Goal: Task Accomplishment & Management: Manage account settings

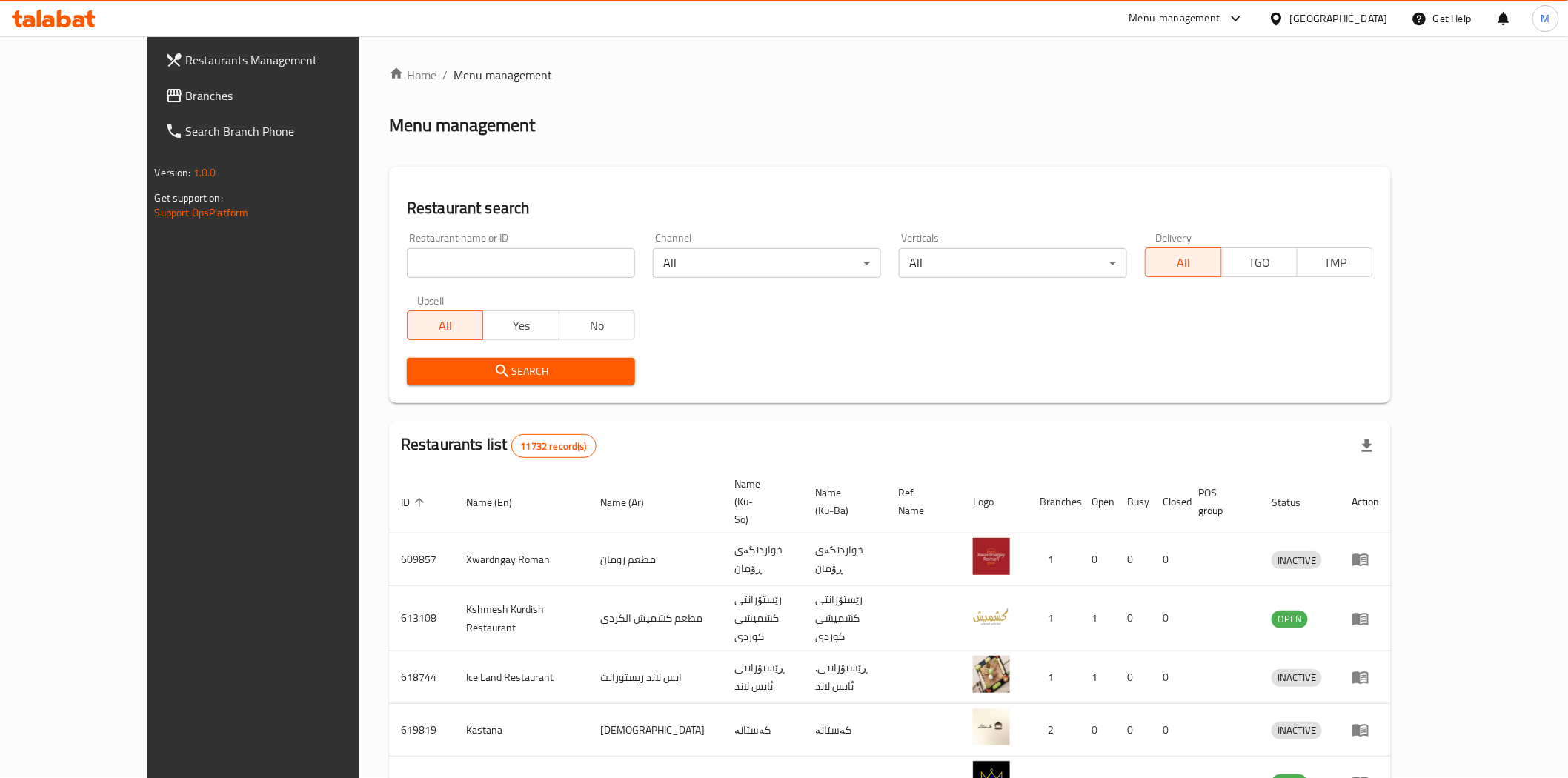
click at [389, 66] on link "Home" at bounding box center [413, 75] width 48 height 18
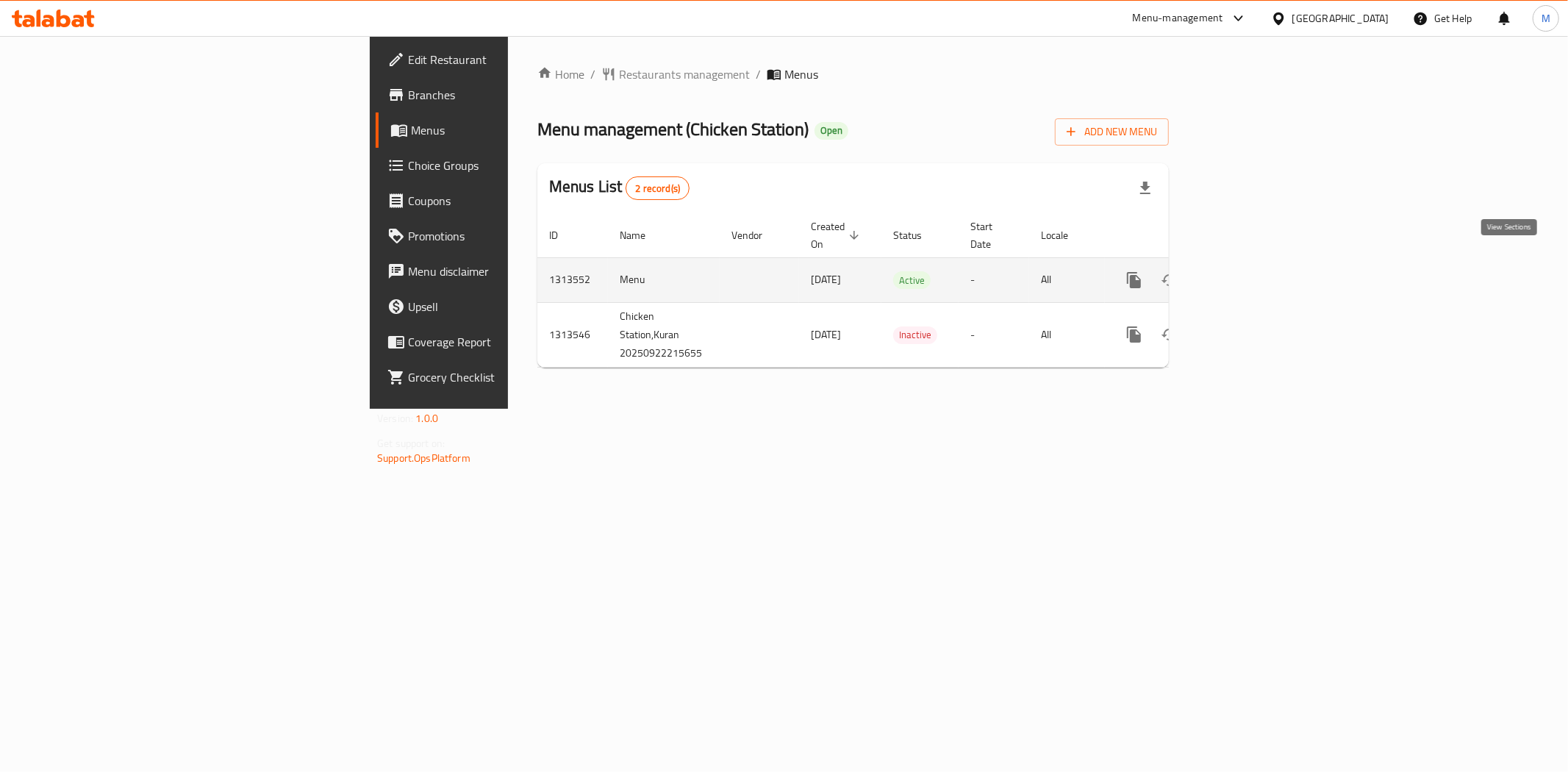
click at [1249, 271] on icon "enhanced table" at bounding box center [1240, 280] width 18 height 18
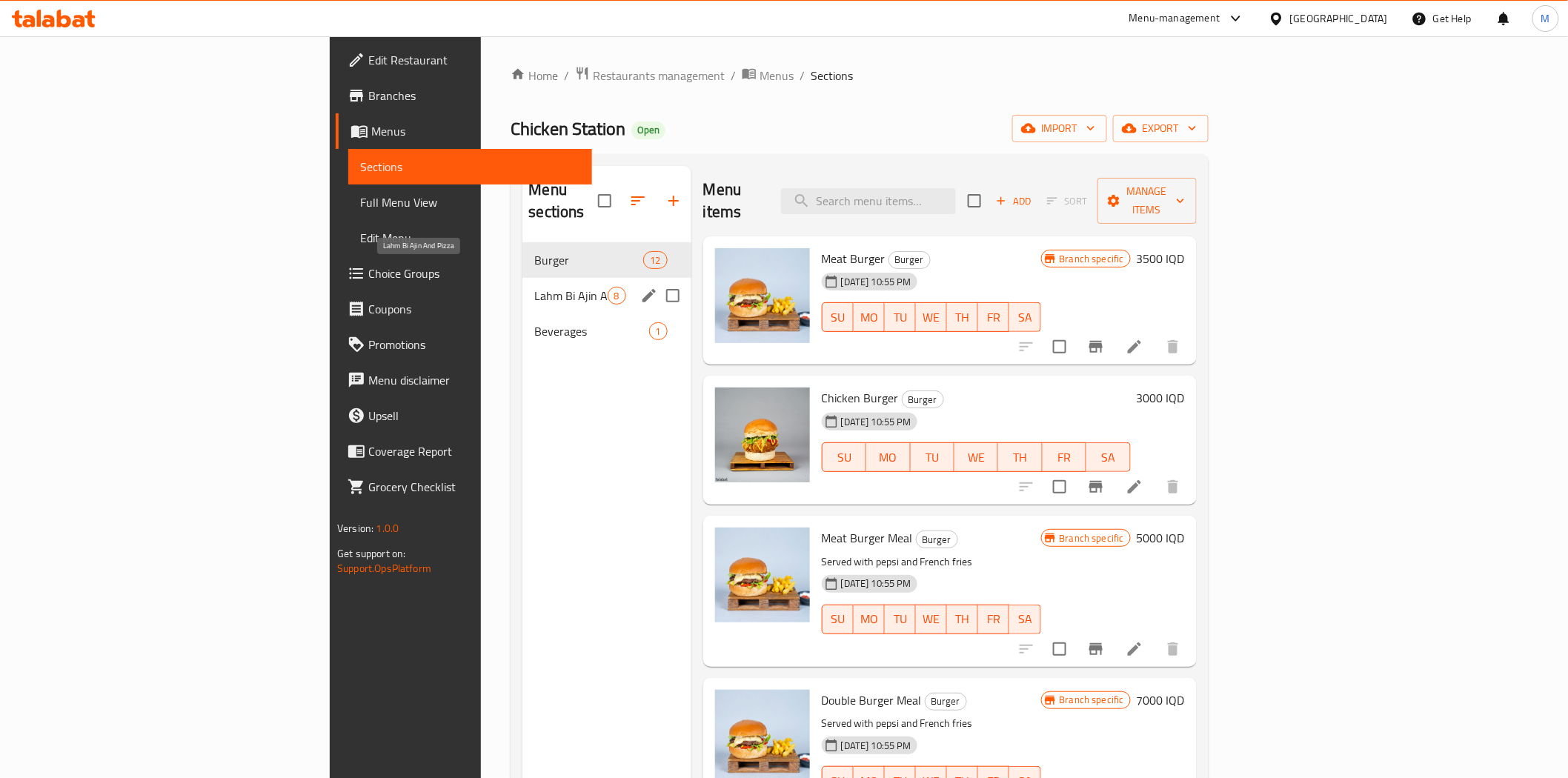
click at [535, 287] on span "Lahm Bi Ajin And Pizza" at bounding box center [571, 296] width 72 height 18
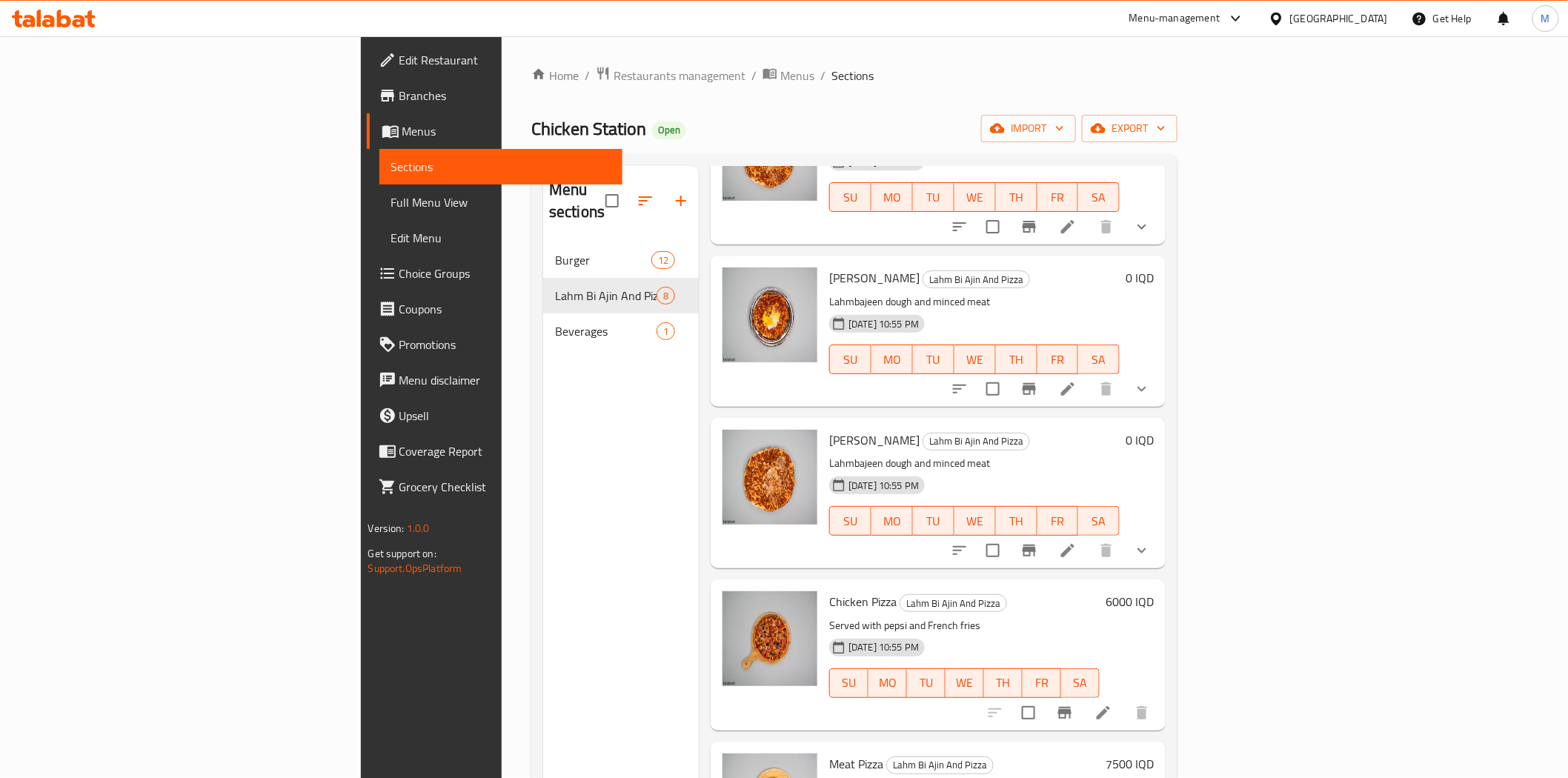
scroll to position [411, 0]
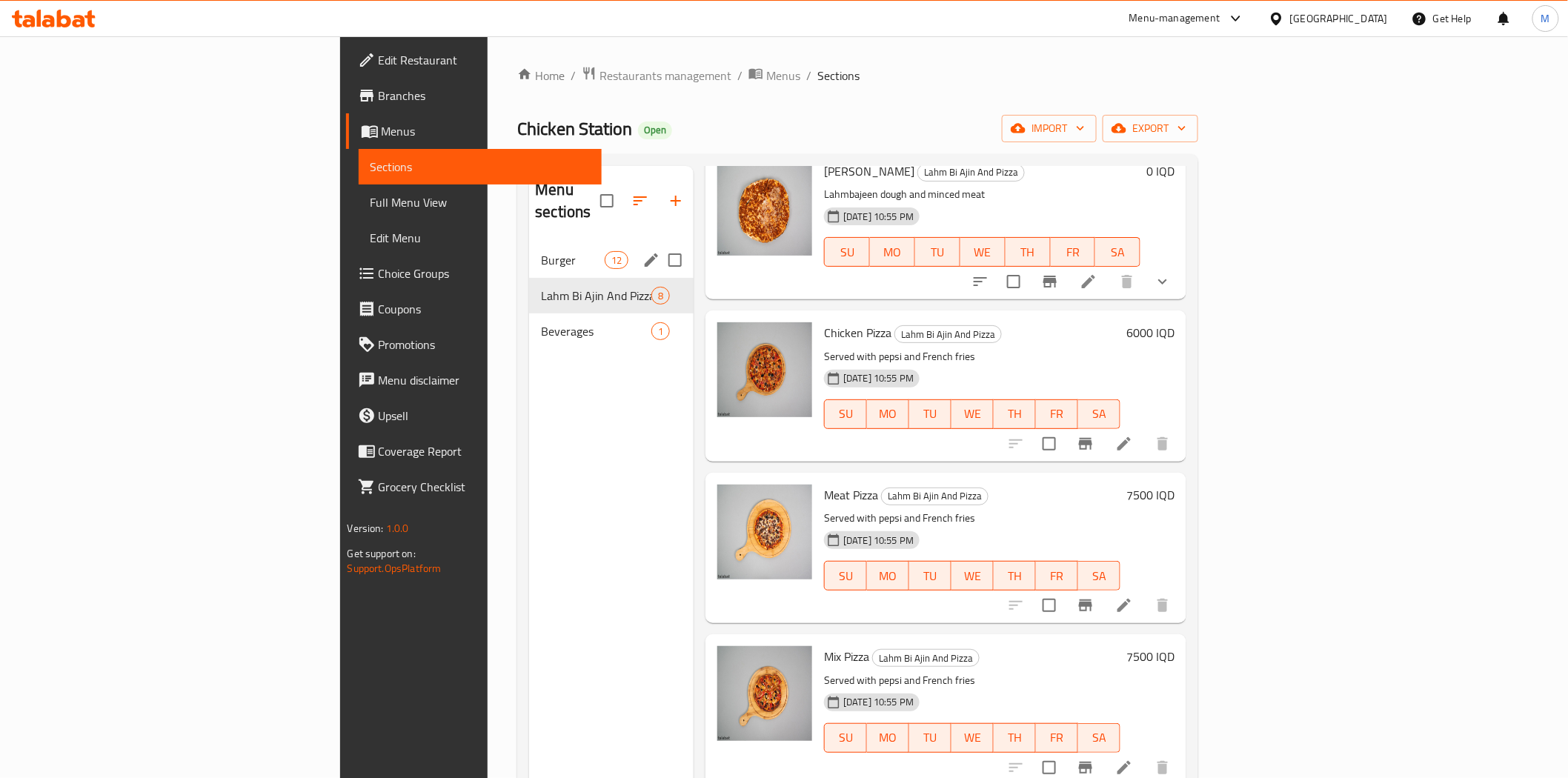
click at [529, 248] on div "Burger 12" at bounding box center [611, 260] width 165 height 35
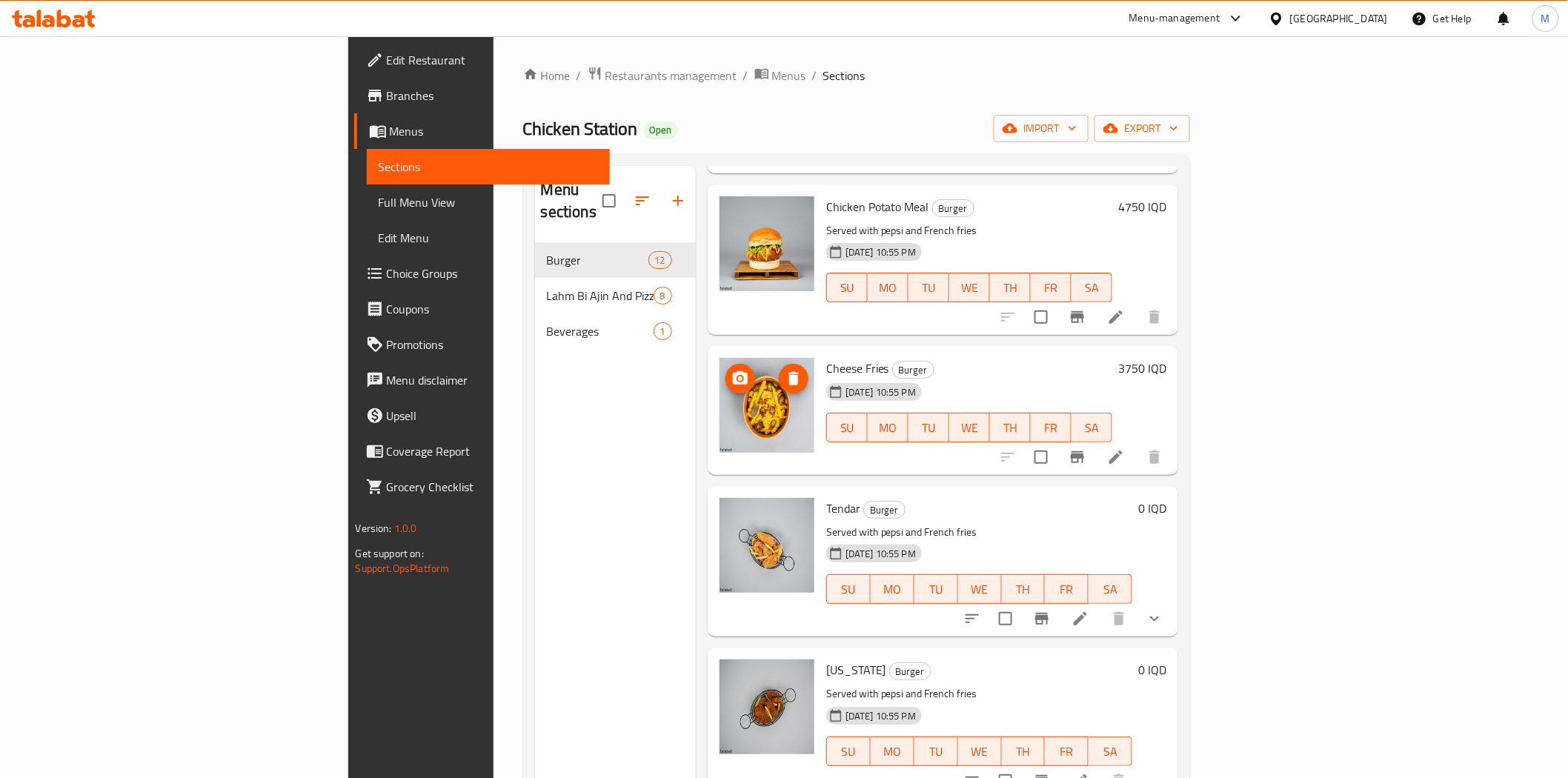
scroll to position [1134, 0]
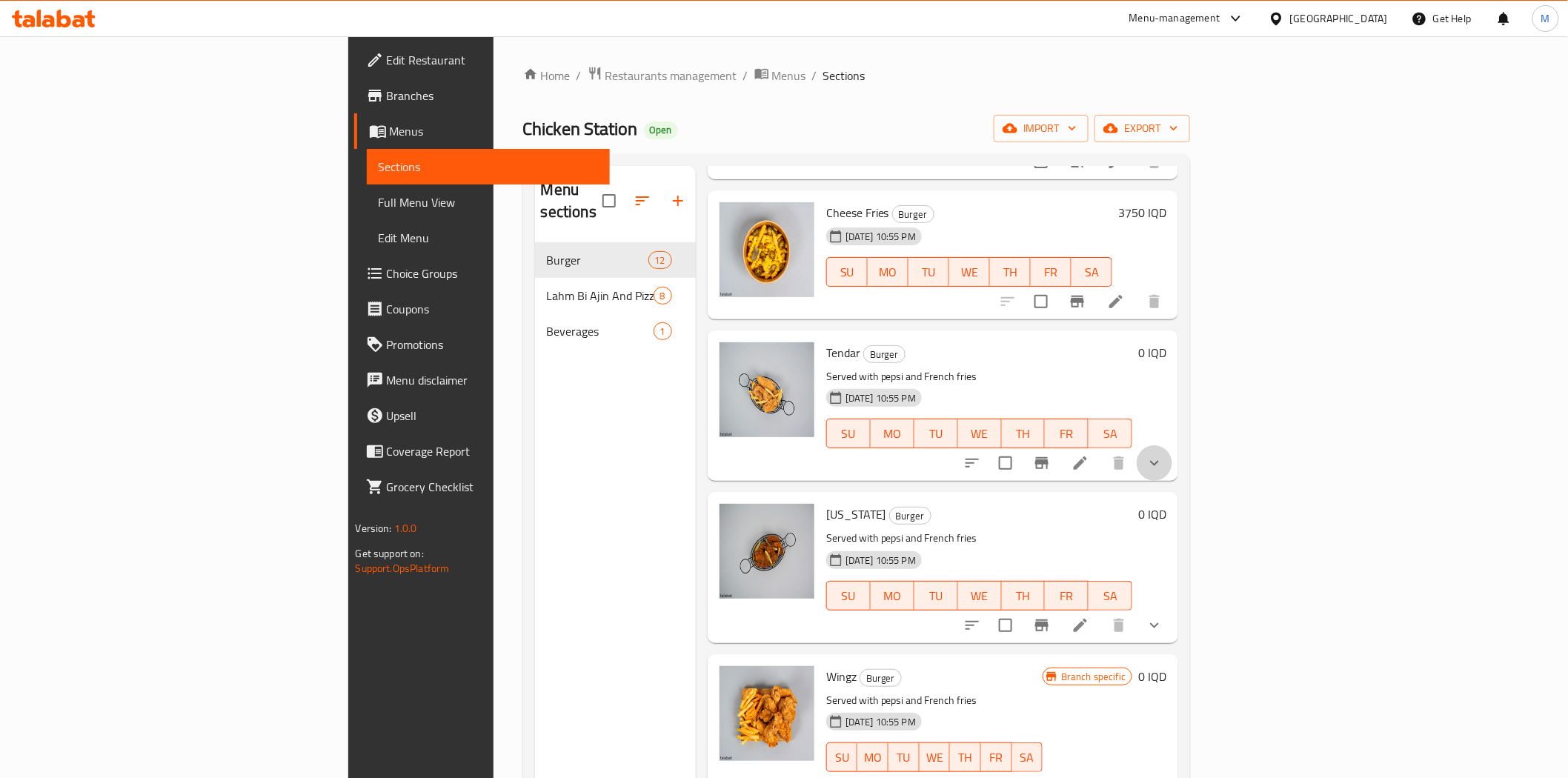
click at [1172, 453] on button "show more" at bounding box center [1154, 462] width 35 height 35
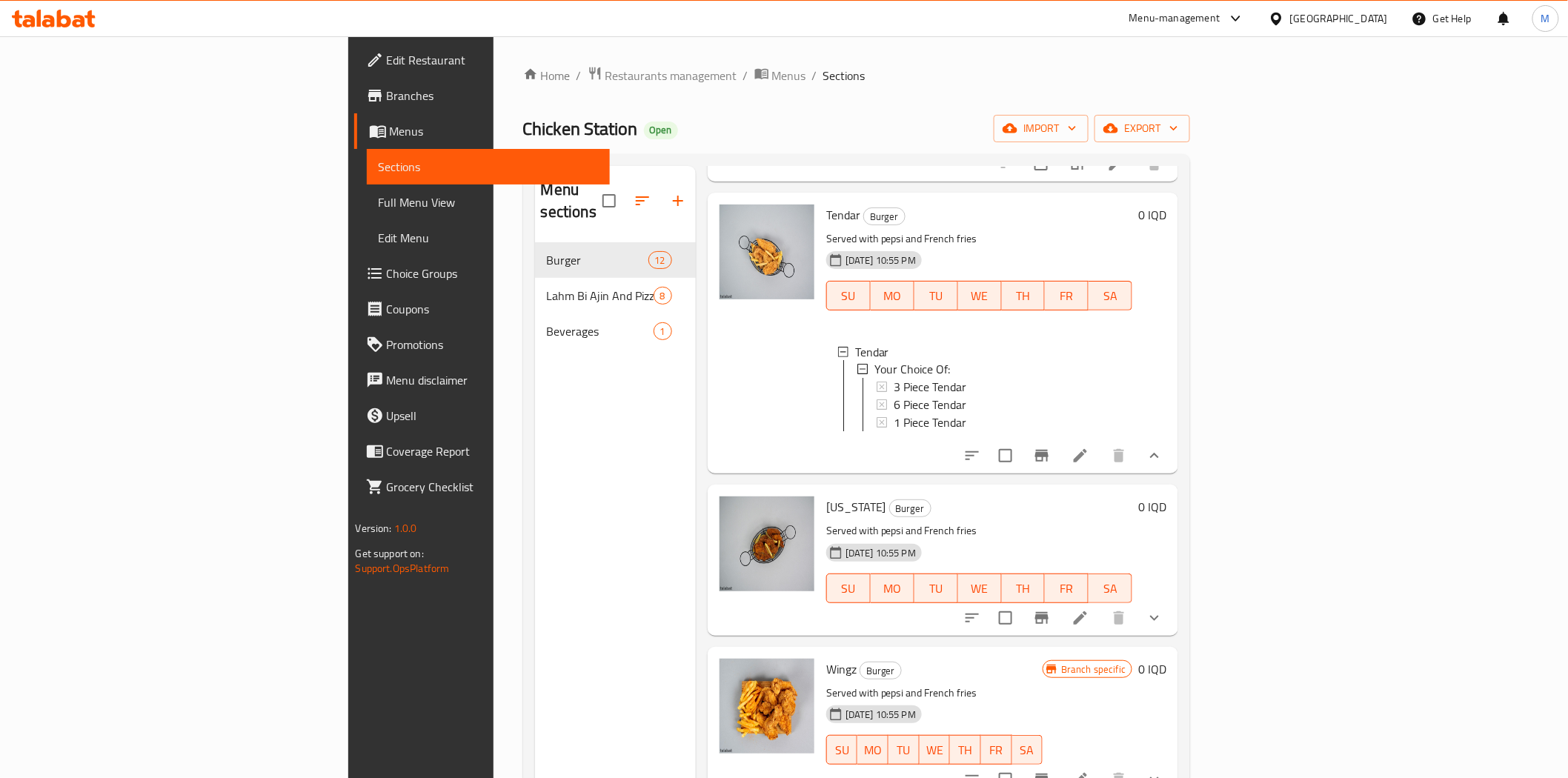
scroll to position [1276, 0]
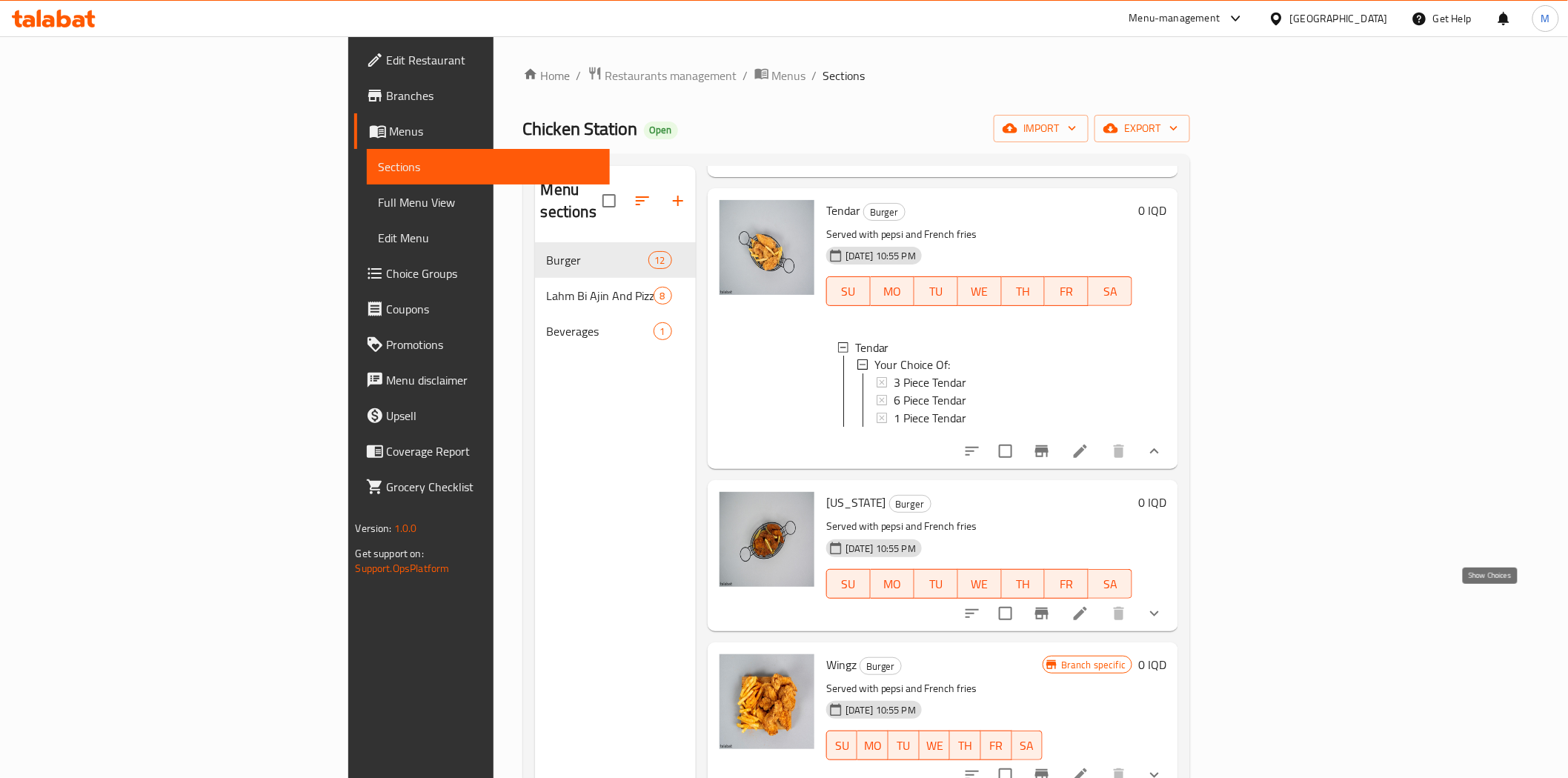
click at [1164, 608] on icon "show more" at bounding box center [1155, 614] width 18 height 18
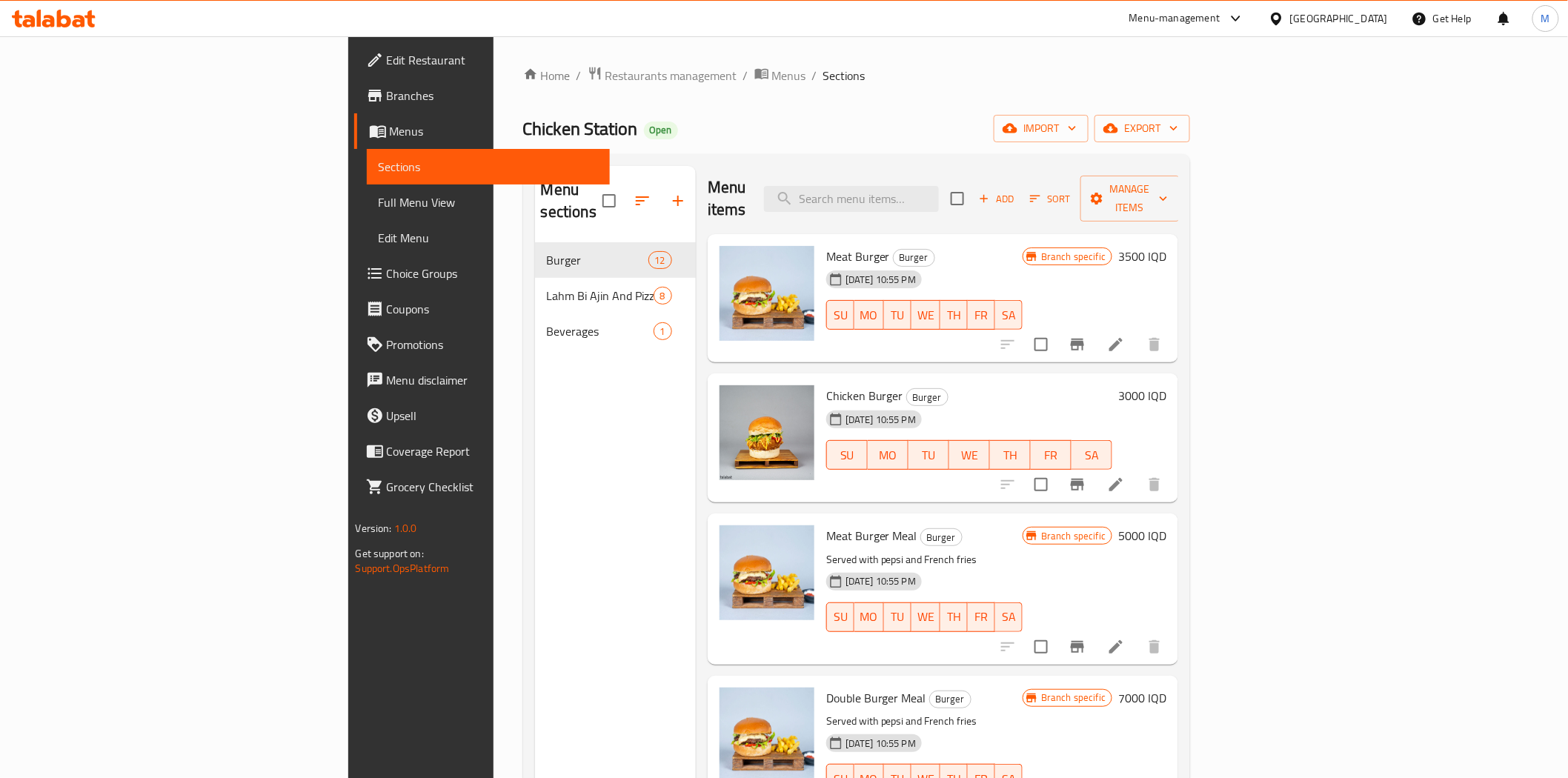
scroll to position [0, 0]
click at [1167, 248] on h6 "3500 IQD" at bounding box center [1143, 258] width 49 height 21
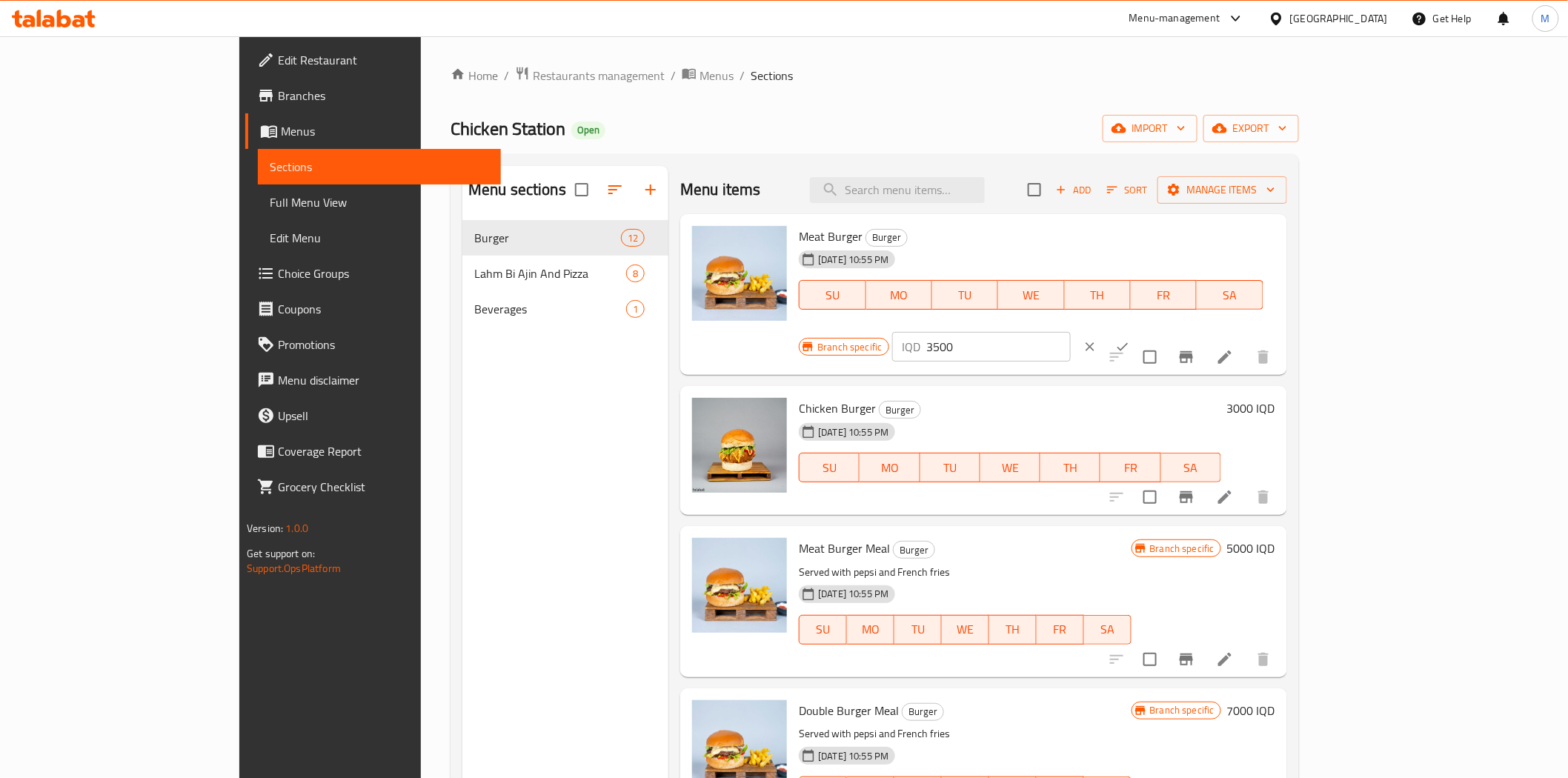
click at [1071, 332] on input "3500" at bounding box center [999, 347] width 144 height 30
type input "3"
type input "5000"
click at [1139, 331] on button "ok" at bounding box center [1123, 347] width 33 height 33
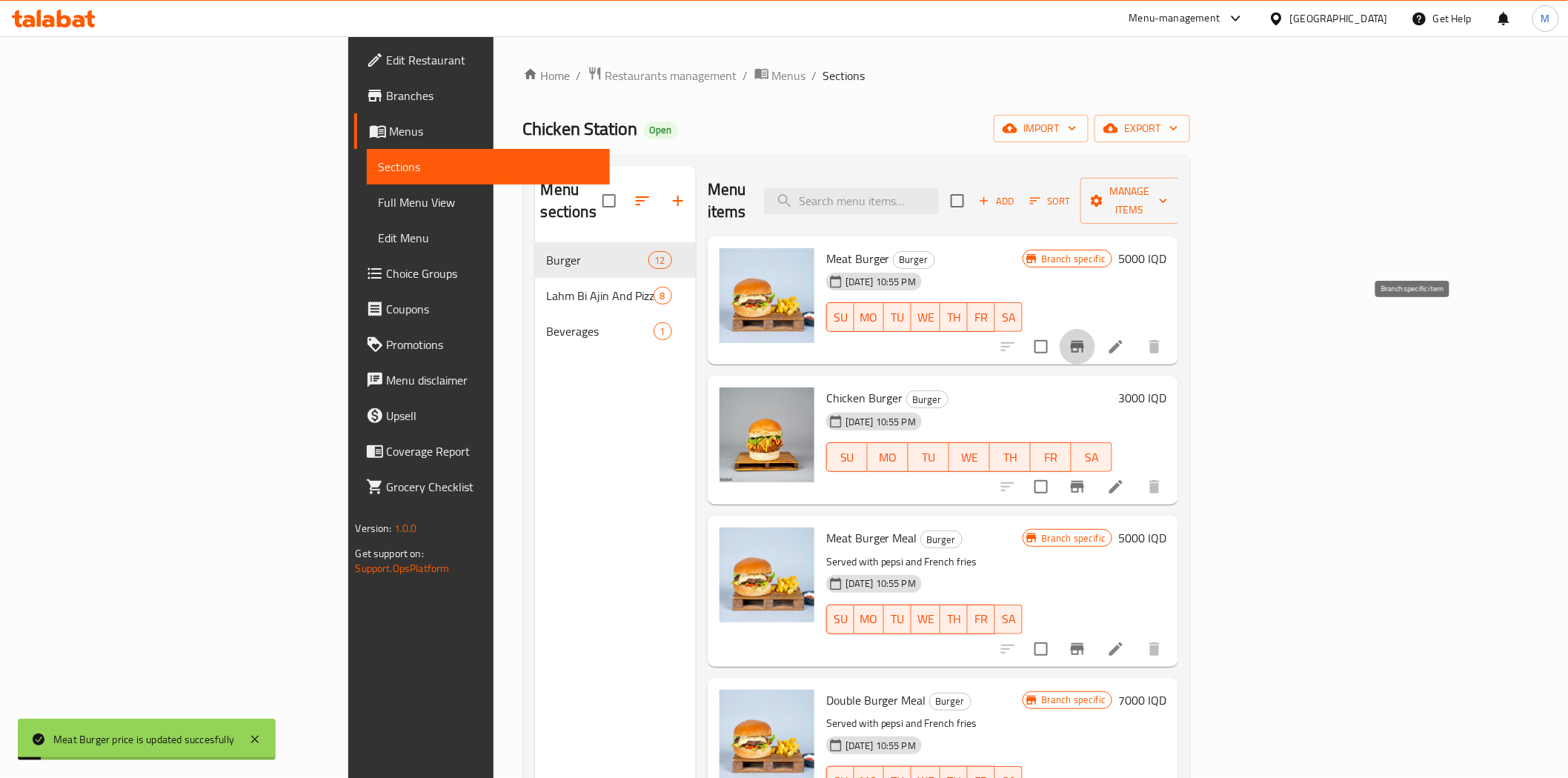
click at [1087, 338] on icon "Branch-specific-item" at bounding box center [1078, 347] width 18 height 18
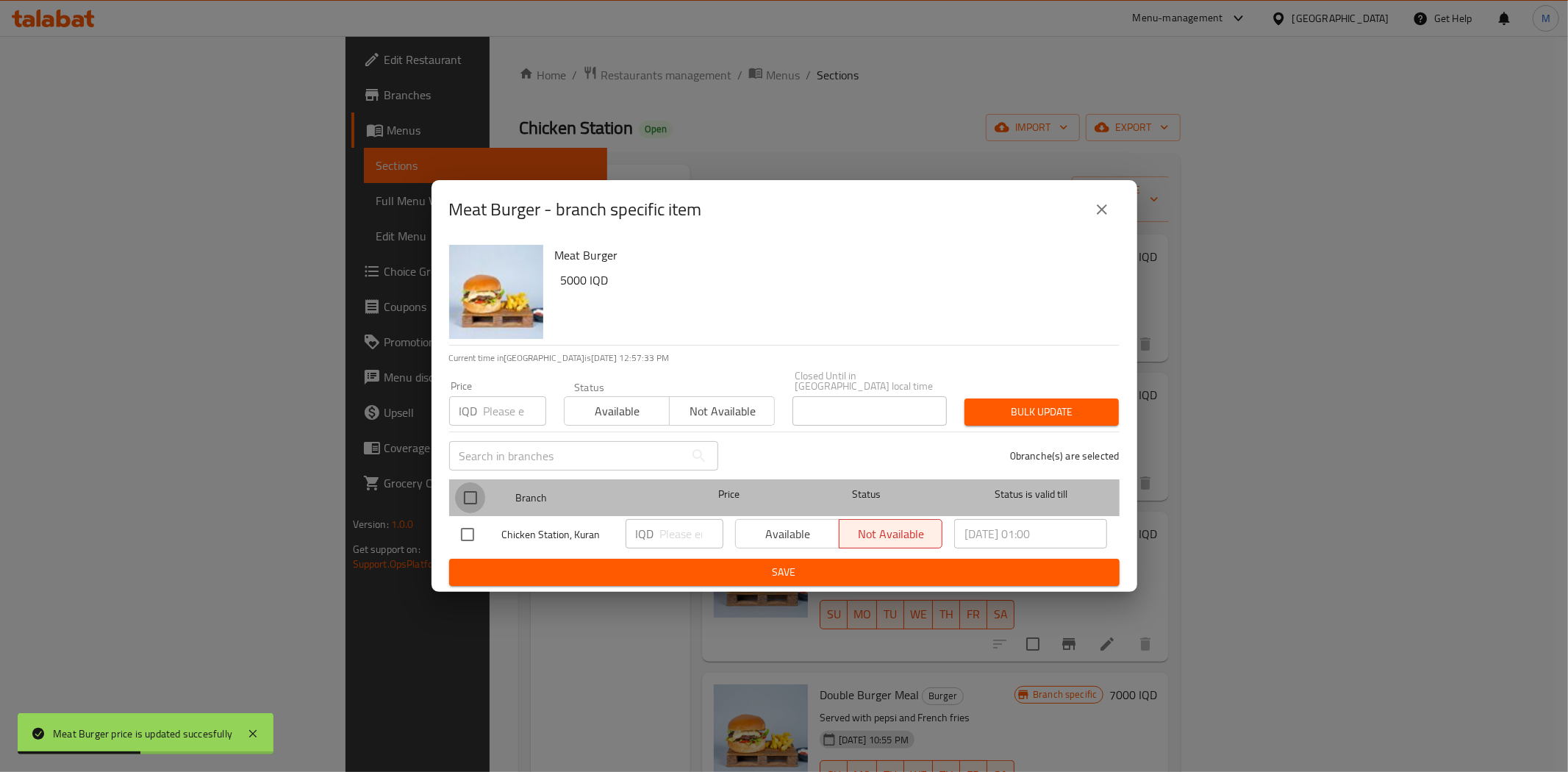
click at [474, 495] on input "checkbox" at bounding box center [471, 498] width 31 height 31
checkbox input "true"
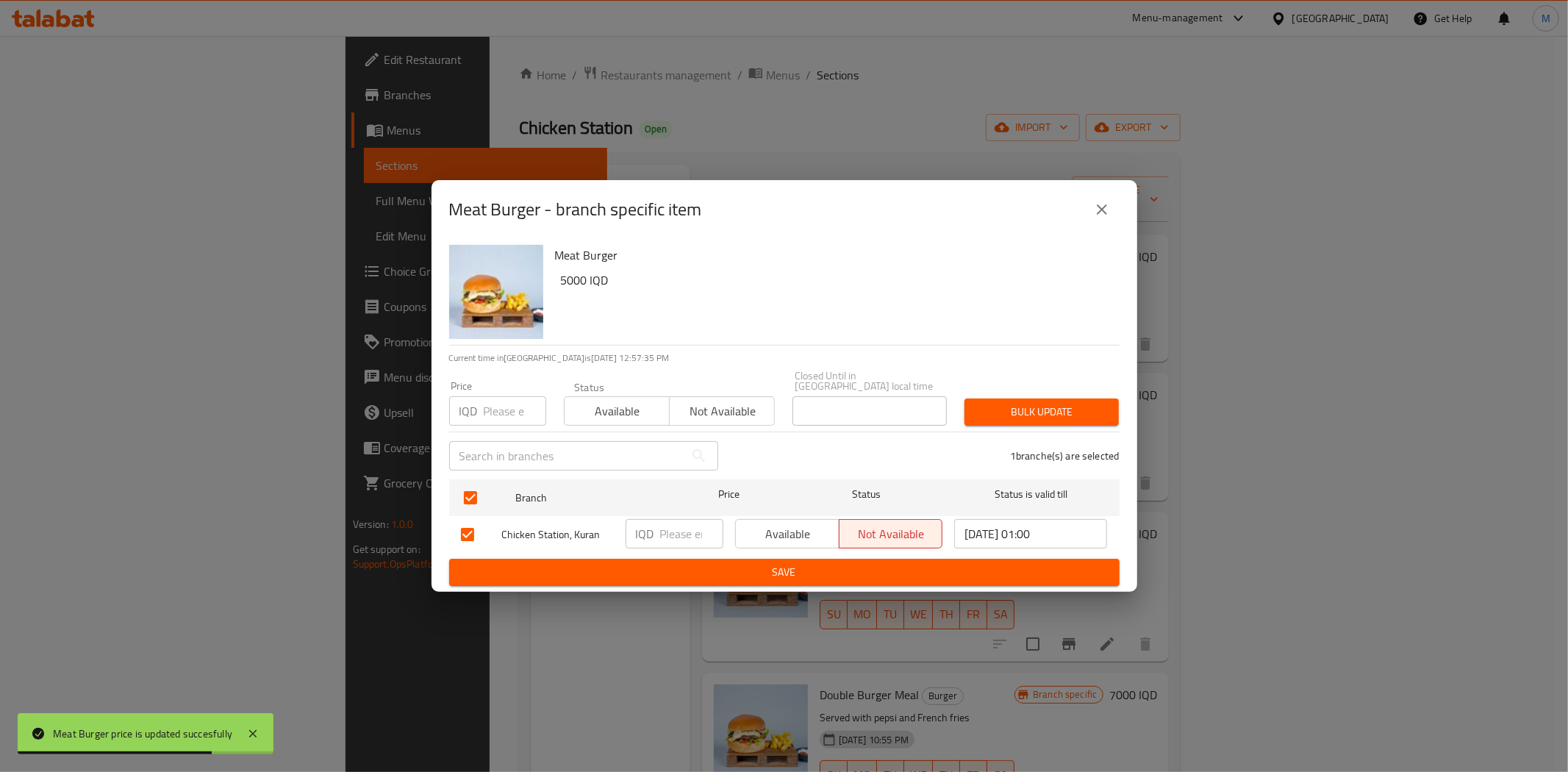
click at [692, 523] on input "number" at bounding box center [691, 534] width 63 height 29
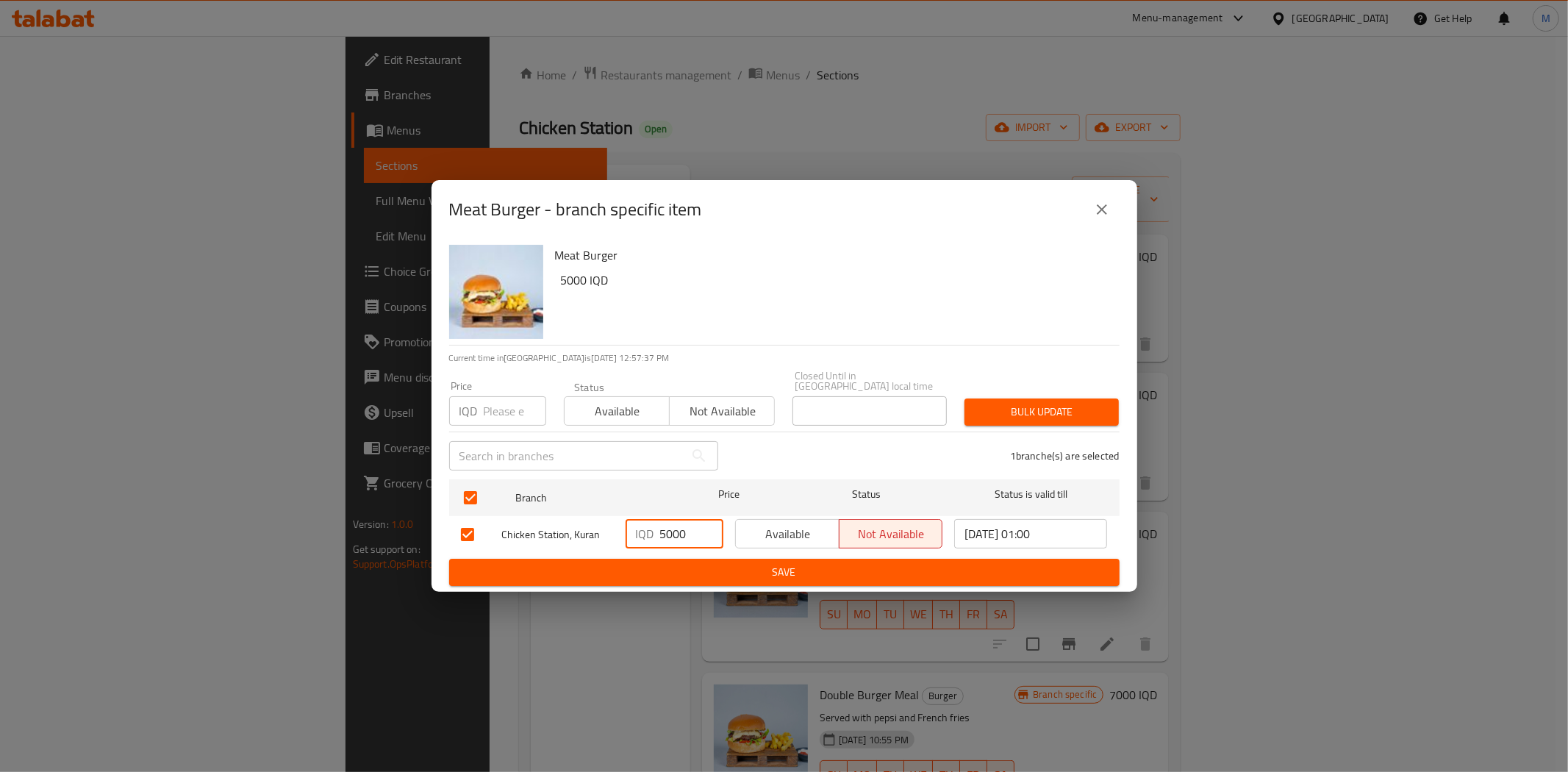
type input "5000"
click at [760, 569] on span "Save" at bounding box center [784, 572] width 647 height 19
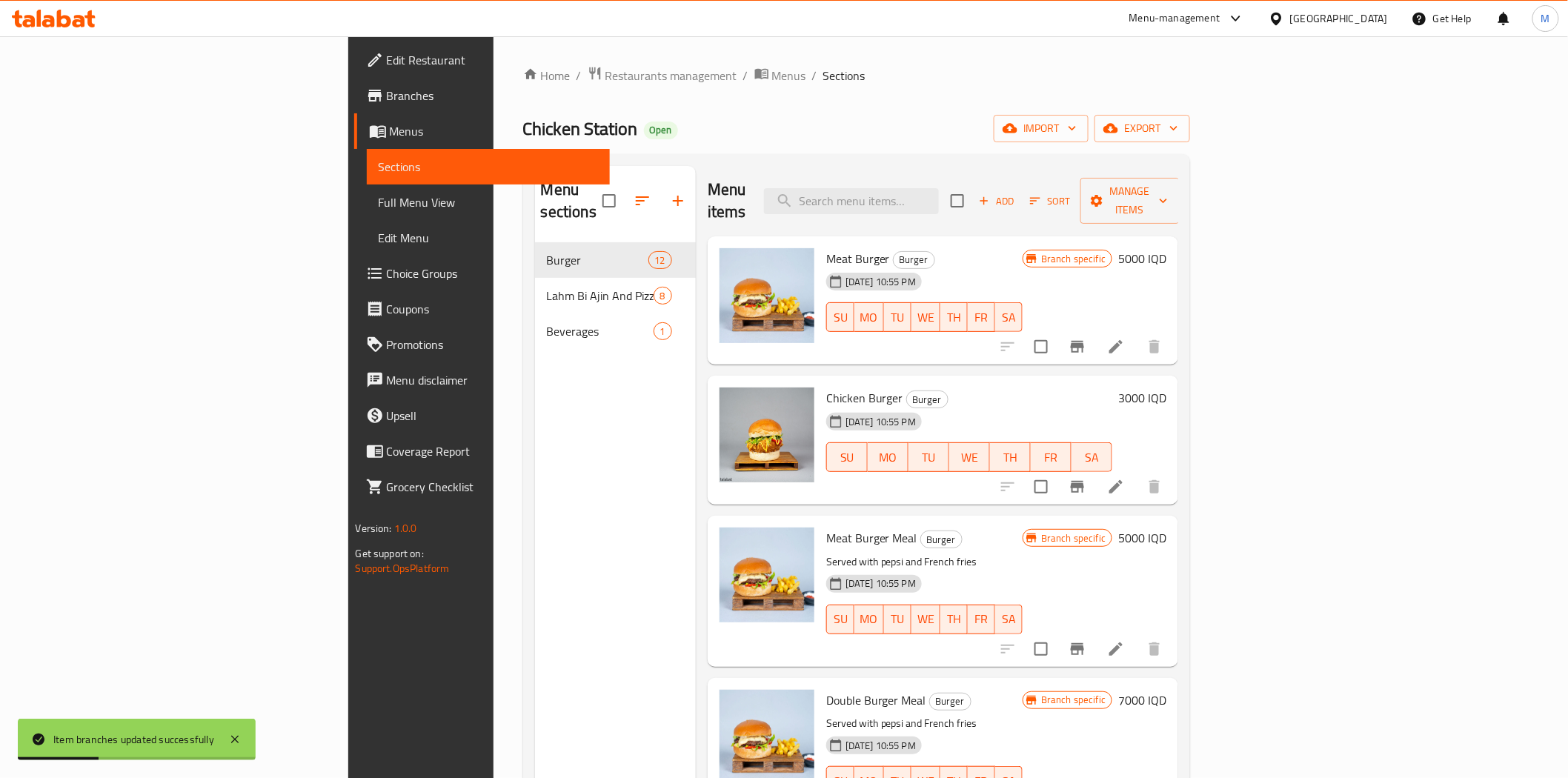
click at [1167, 387] on h6 "3000 IQD" at bounding box center [1143, 397] width 49 height 21
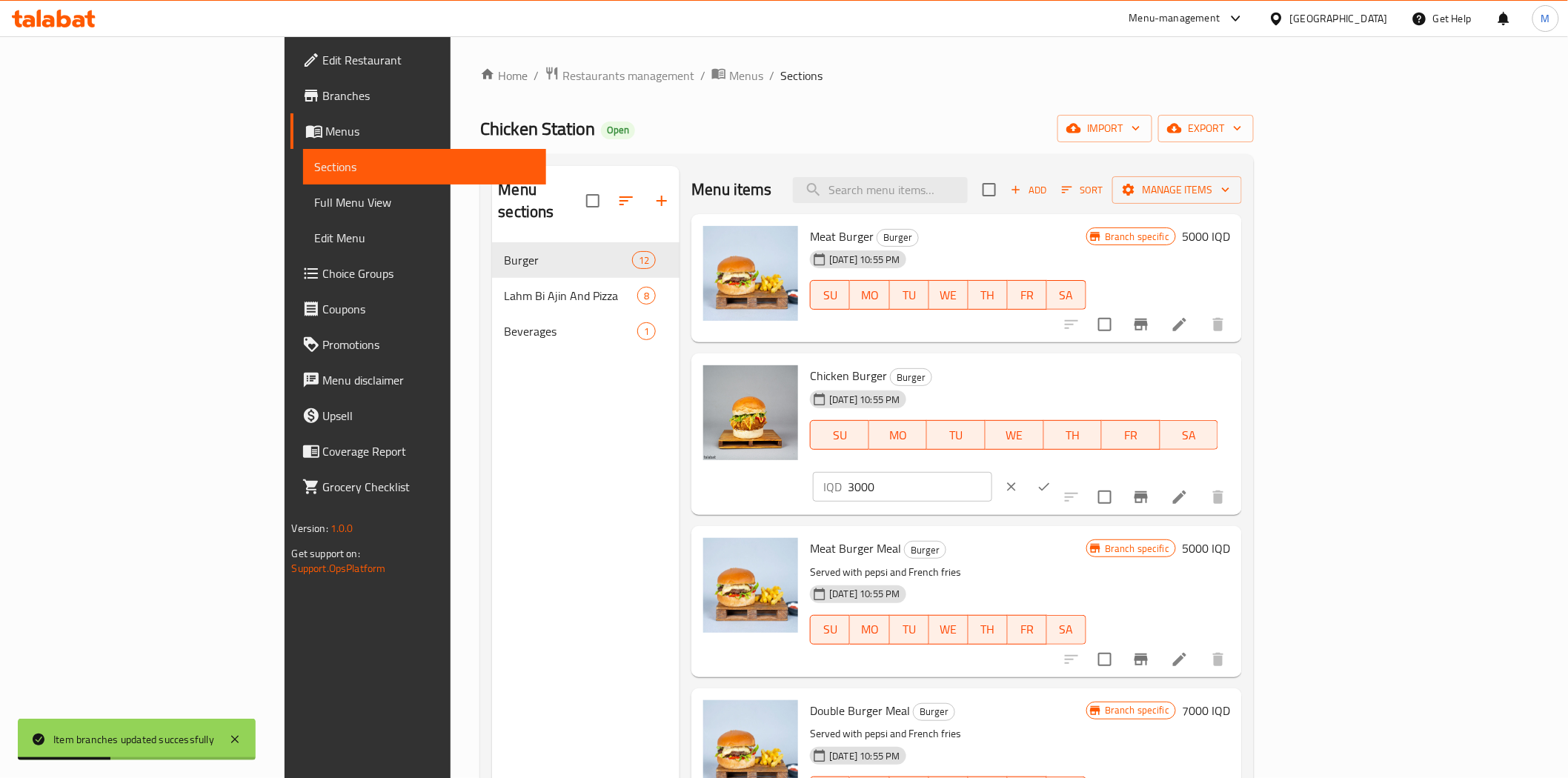
click at [991, 472] on input "3000" at bounding box center [920, 487] width 144 height 30
type input "3"
type input "4250"
click at [1060, 470] on button "ok" at bounding box center [1045, 487] width 33 height 33
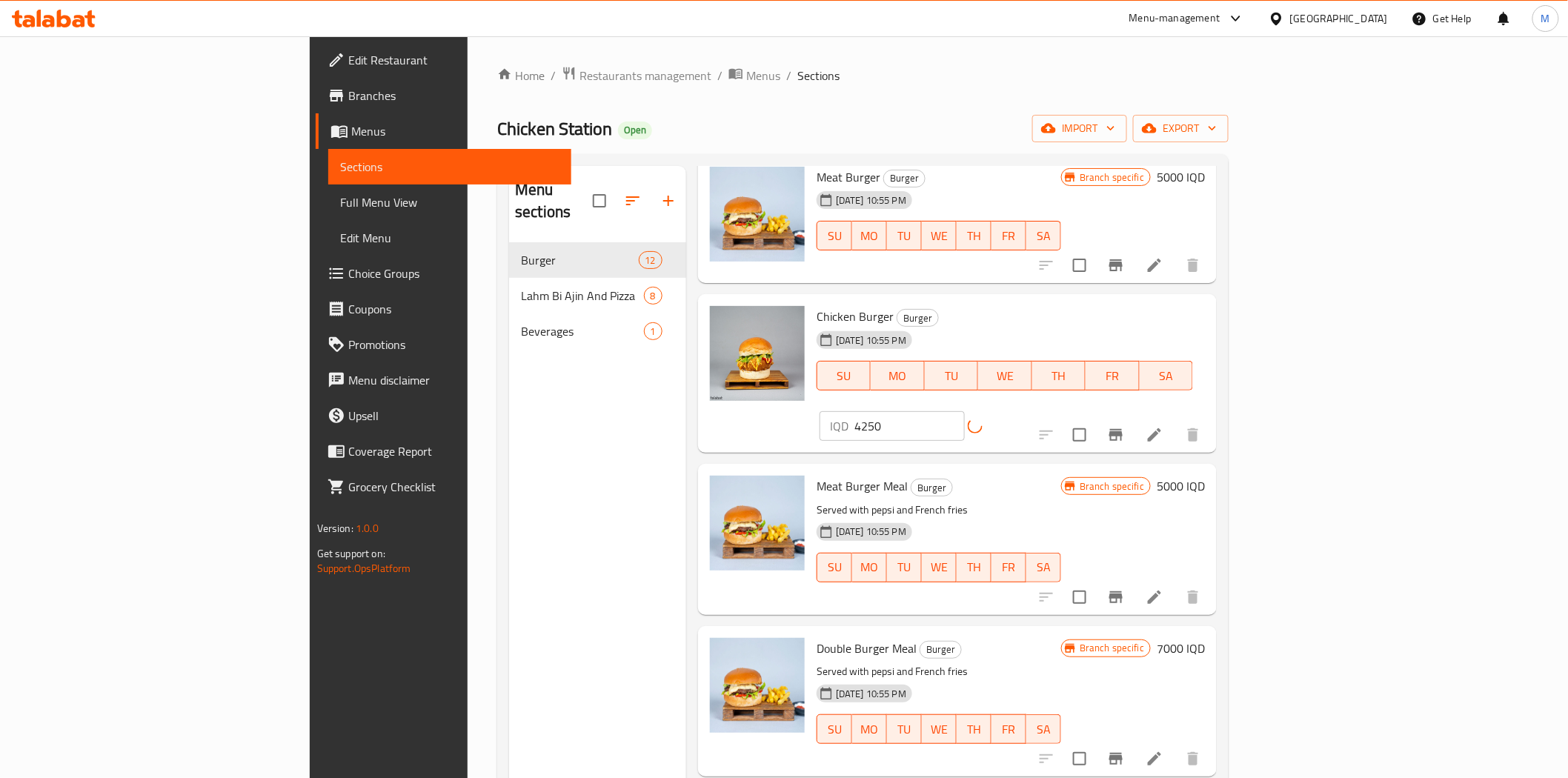
scroll to position [82, 0]
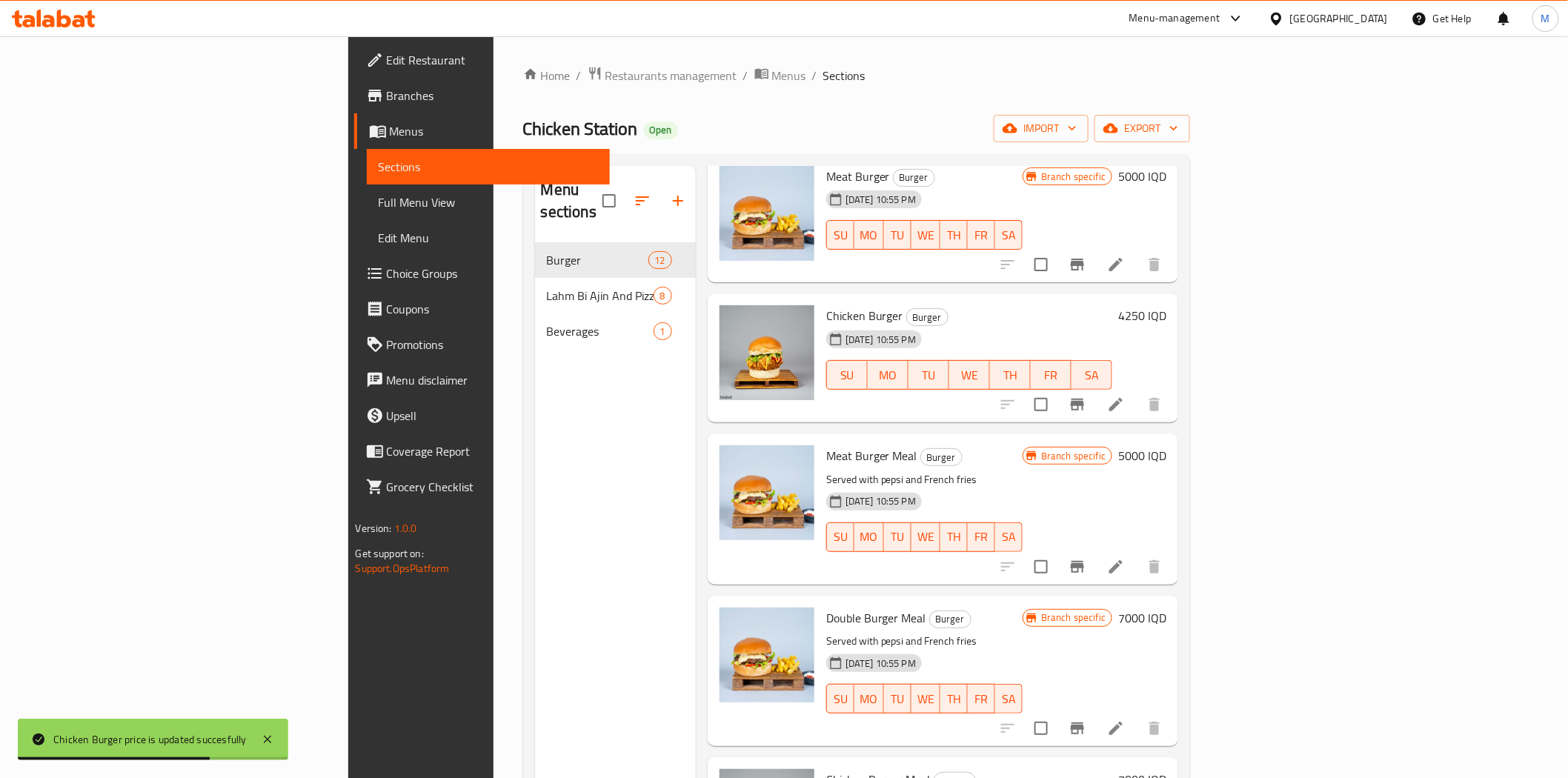
click at [1167, 445] on h6 "5000 IQD" at bounding box center [1143, 455] width 49 height 21
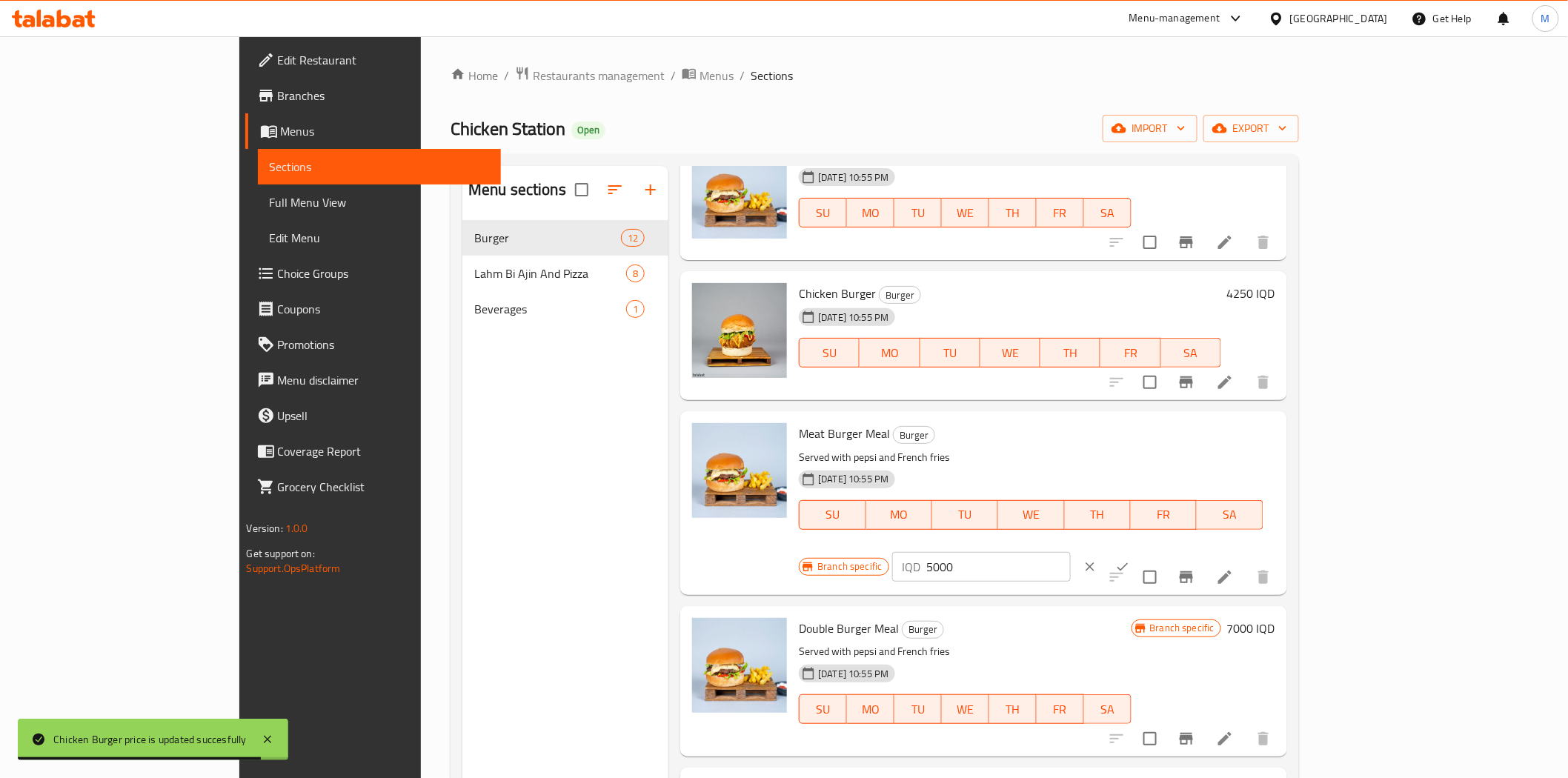
click at [1071, 552] on input "5000" at bounding box center [999, 567] width 144 height 30
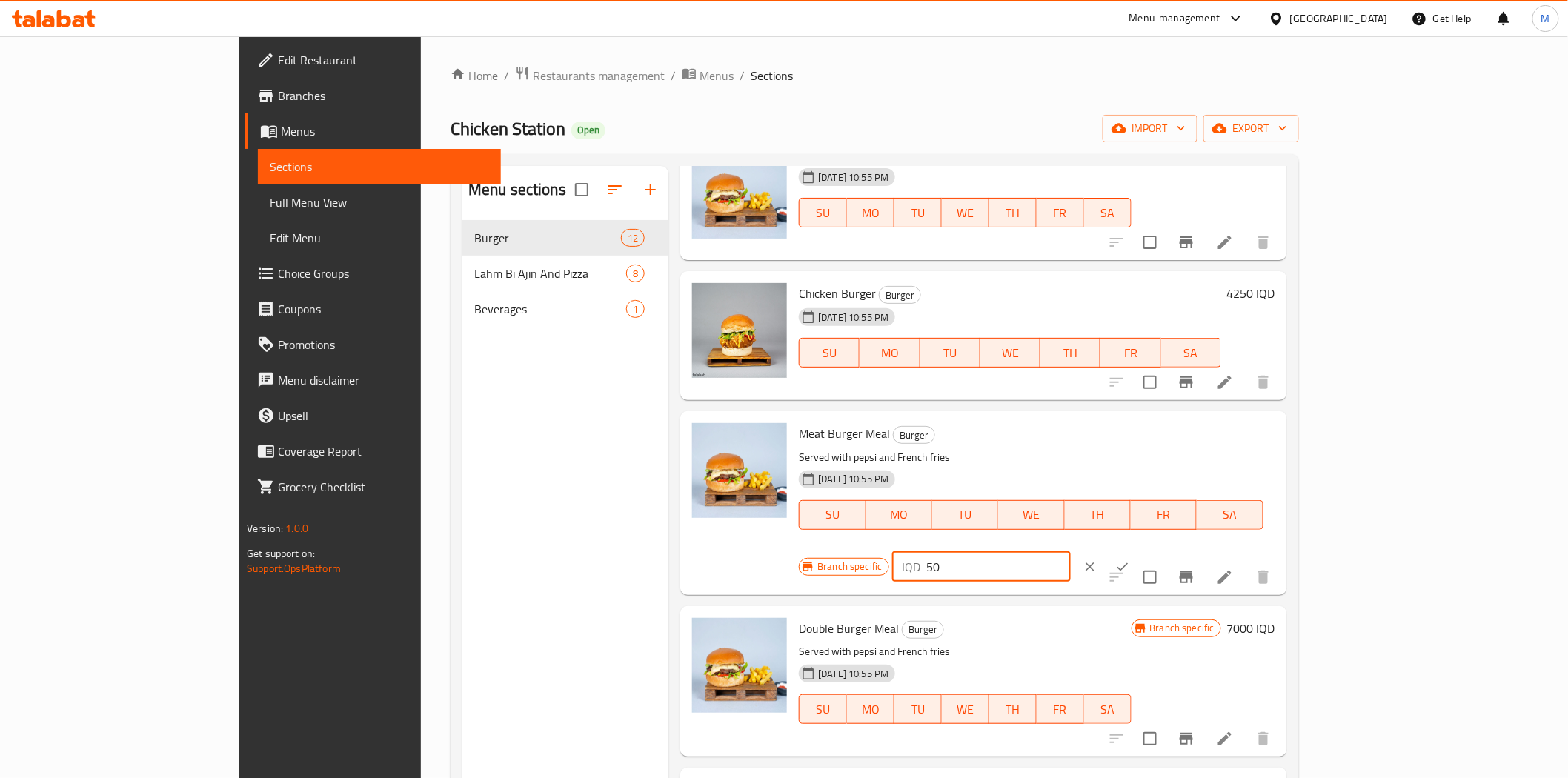
type input "5"
type input "7000"
click at [1139, 550] on button "ok" at bounding box center [1123, 567] width 33 height 33
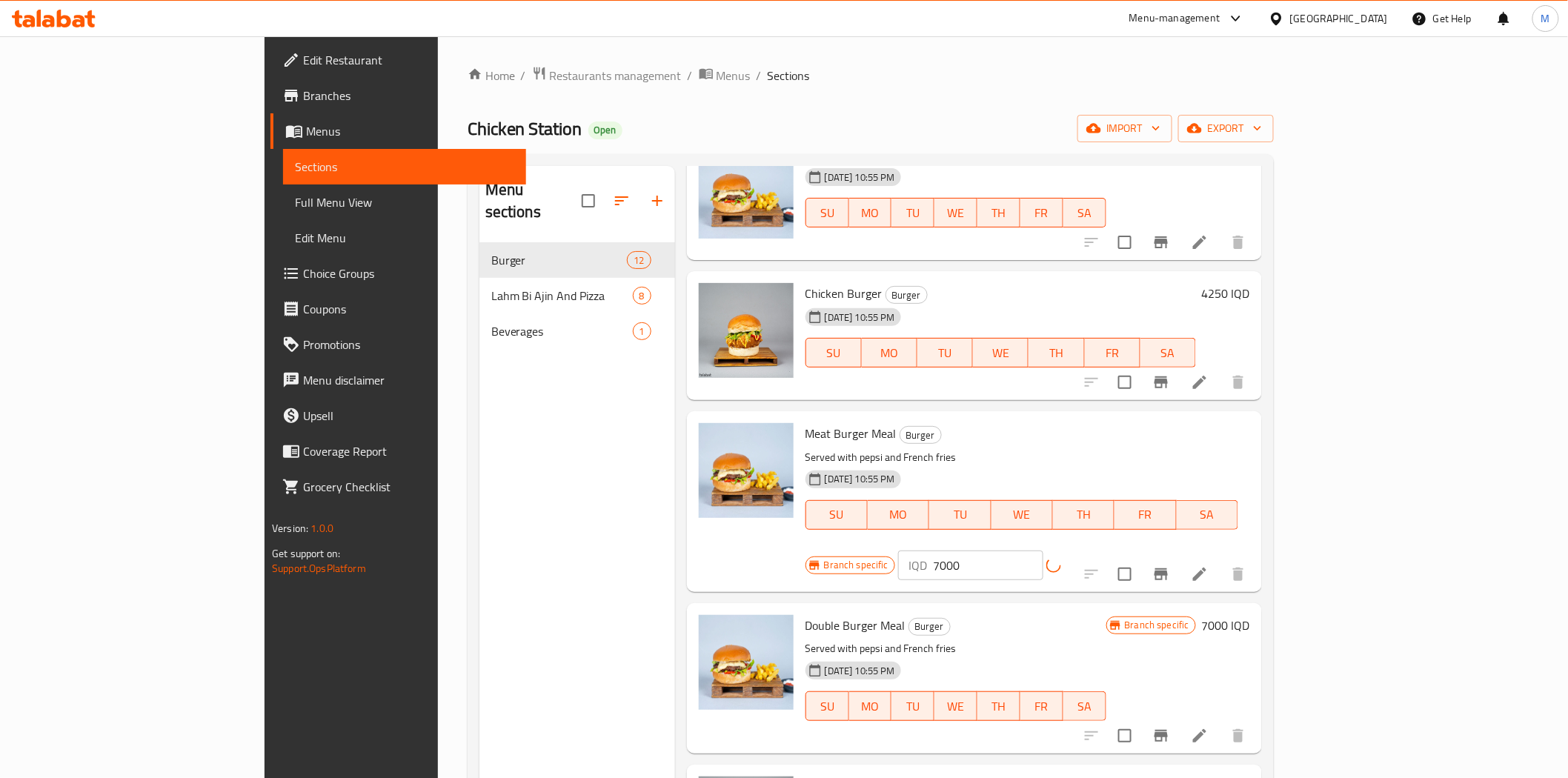
click at [1168, 568] on icon "Branch-specific-item" at bounding box center [1162, 574] width 13 height 12
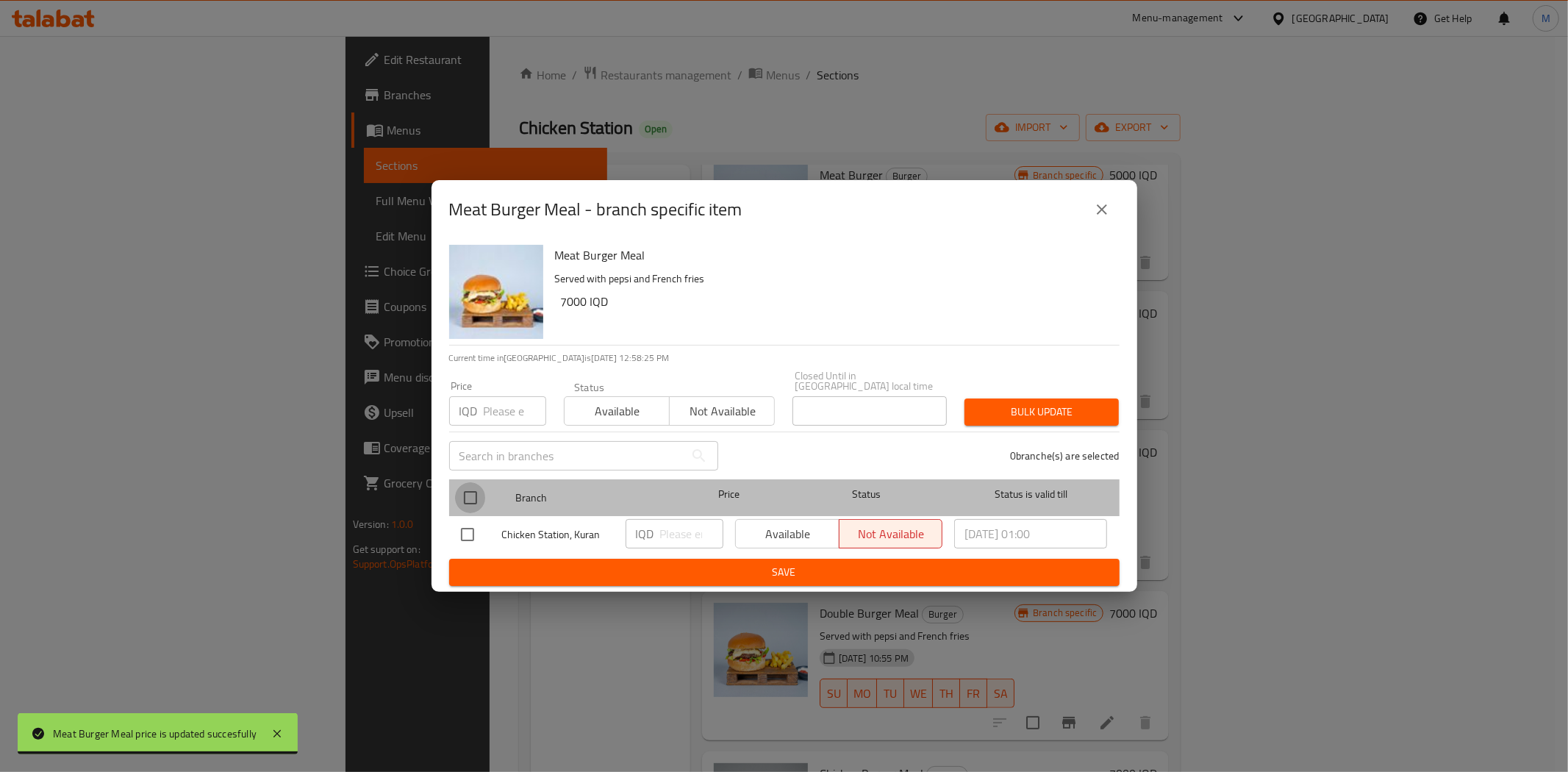
click at [475, 495] on input "checkbox" at bounding box center [471, 498] width 31 height 31
checkbox input "true"
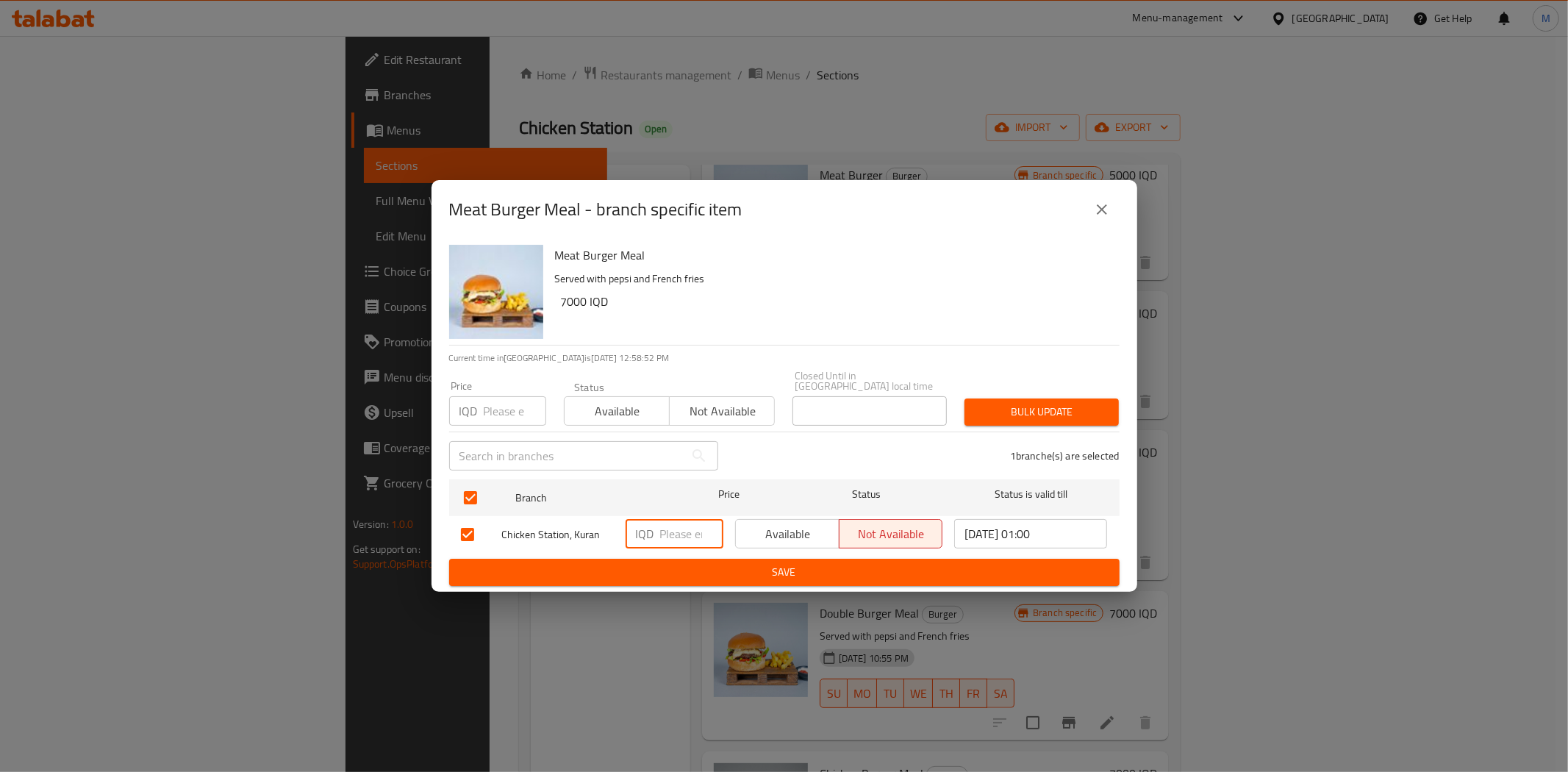
click at [694, 524] on input "number" at bounding box center [691, 534] width 63 height 29
click at [1110, 215] on button "close" at bounding box center [1101, 209] width 35 height 35
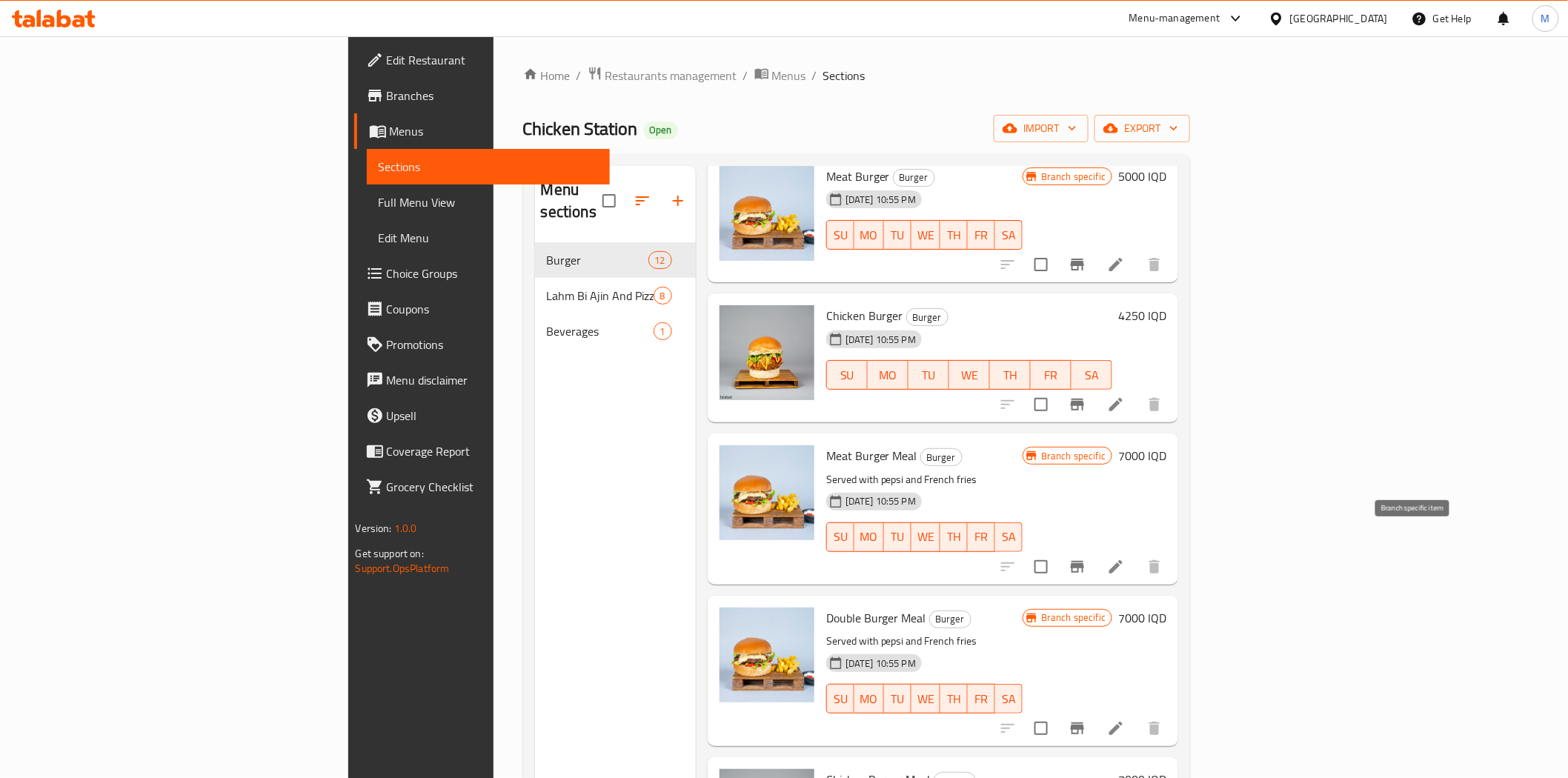
click at [1096, 549] on button "Branch-specific-item" at bounding box center [1077, 567] width 35 height 35
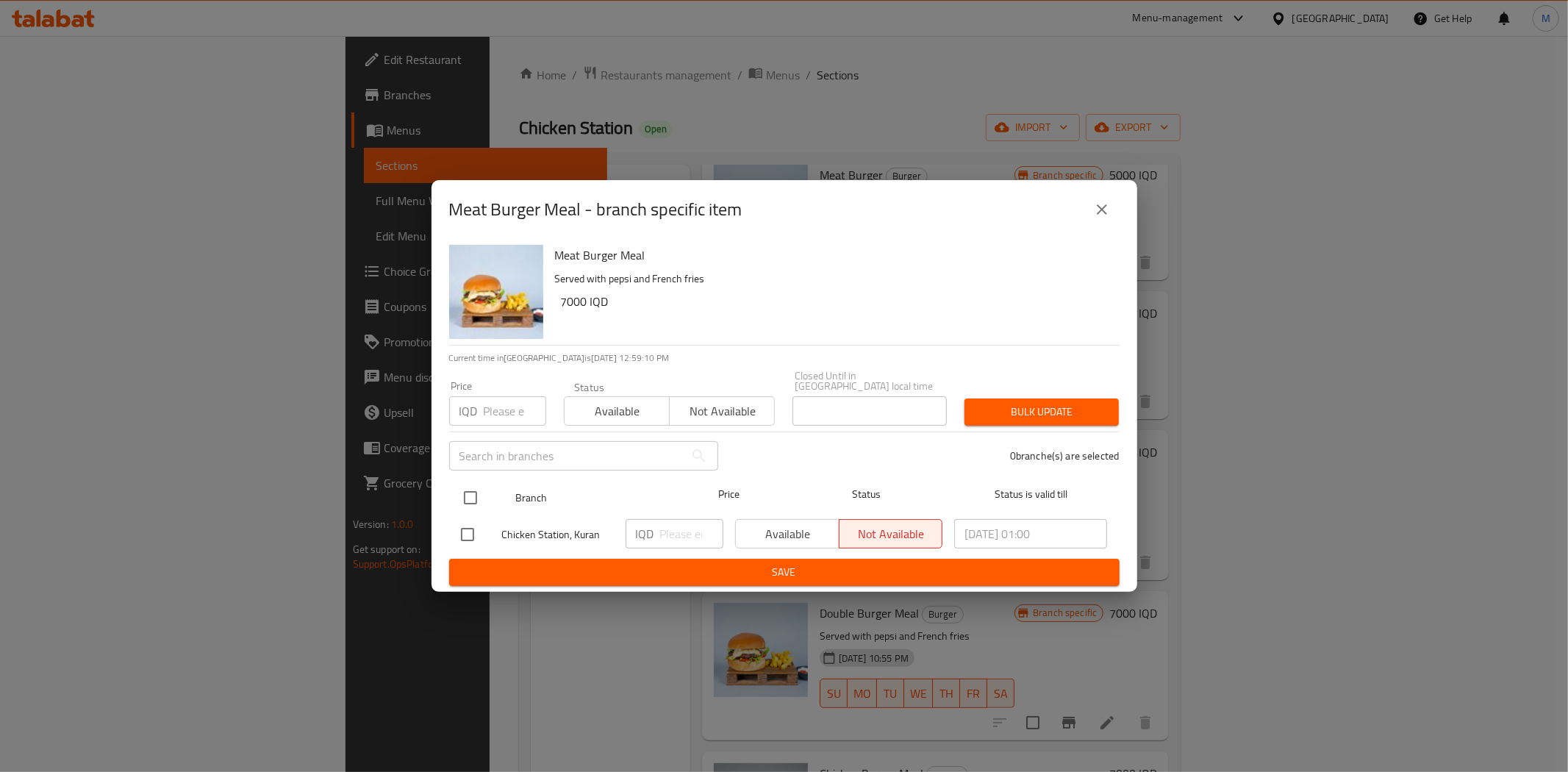
click at [471, 491] on input "checkbox" at bounding box center [471, 498] width 31 height 31
checkbox input "true"
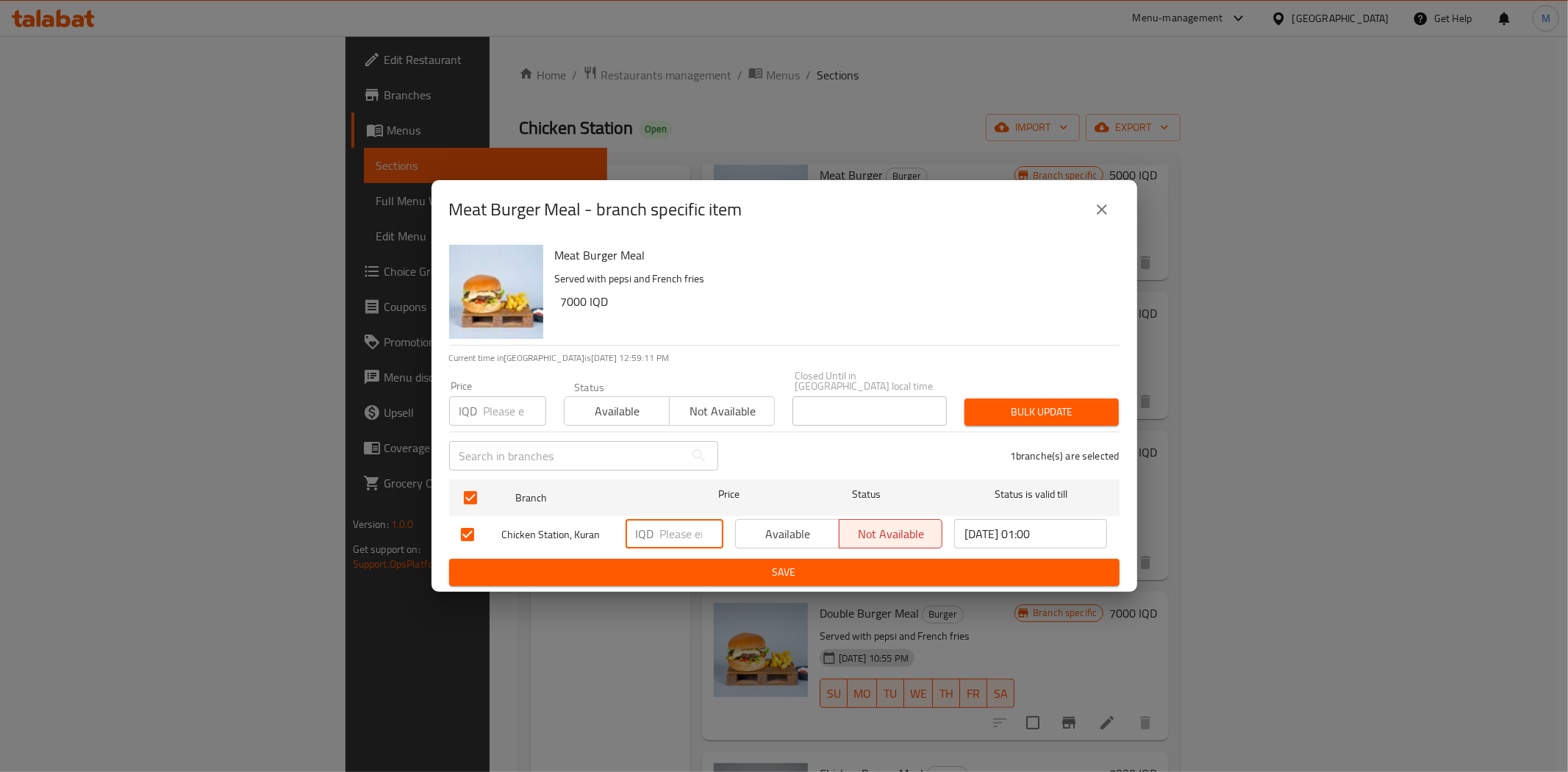
click at [681, 533] on input "number" at bounding box center [691, 534] width 63 height 29
type input "7000"
click at [885, 565] on span "Save" at bounding box center [784, 572] width 647 height 19
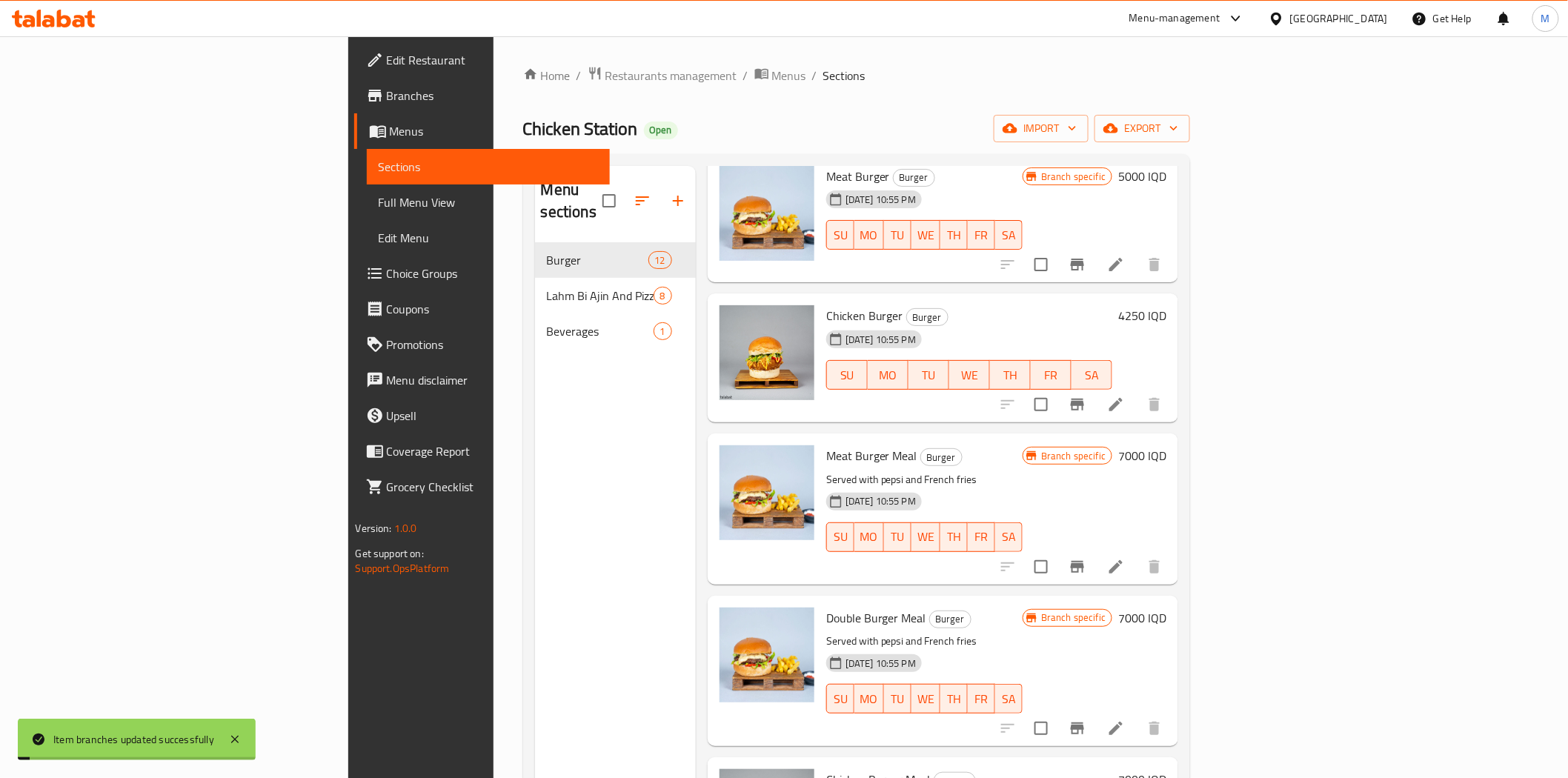
click at [1191, 521] on div "Menu sections Burger 12 Lahm Bi Ajin And Pizza 8 Beverages 1 Menu items Add Sor…" at bounding box center [857, 554] width 668 height 802
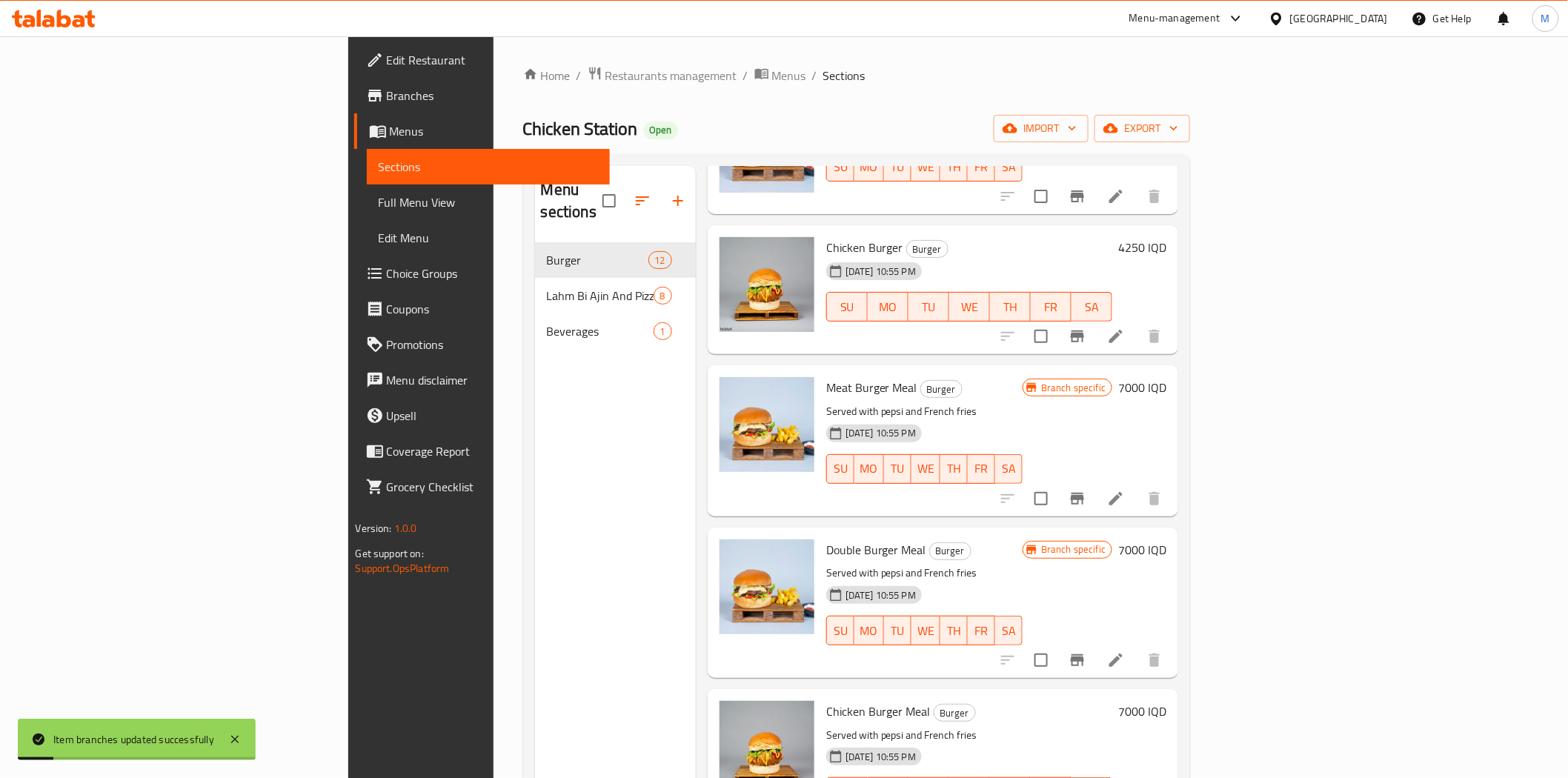
scroll to position [247, 0]
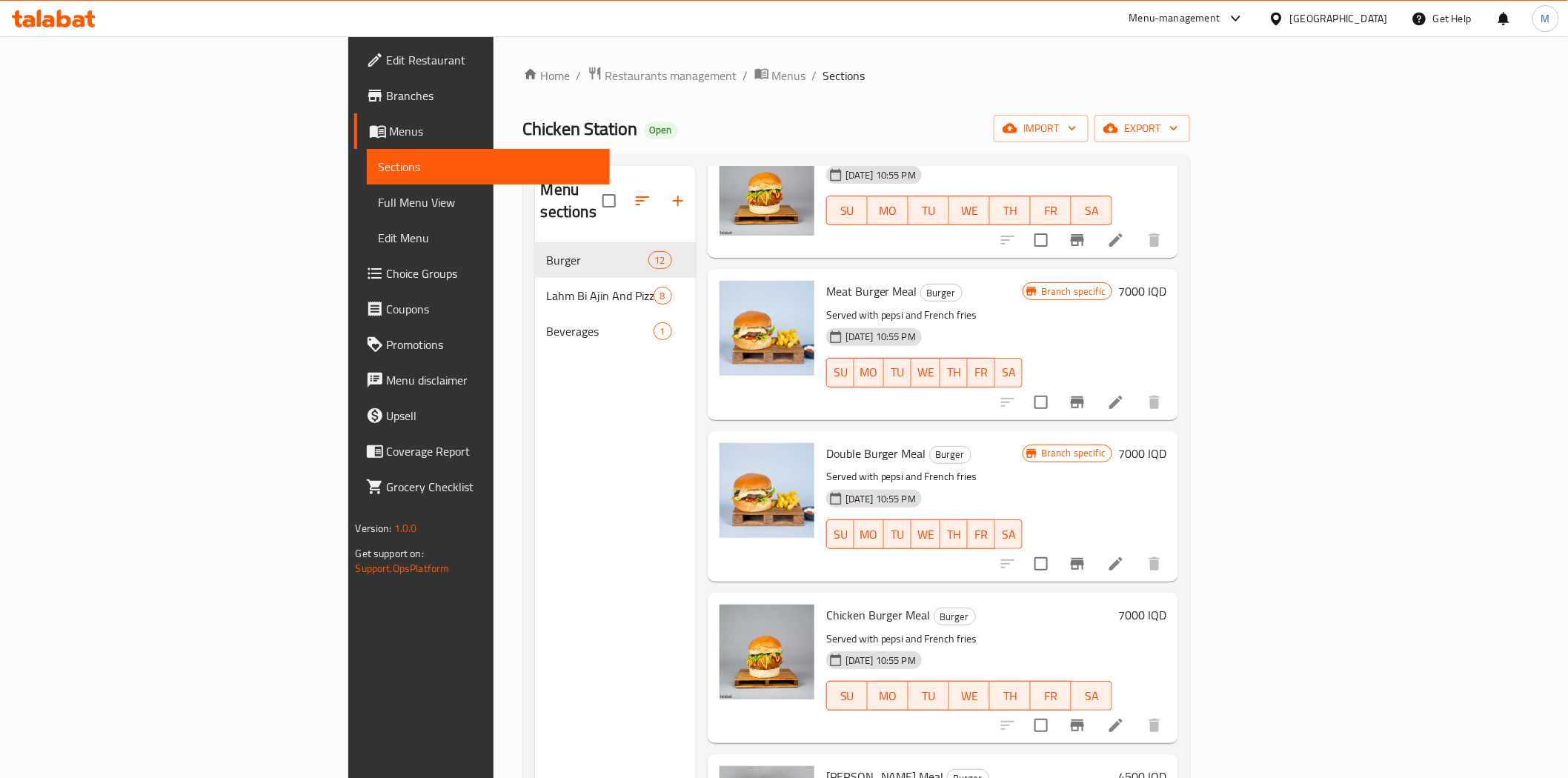
click at [1167, 443] on h6 "7000 IQD" at bounding box center [1143, 453] width 49 height 21
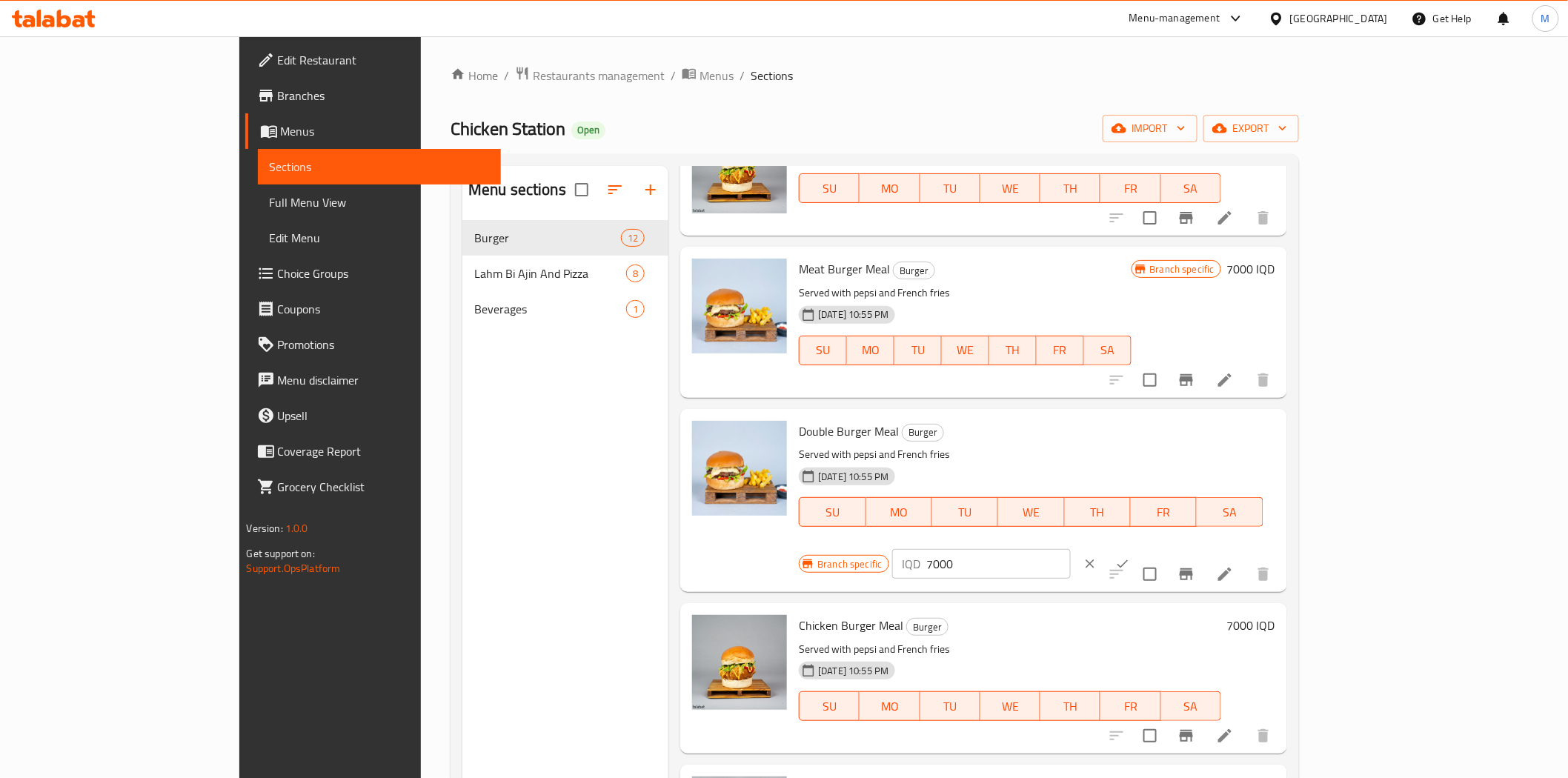
click at [1071, 549] on input "7000" at bounding box center [999, 564] width 144 height 30
type input "7"
type input "9"
type input "9500"
click at [1130, 557] on icon "ok" at bounding box center [1123, 564] width 15 height 15
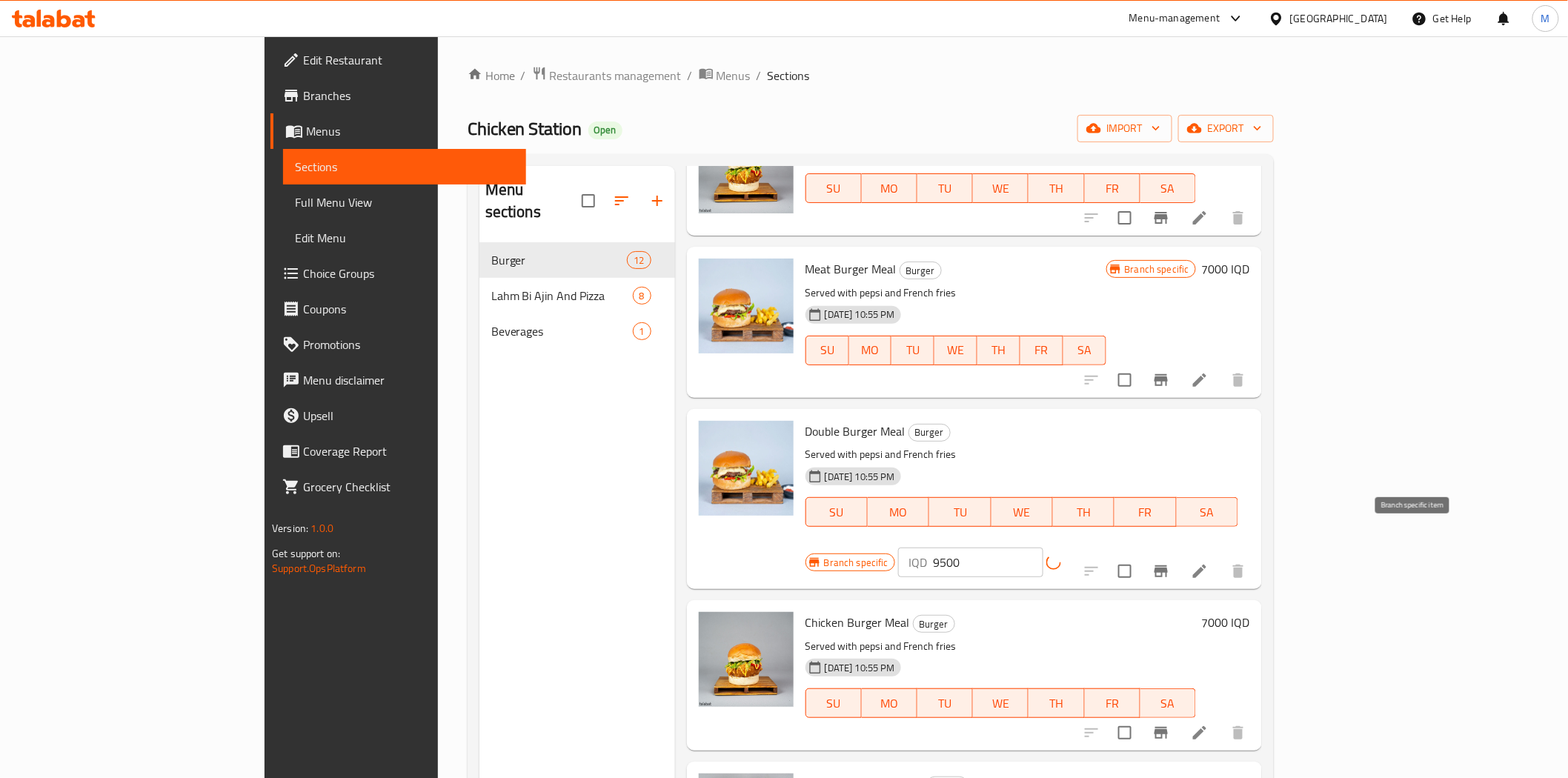
click at [1171, 563] on icon "Branch-specific-item" at bounding box center [1162, 572] width 18 height 18
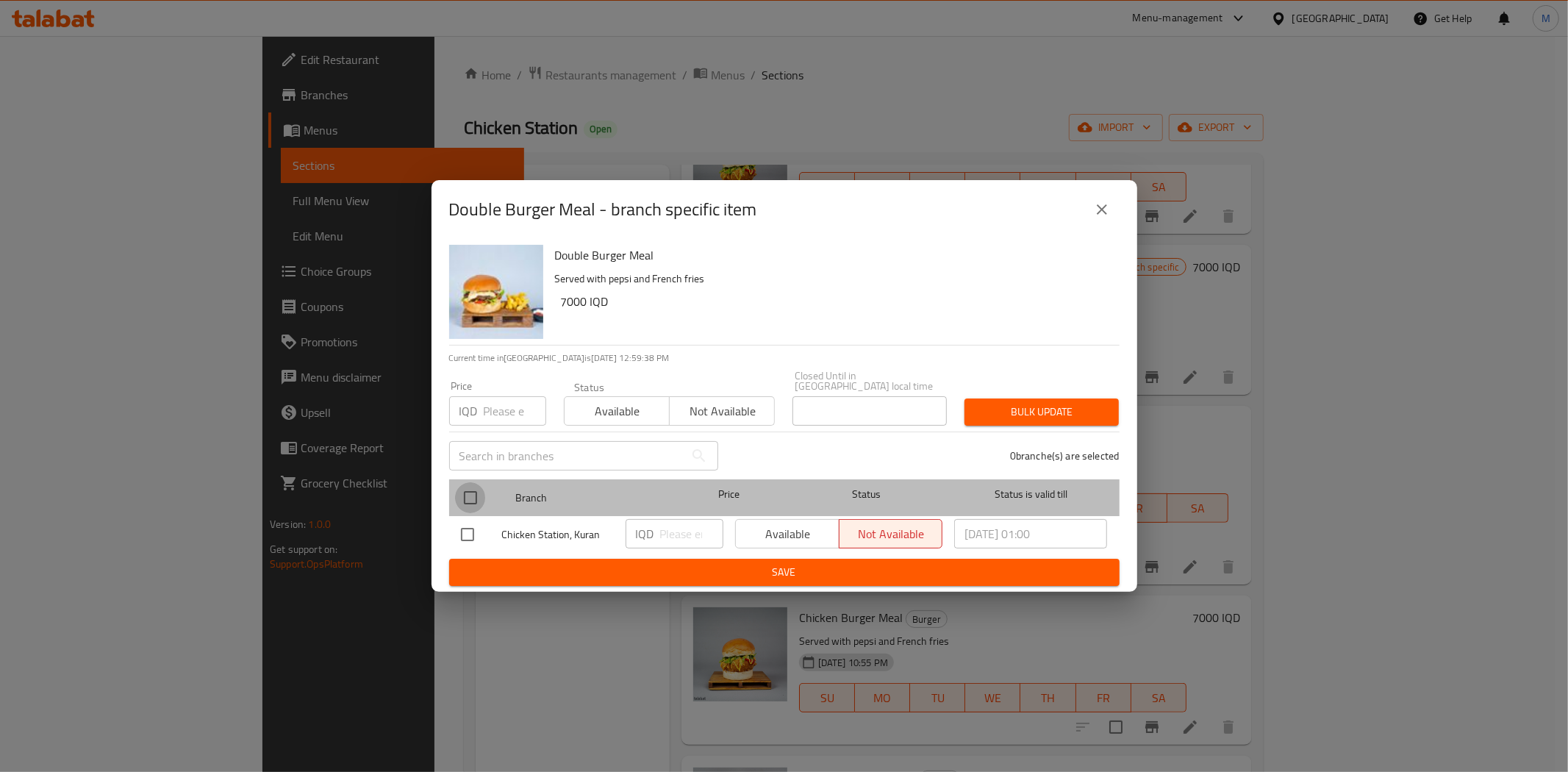
click at [481, 490] on input "checkbox" at bounding box center [471, 498] width 31 height 31
checkbox input "true"
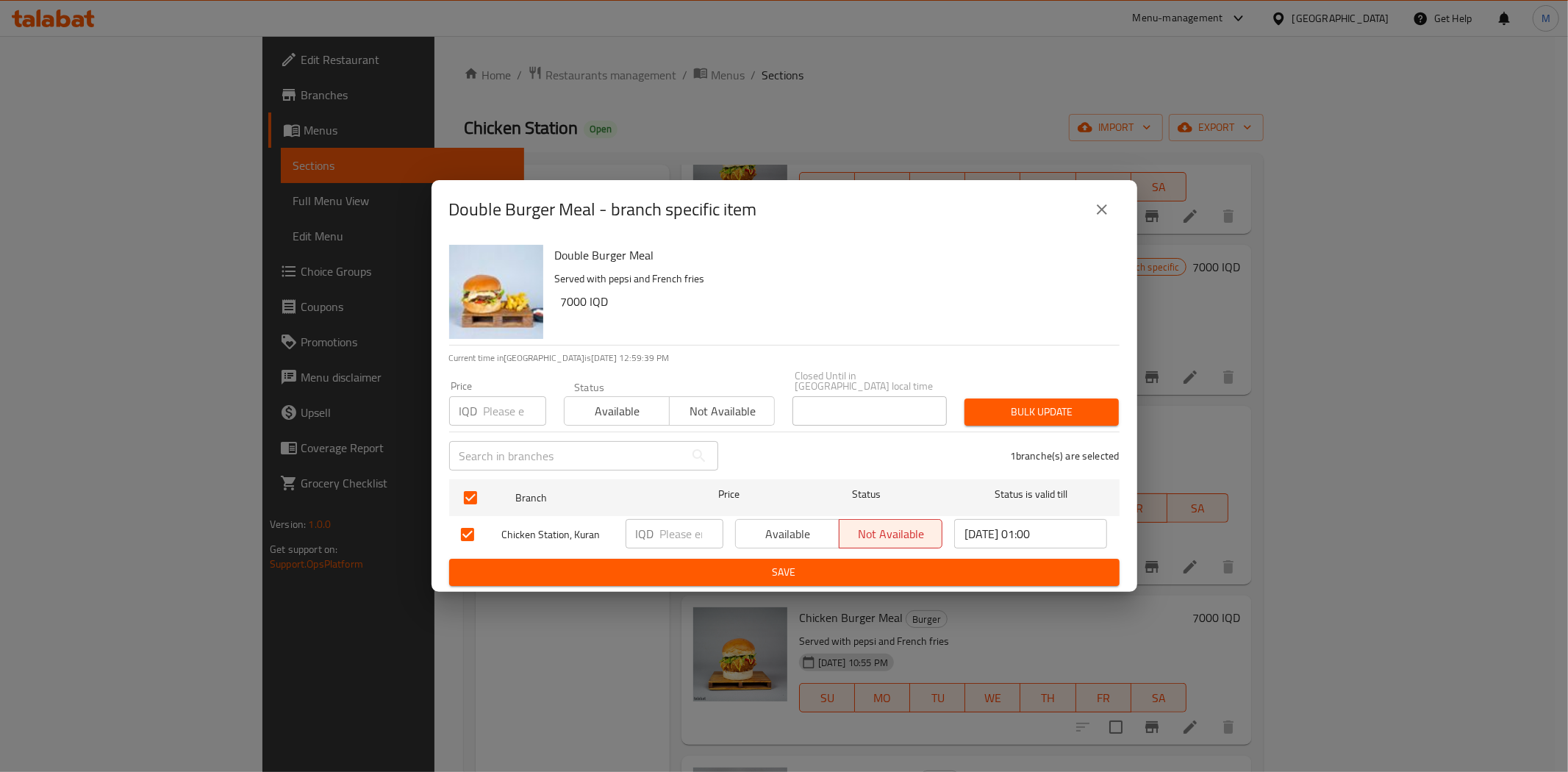
click at [650, 530] on p "IQD" at bounding box center [644, 534] width 19 height 18
click at [685, 533] on input "number" at bounding box center [691, 534] width 63 height 29
type input "9500"
click at [731, 563] on span "Save" at bounding box center [784, 572] width 647 height 19
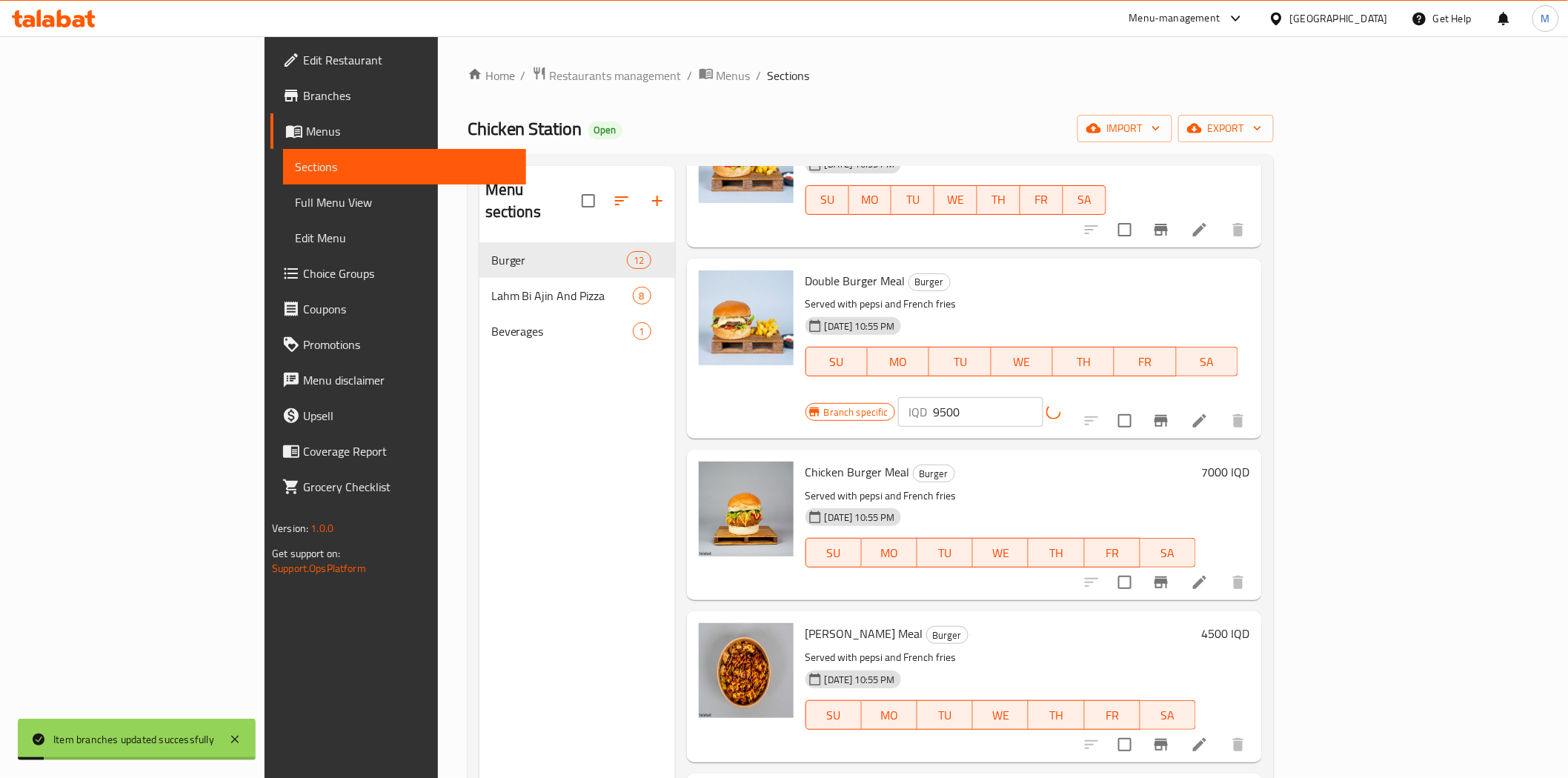
scroll to position [411, 0]
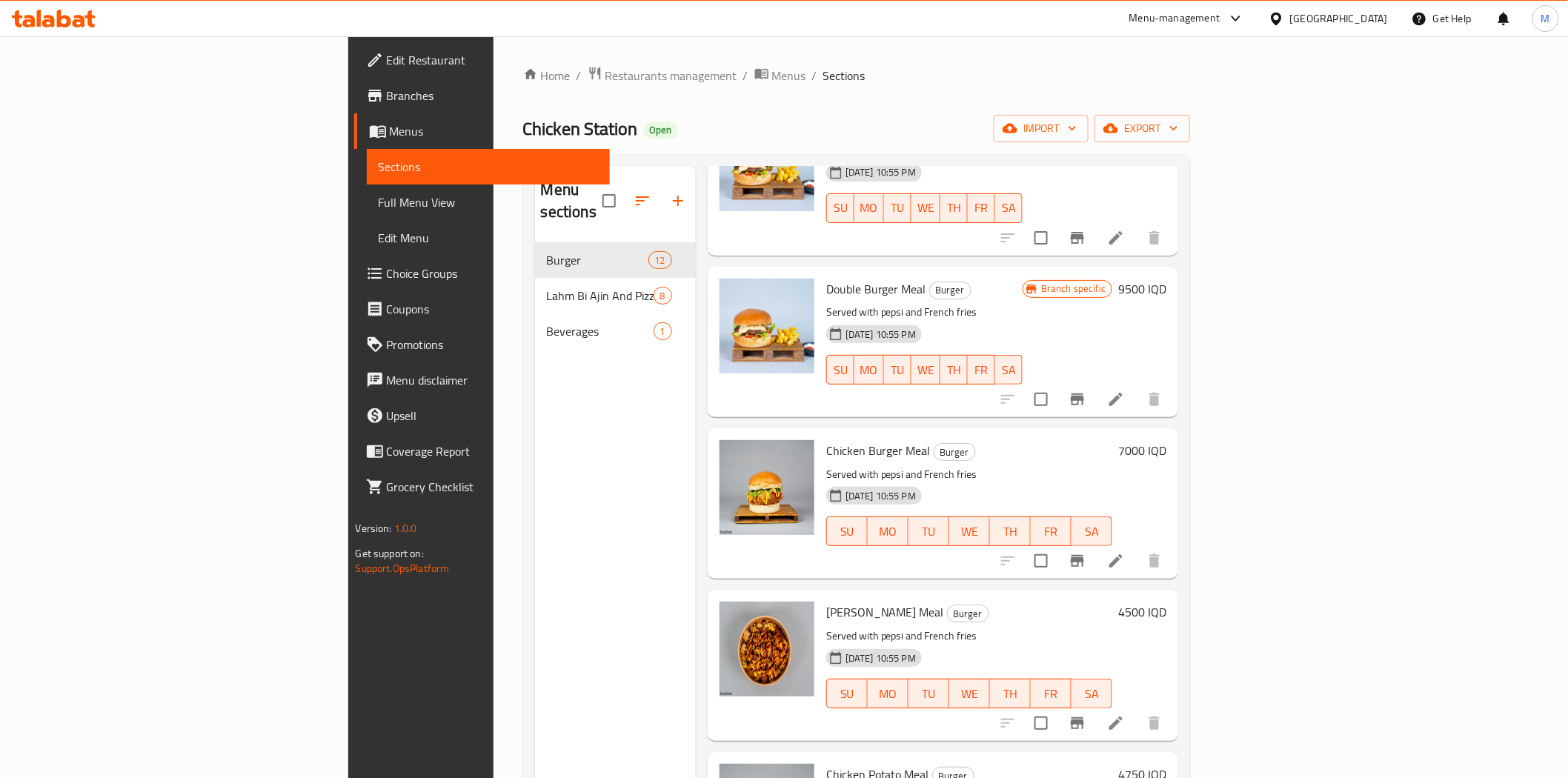
click at [1167, 440] on h6 "7000 IQD" at bounding box center [1143, 450] width 49 height 21
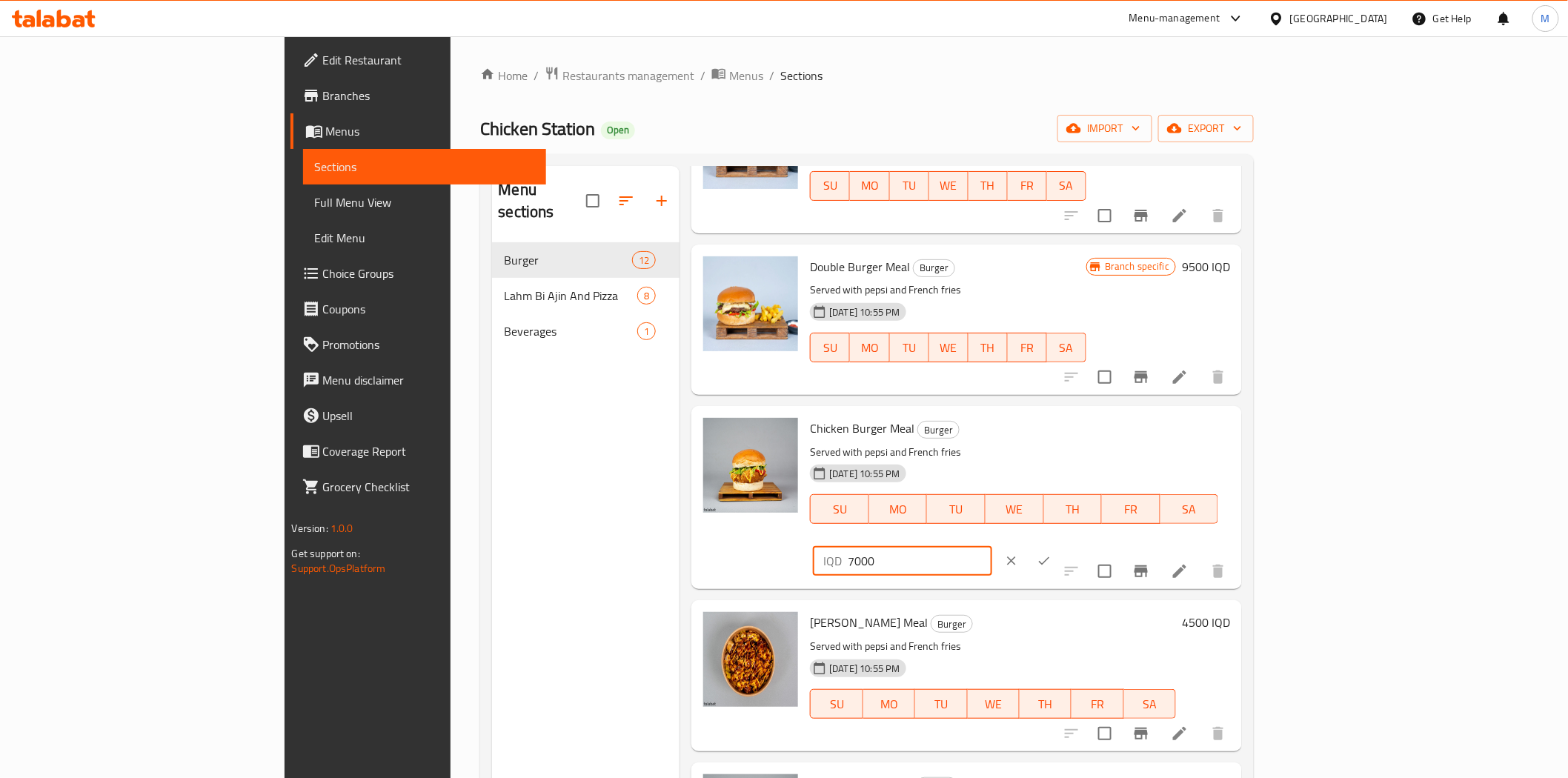
click at [991, 546] on input "7000" at bounding box center [920, 561] width 144 height 30
type input "9500"
click at [1051, 558] on icon "ok" at bounding box center [1045, 562] width 12 height 8
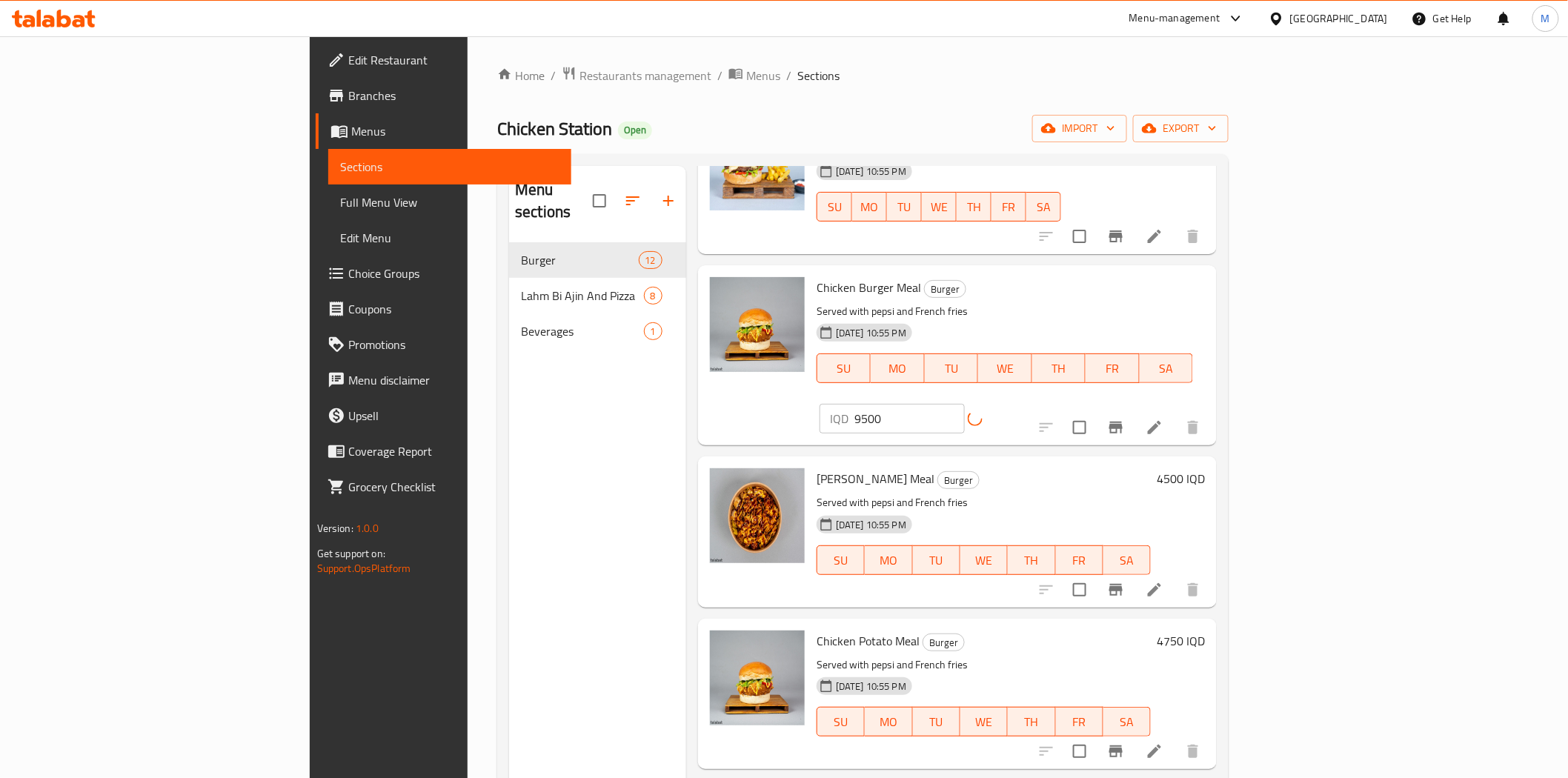
scroll to position [576, 0]
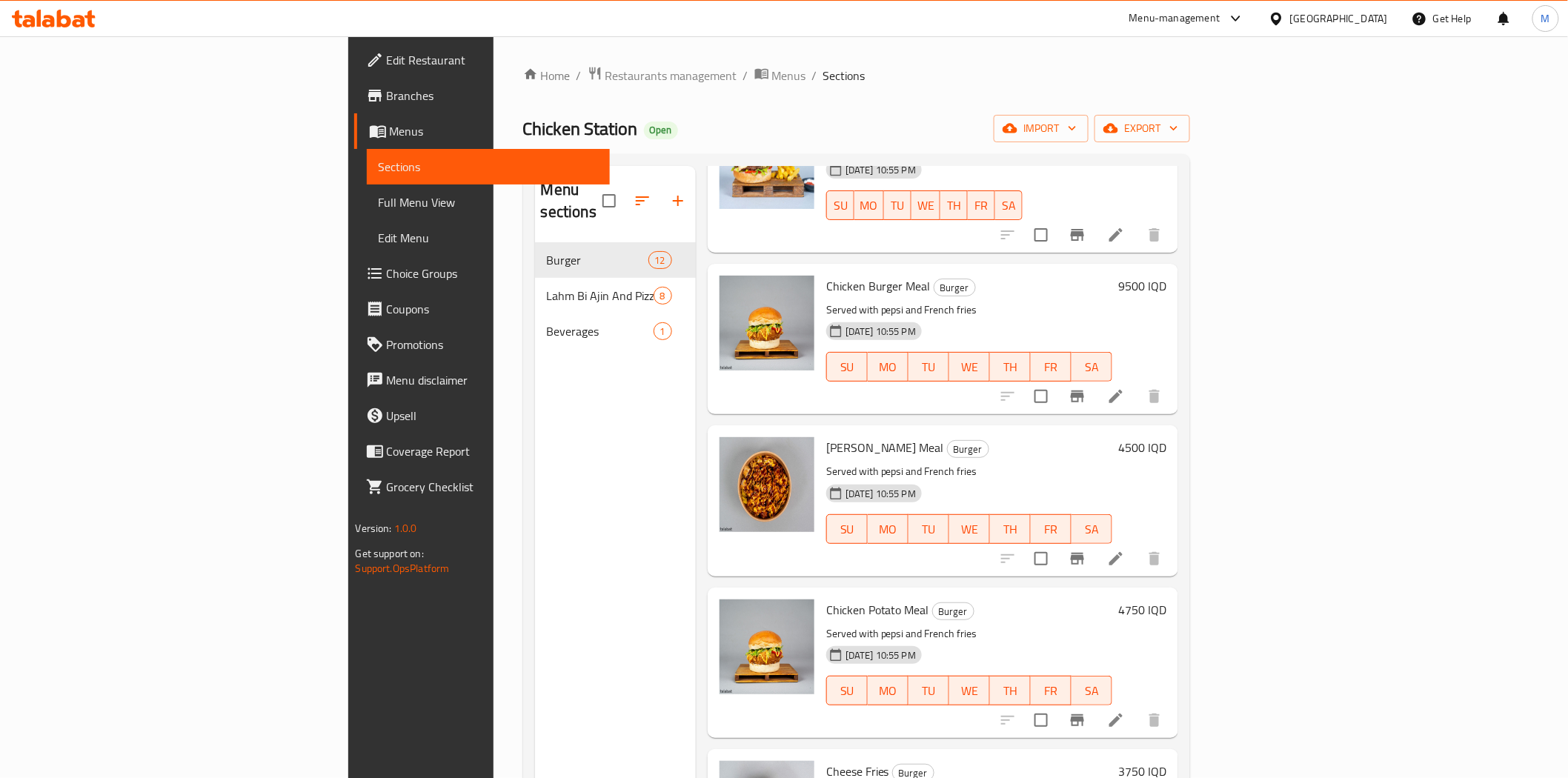
click at [1167, 438] on h6 "4500 IQD" at bounding box center [1143, 447] width 49 height 21
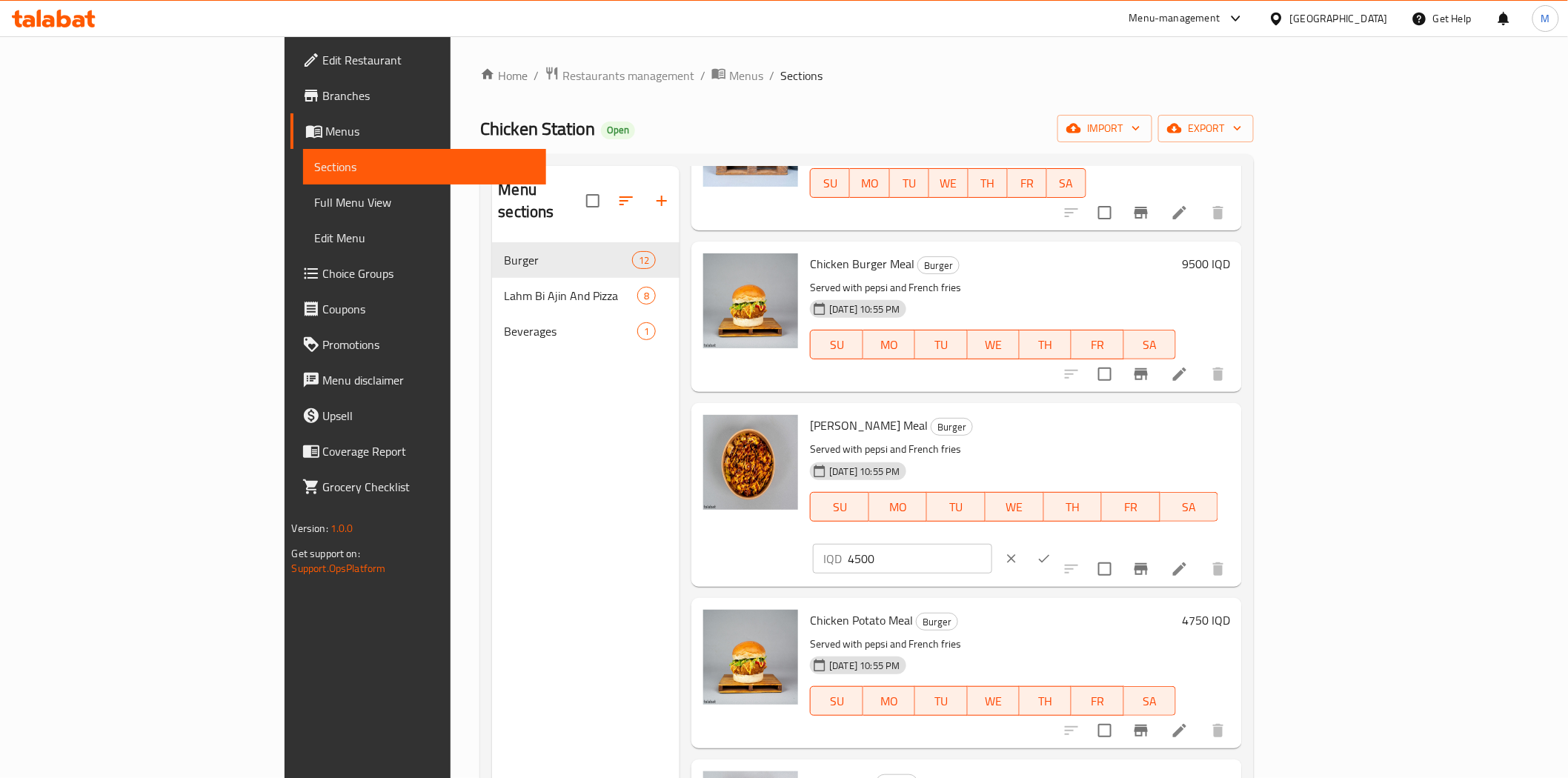
click at [991, 544] on input "4500" at bounding box center [920, 558] width 144 height 30
type input "5750"
click at [1051, 551] on icon "ok" at bounding box center [1044, 558] width 15 height 15
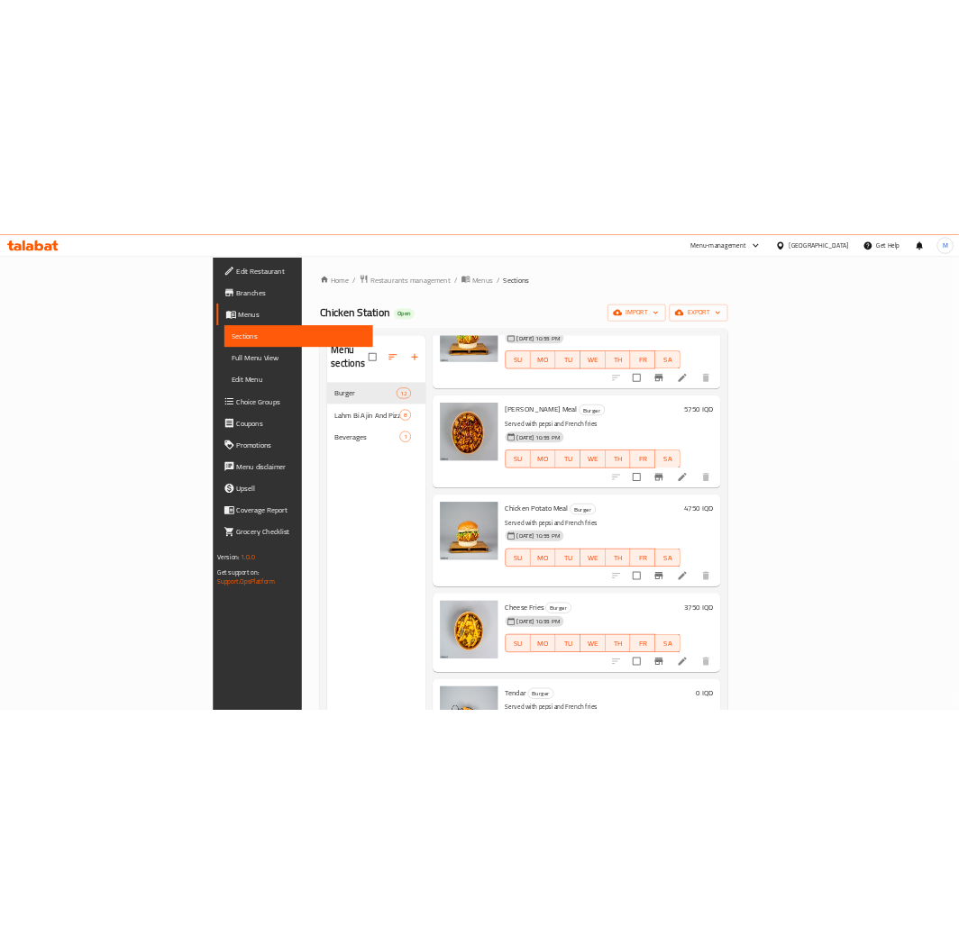
scroll to position [1001, 0]
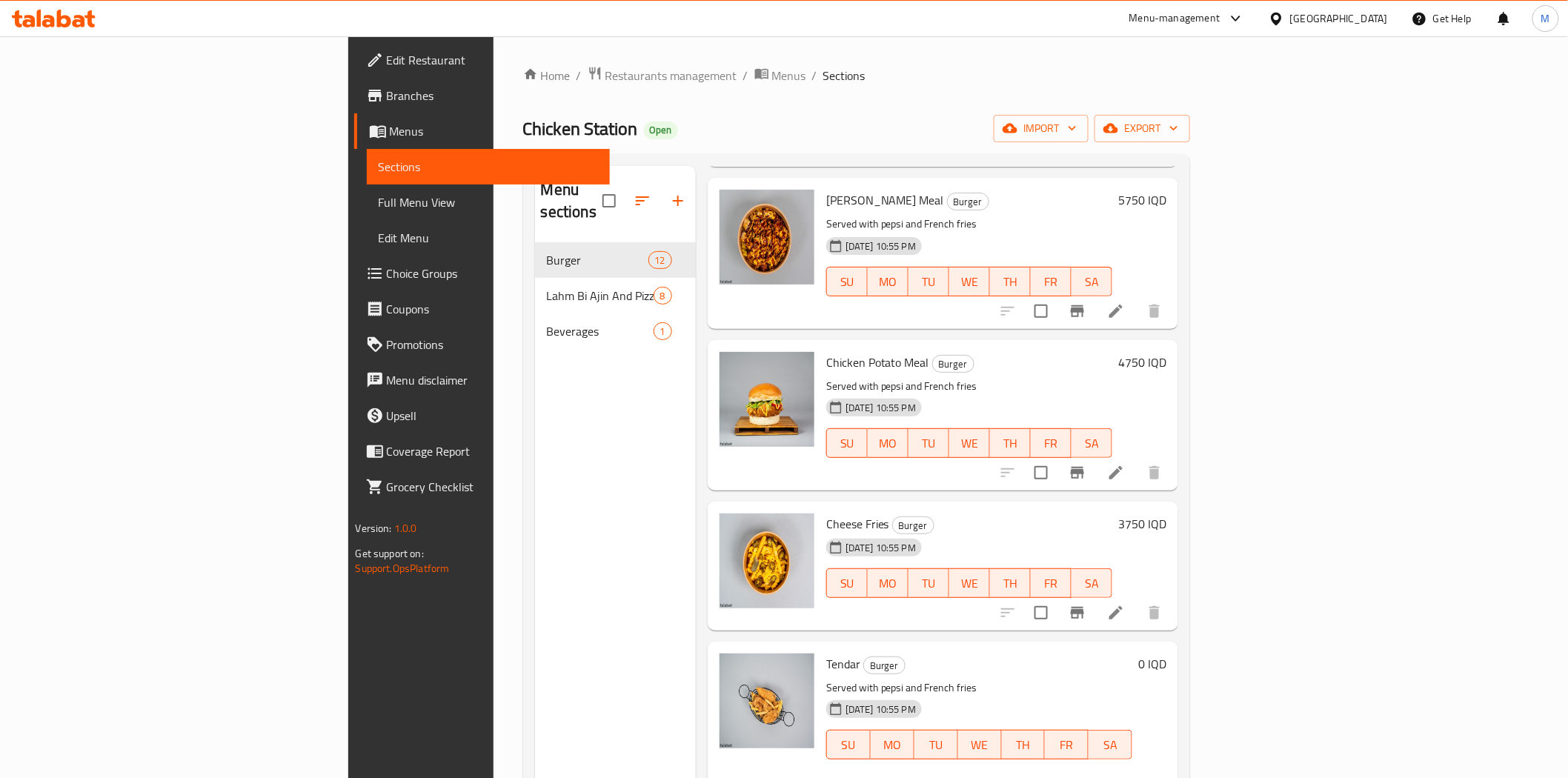
click at [1167, 513] on h6 "3750 IQD" at bounding box center [1143, 523] width 49 height 21
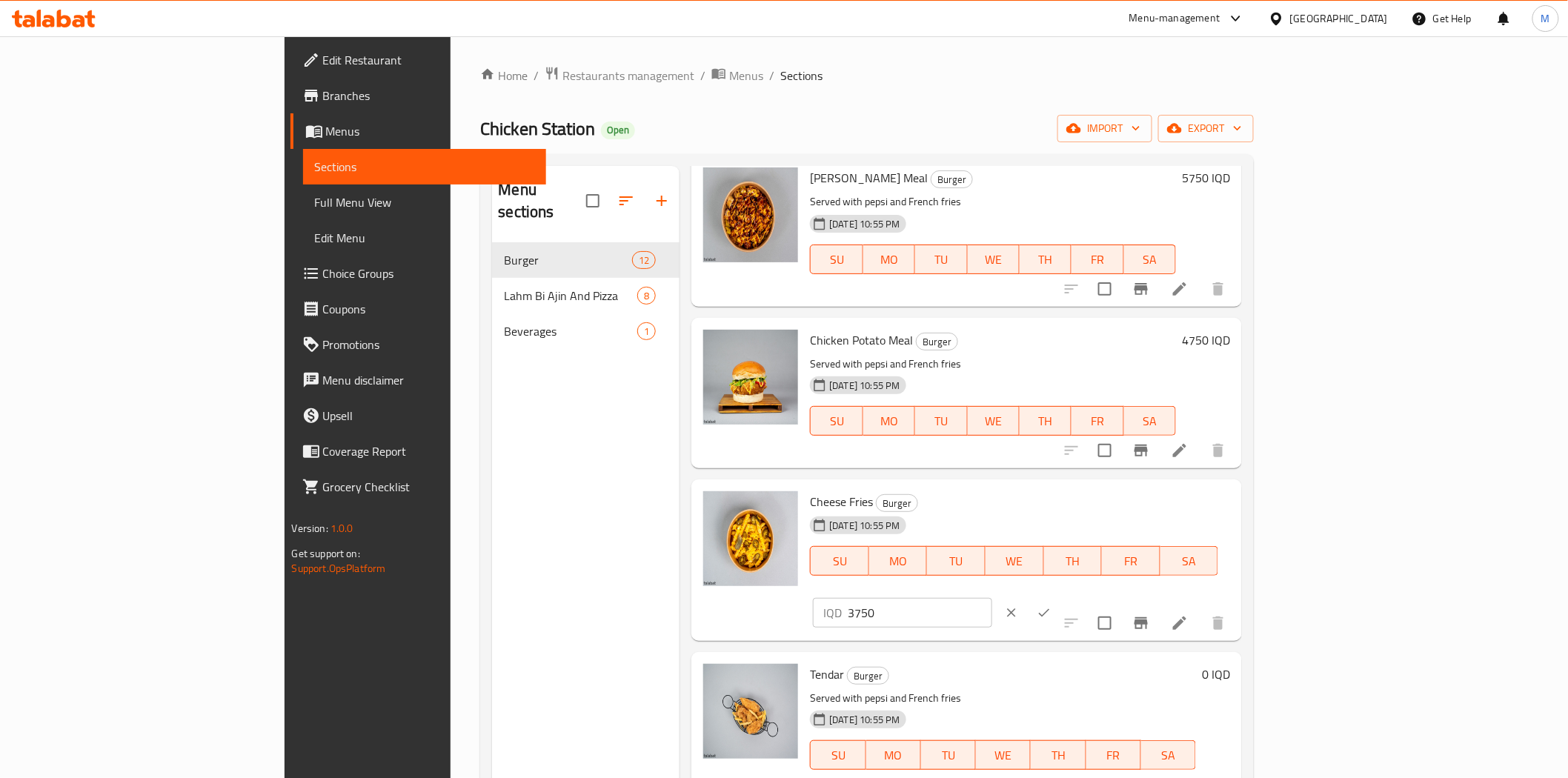
click at [991, 598] on input "3750" at bounding box center [920, 613] width 144 height 30
type input "3"
type input "4250"
click at [1060, 596] on button "ok" at bounding box center [1045, 613] width 33 height 33
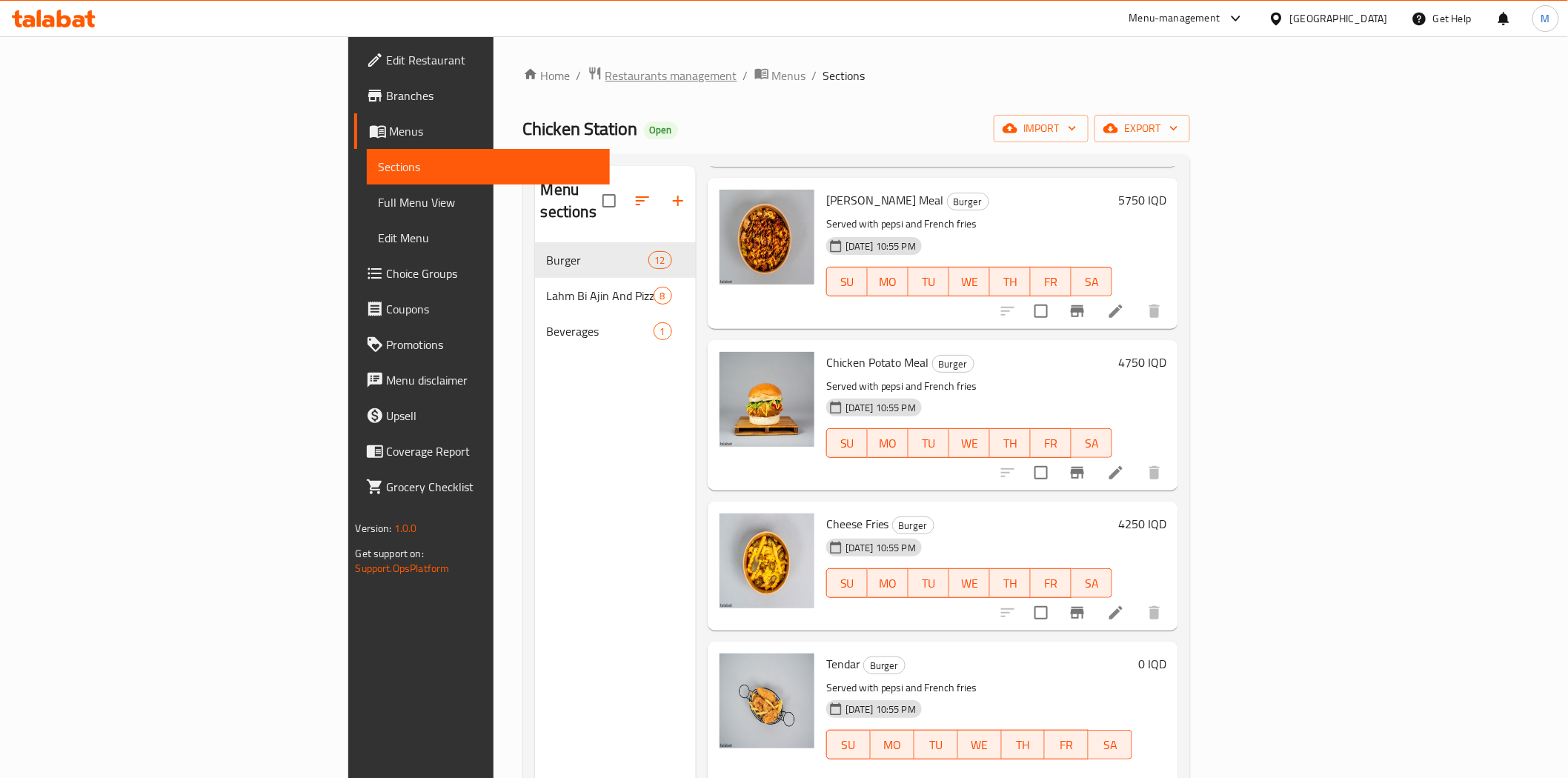
click at [605, 69] on span "Restaurants management" at bounding box center [671, 76] width 132 height 18
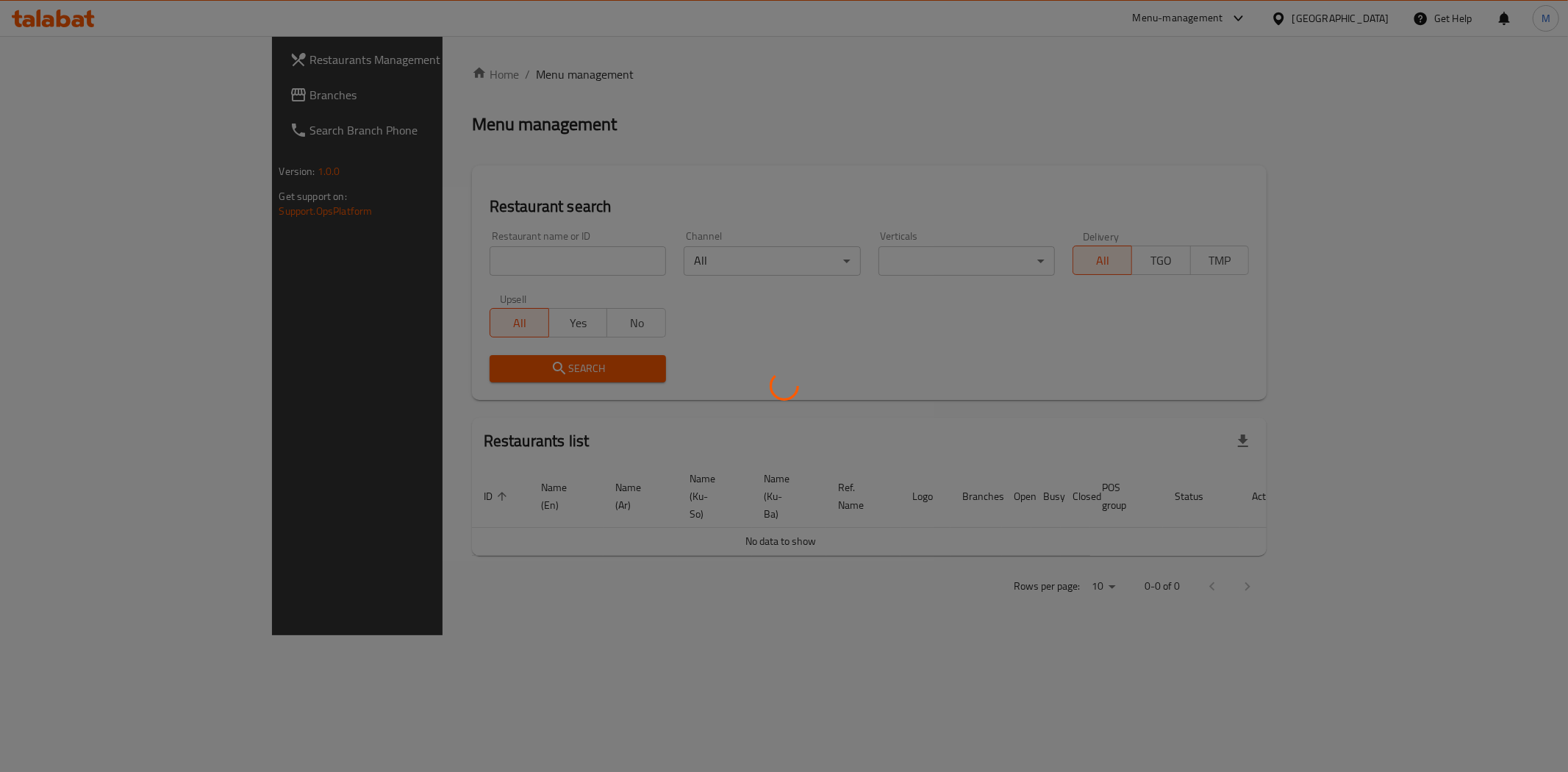
click at [479, 249] on div at bounding box center [784, 386] width 1568 height 772
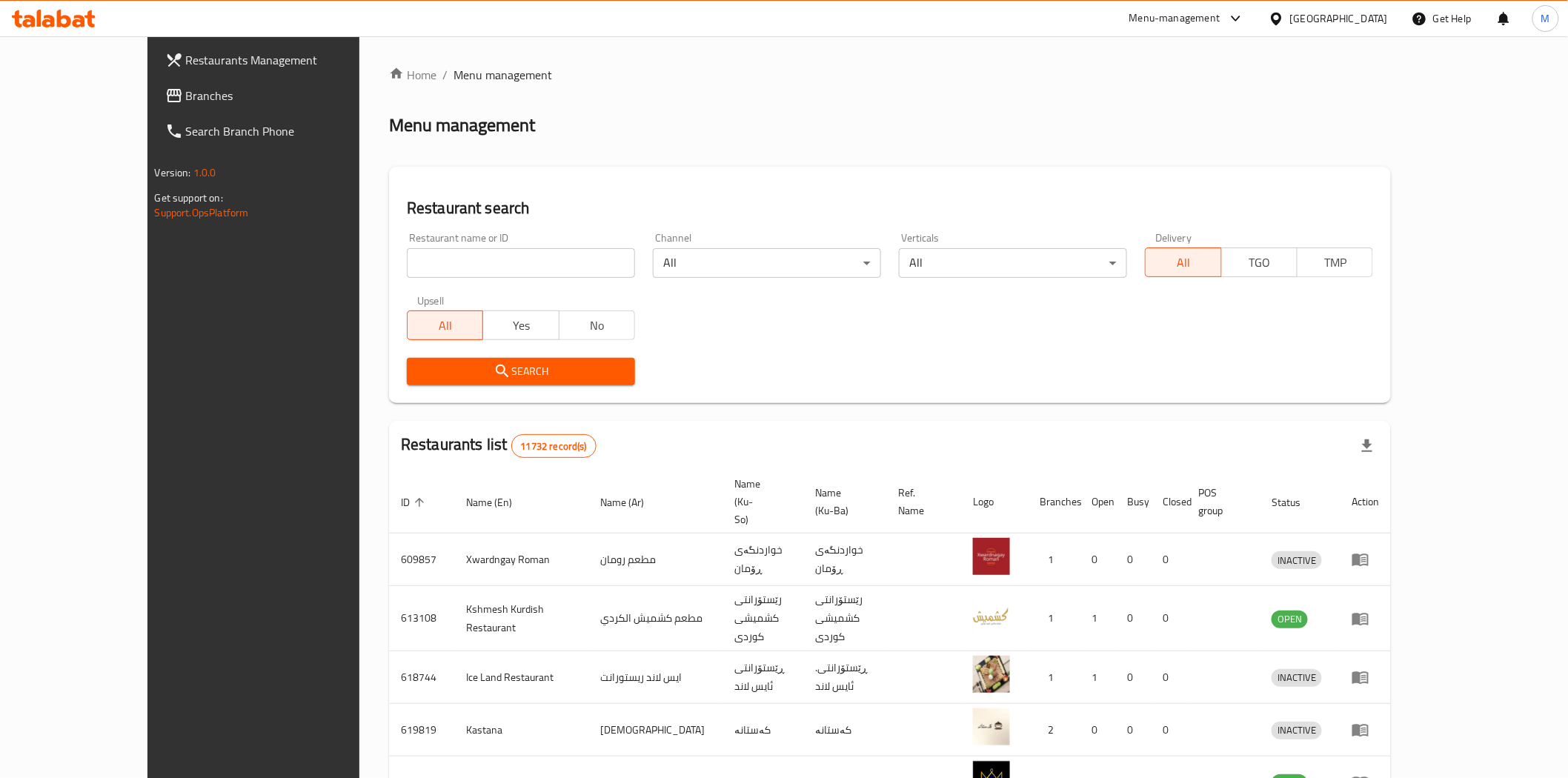
click at [477, 258] on input "search" at bounding box center [521, 263] width 228 height 30
type input "okay"
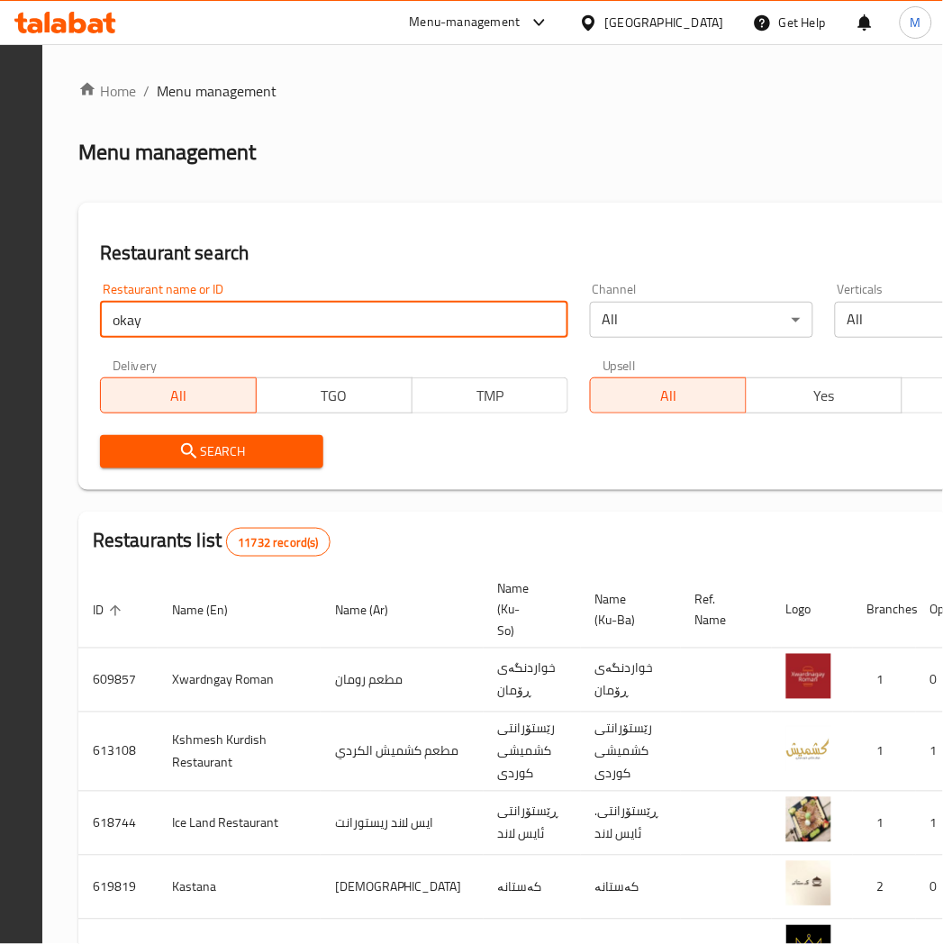
click at [368, 312] on input "okay" at bounding box center [334, 320] width 469 height 36
click button "Search" at bounding box center [211, 451] width 223 height 33
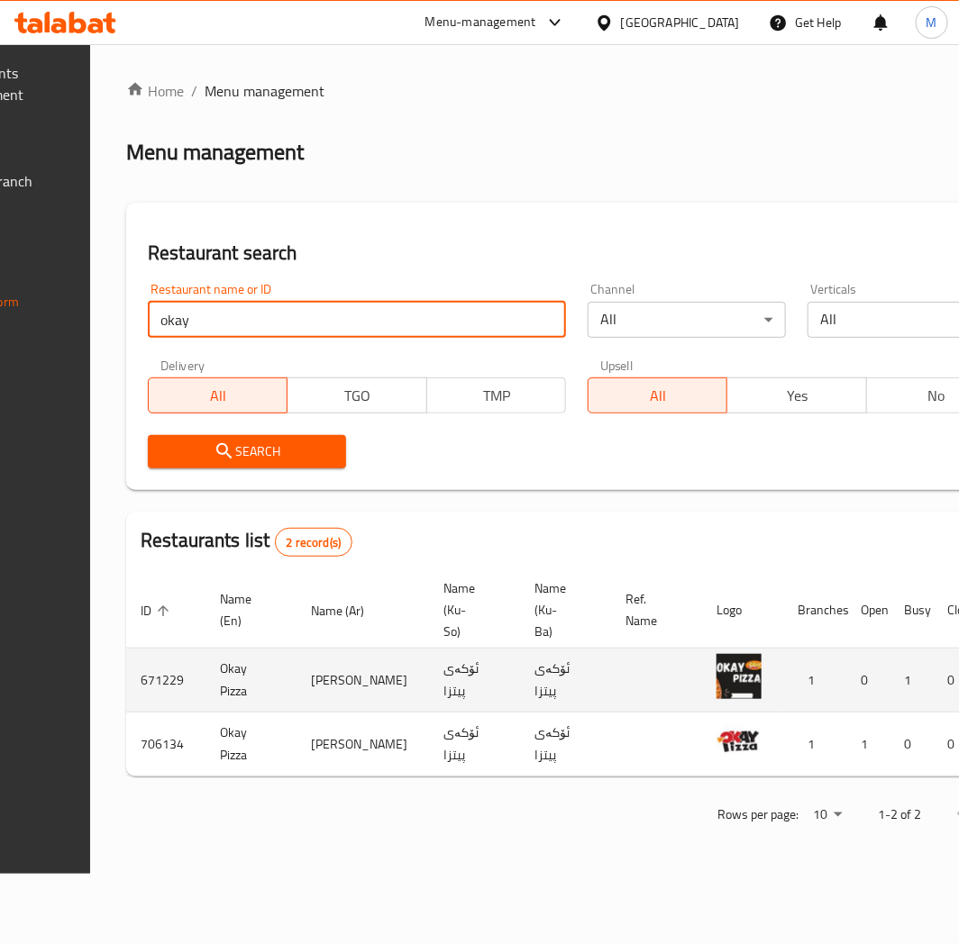
scroll to position [0, 327]
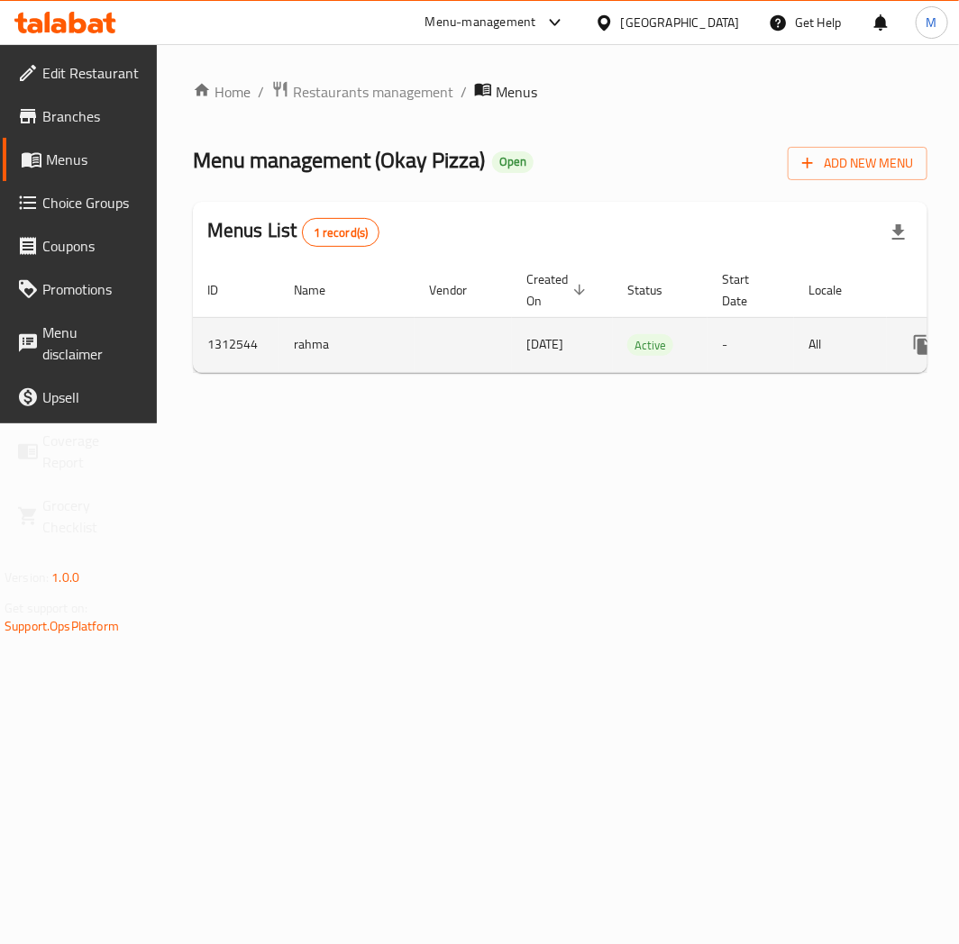
scroll to position [0, 168]
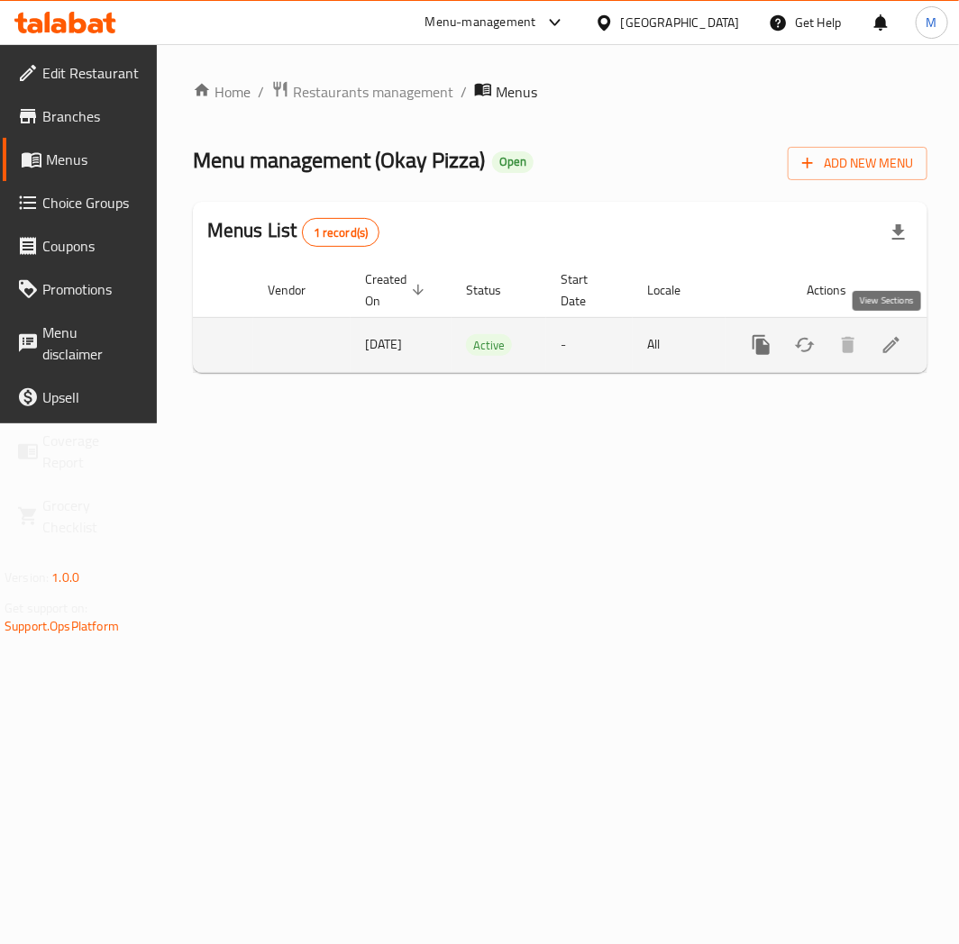
click at [892, 344] on icon "enhanced table" at bounding box center [891, 345] width 22 height 22
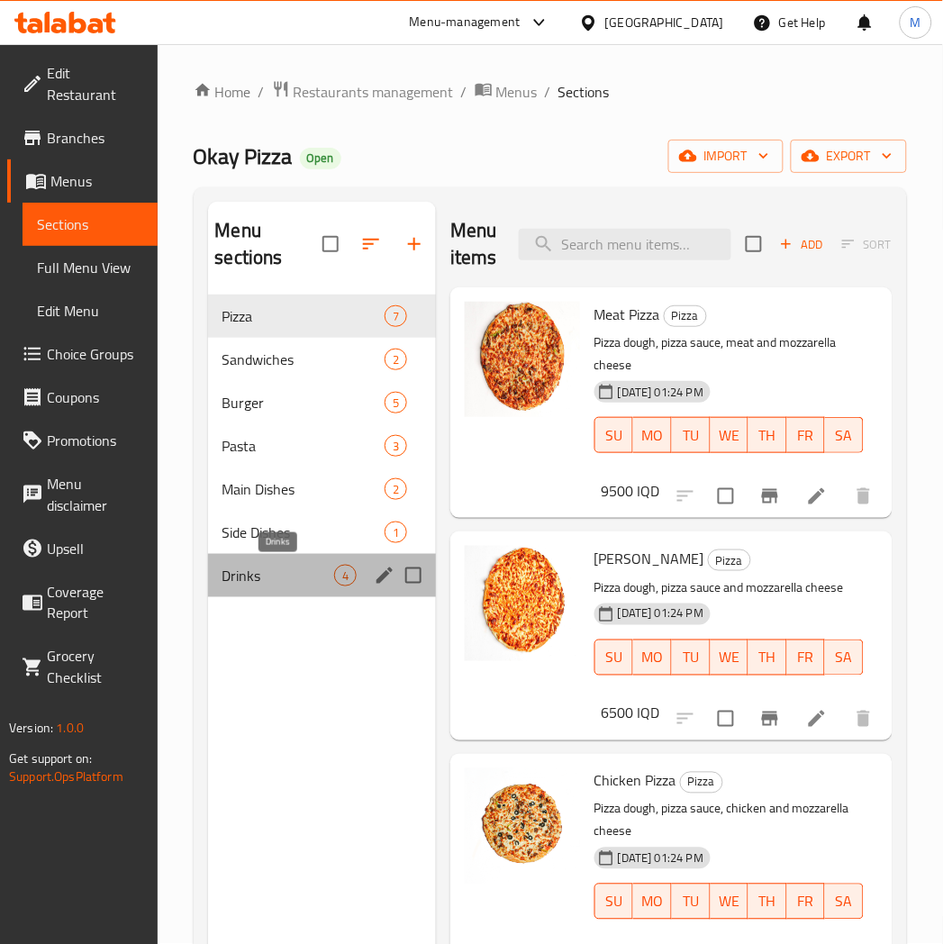
click at [273, 574] on span "Drinks" at bounding box center [279, 576] width 112 height 22
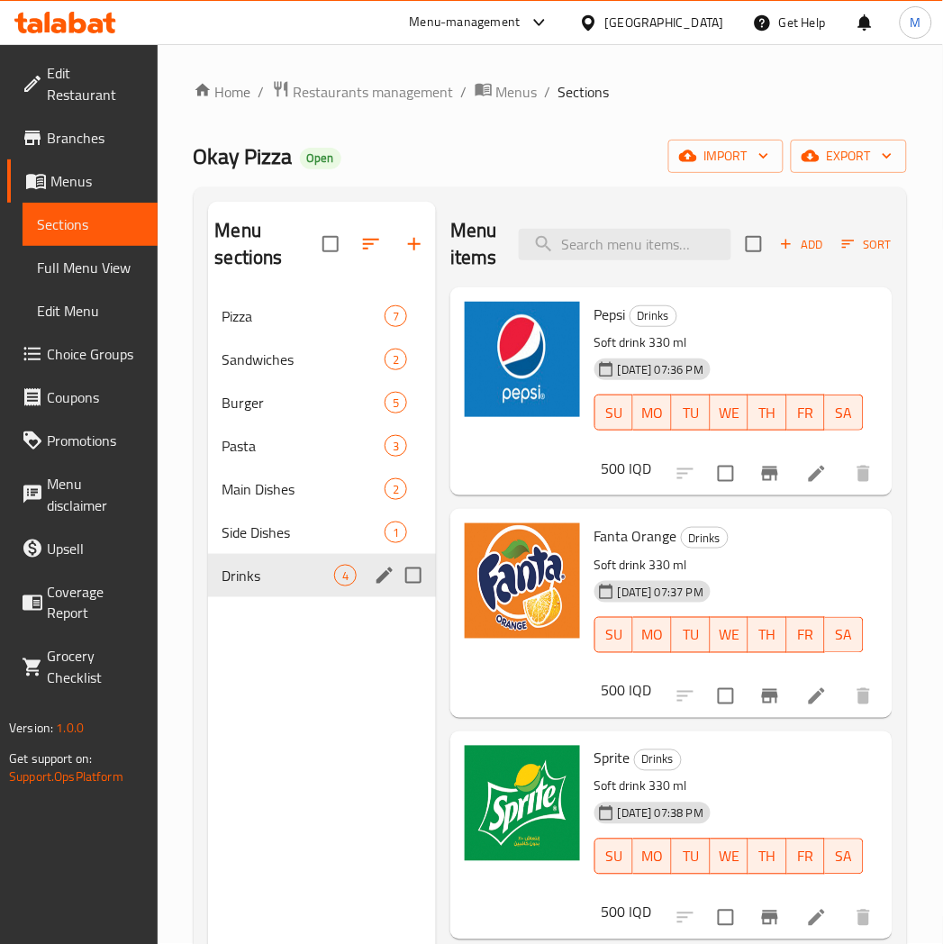
click at [275, 544] on div "Side Dishes 1" at bounding box center [322, 532] width 228 height 43
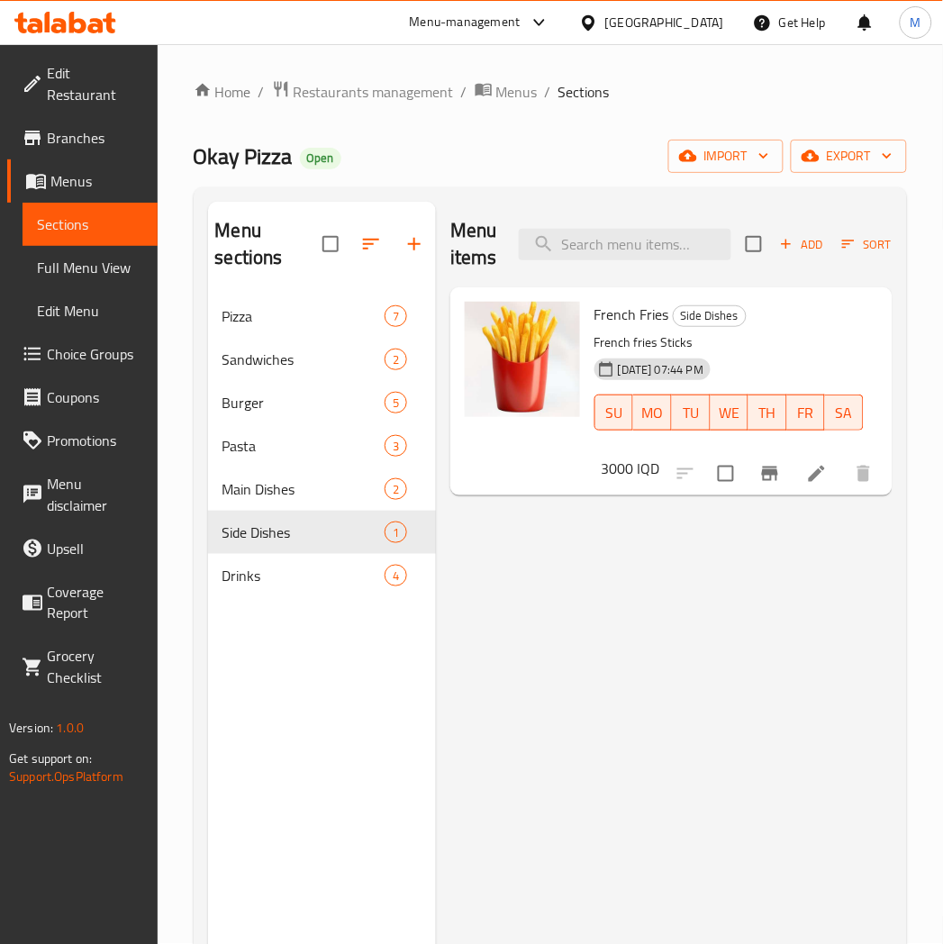
click at [629, 464] on h6 "3000 IQD" at bounding box center [631, 468] width 59 height 25
click at [680, 474] on input "3000" at bounding box center [713, 476] width 144 height 36
type input "3"
type input "1500"
click at [852, 479] on icon "ok" at bounding box center [848, 476] width 18 height 18
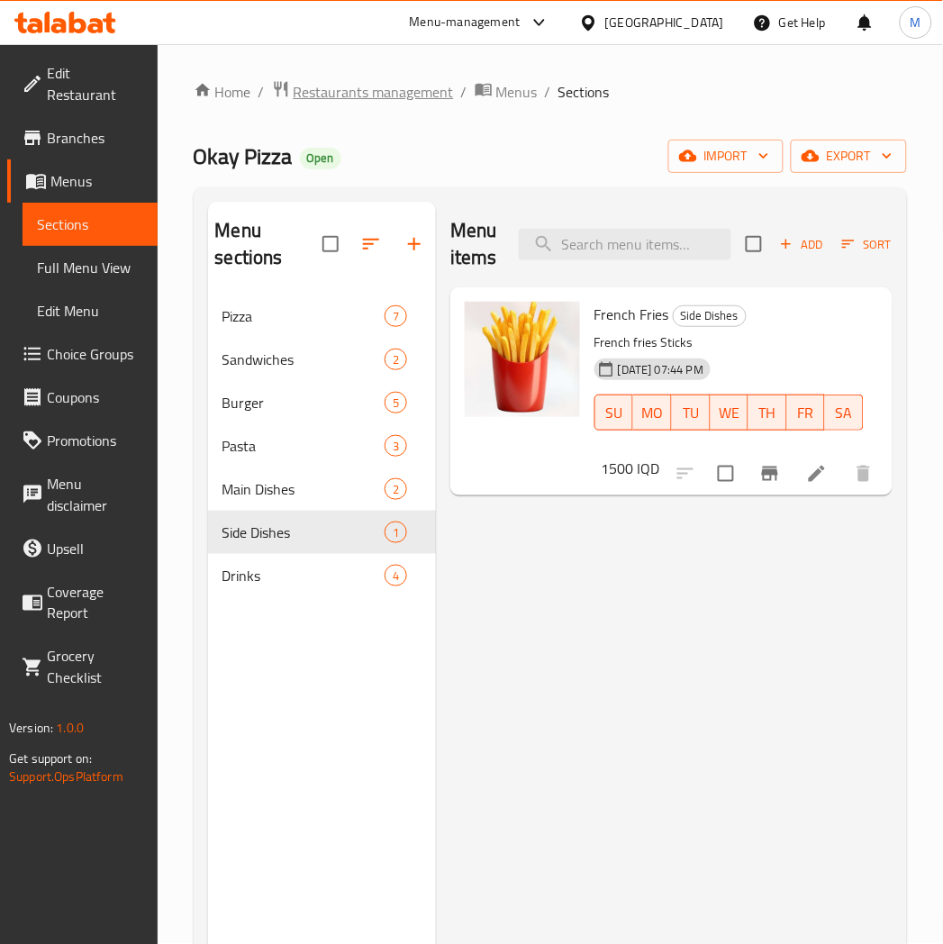
click at [325, 97] on span "Restaurants management" at bounding box center [374, 92] width 160 height 22
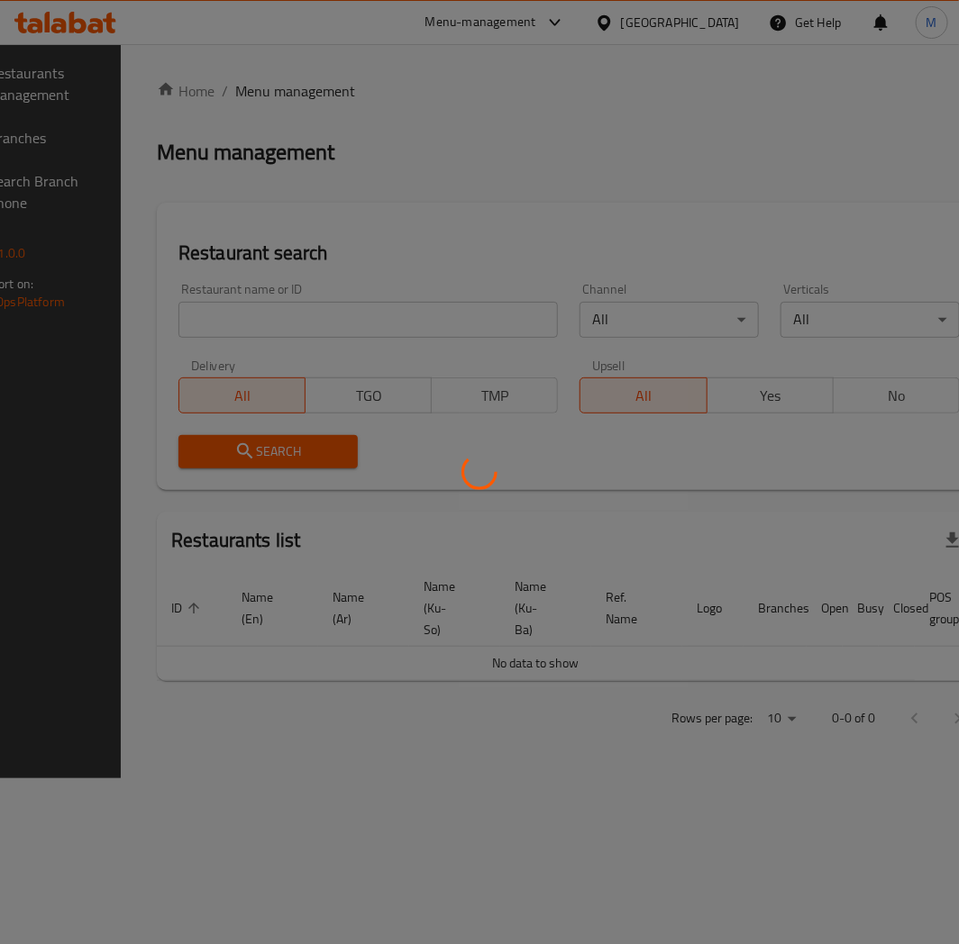
click at [352, 327] on div at bounding box center [479, 472] width 959 height 944
click at [355, 325] on div at bounding box center [479, 472] width 959 height 944
click at [402, 314] on div at bounding box center [479, 472] width 959 height 944
click at [412, 315] on div at bounding box center [479, 472] width 959 height 944
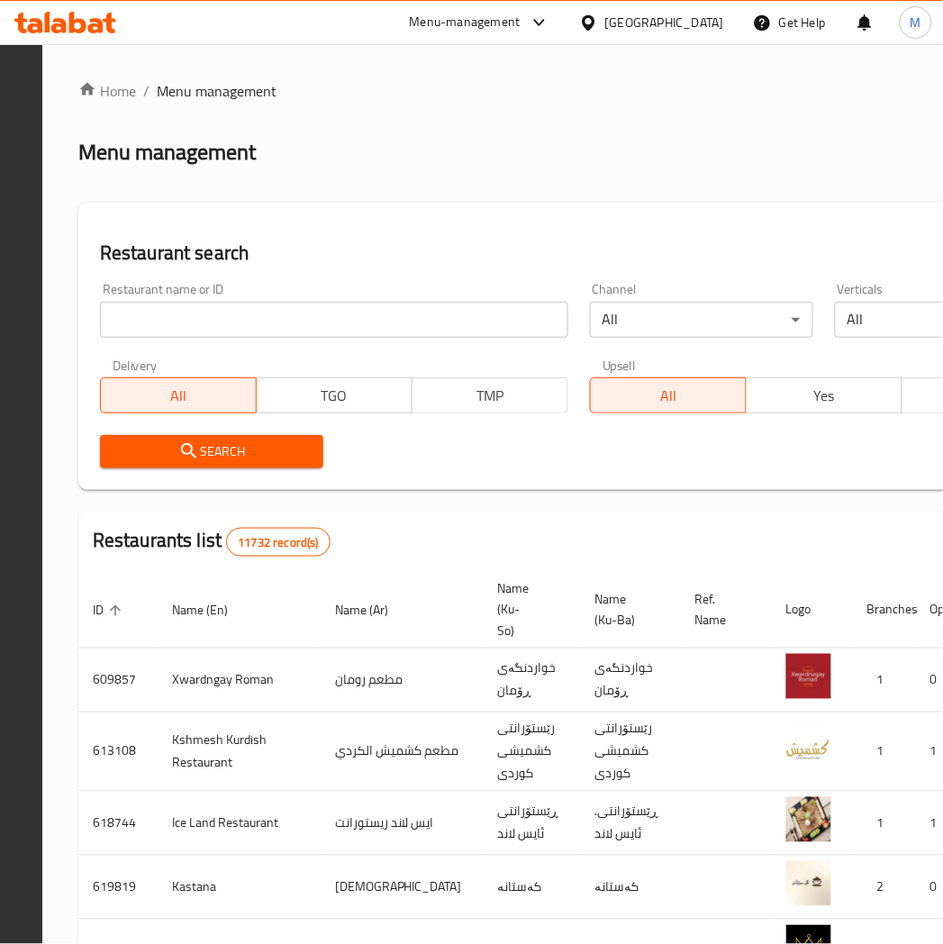
click at [403, 309] on input "search" at bounding box center [334, 320] width 469 height 36
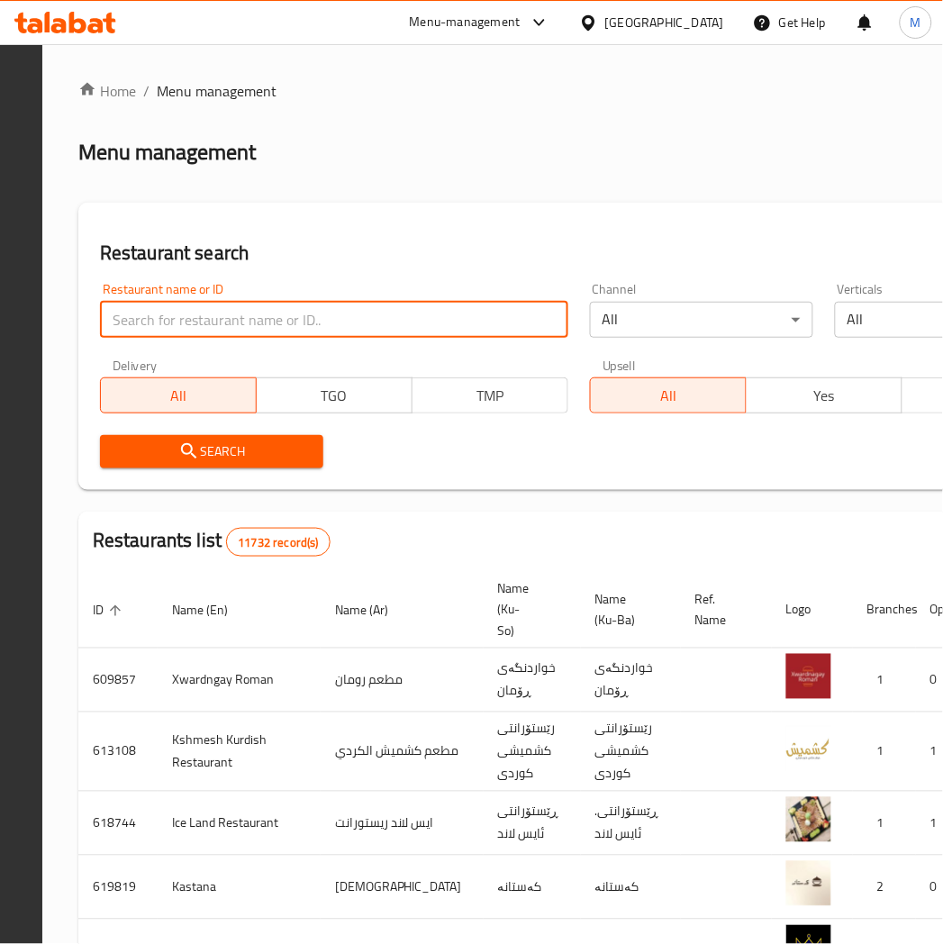
click at [403, 309] on input "search" at bounding box center [334, 320] width 469 height 36
type input "shexani food"
click button "Search" at bounding box center [211, 451] width 223 height 33
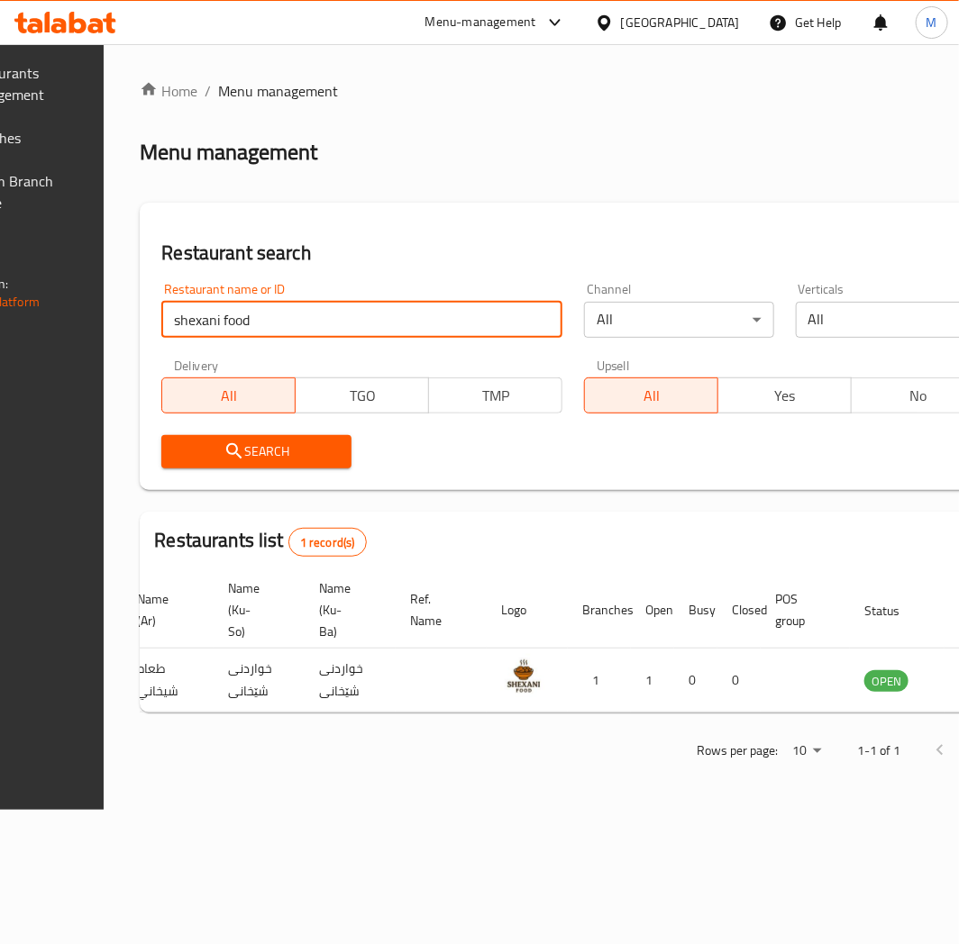
scroll to position [0, 327]
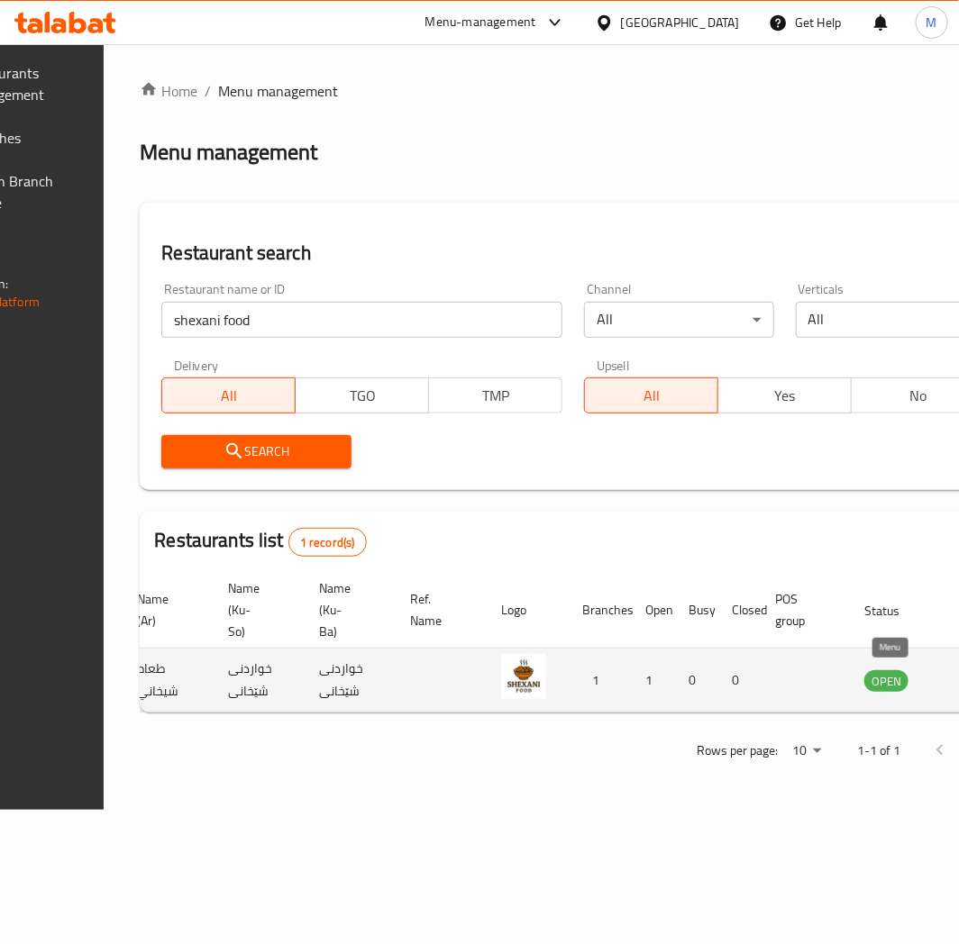
click at [959, 678] on link "enhanced table" at bounding box center [975, 680] width 33 height 22
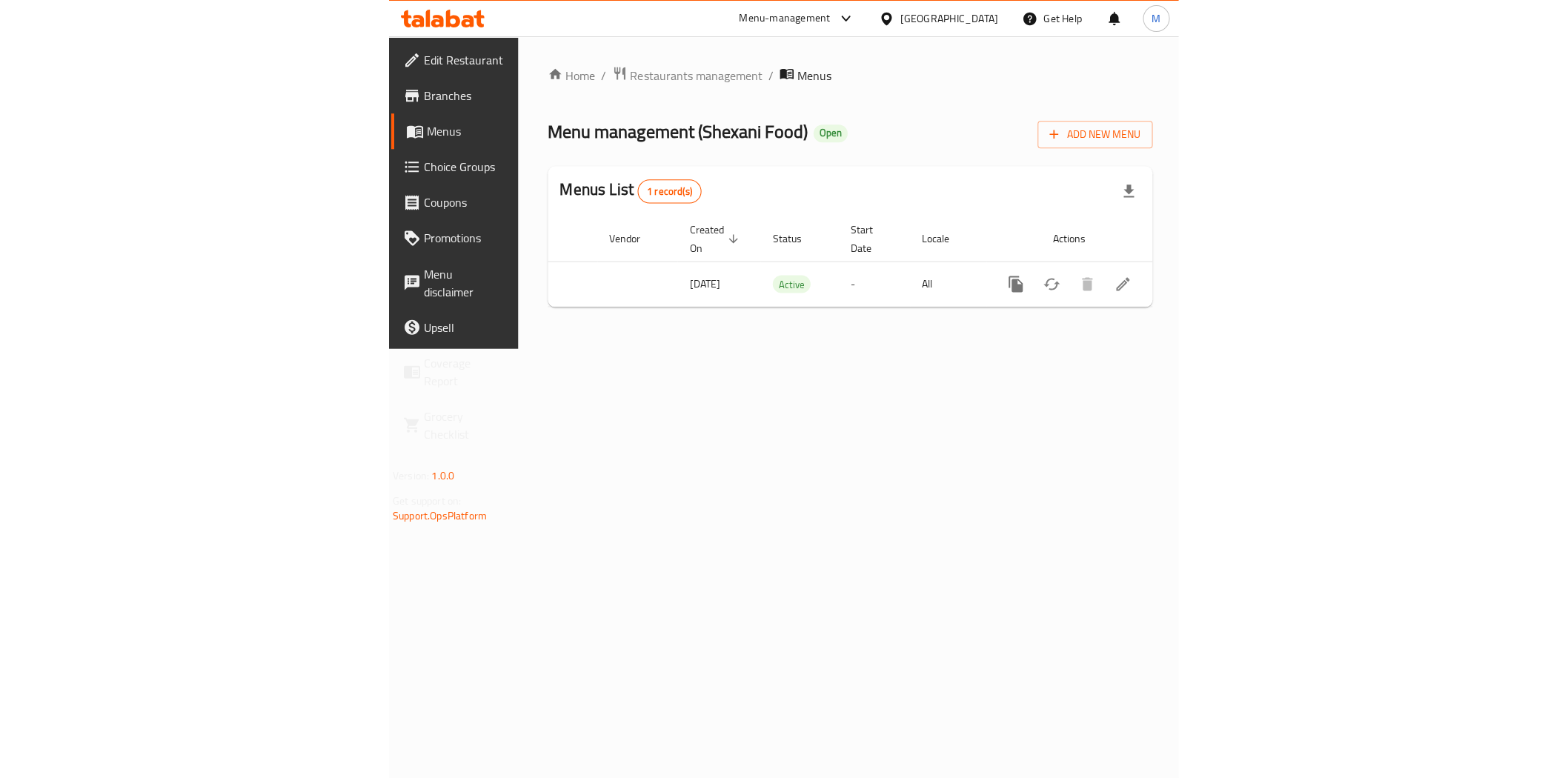
scroll to position [0, 138]
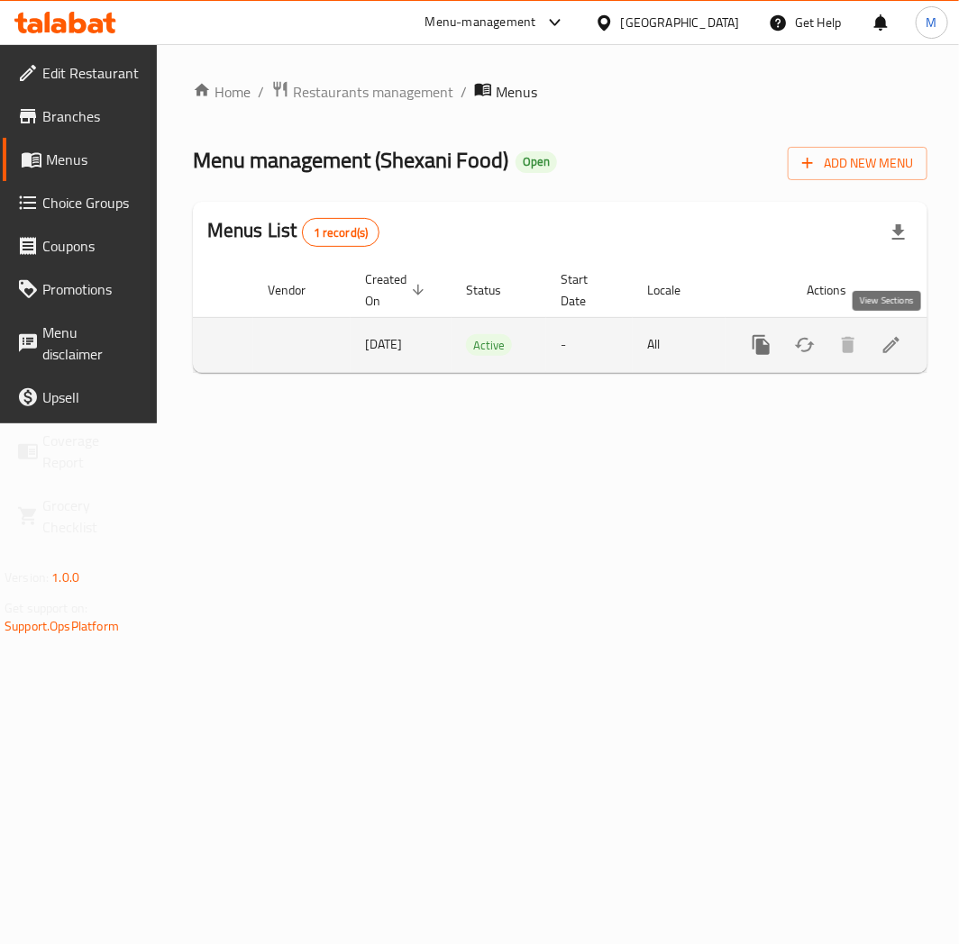
click at [880, 336] on icon "enhanced table" at bounding box center [891, 345] width 22 height 22
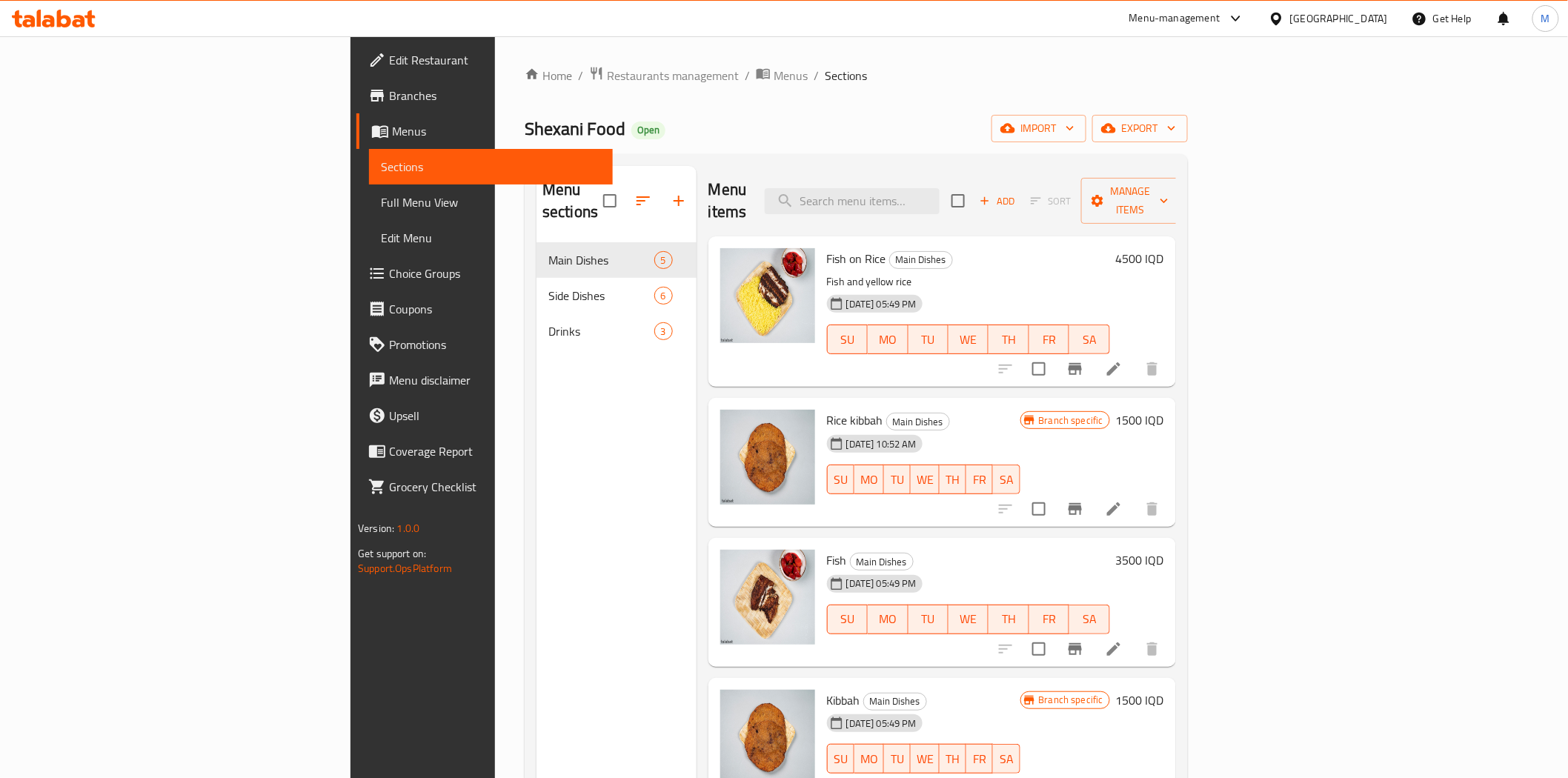
click at [536, 318] on div "Drinks 3" at bounding box center [616, 331] width 160 height 35
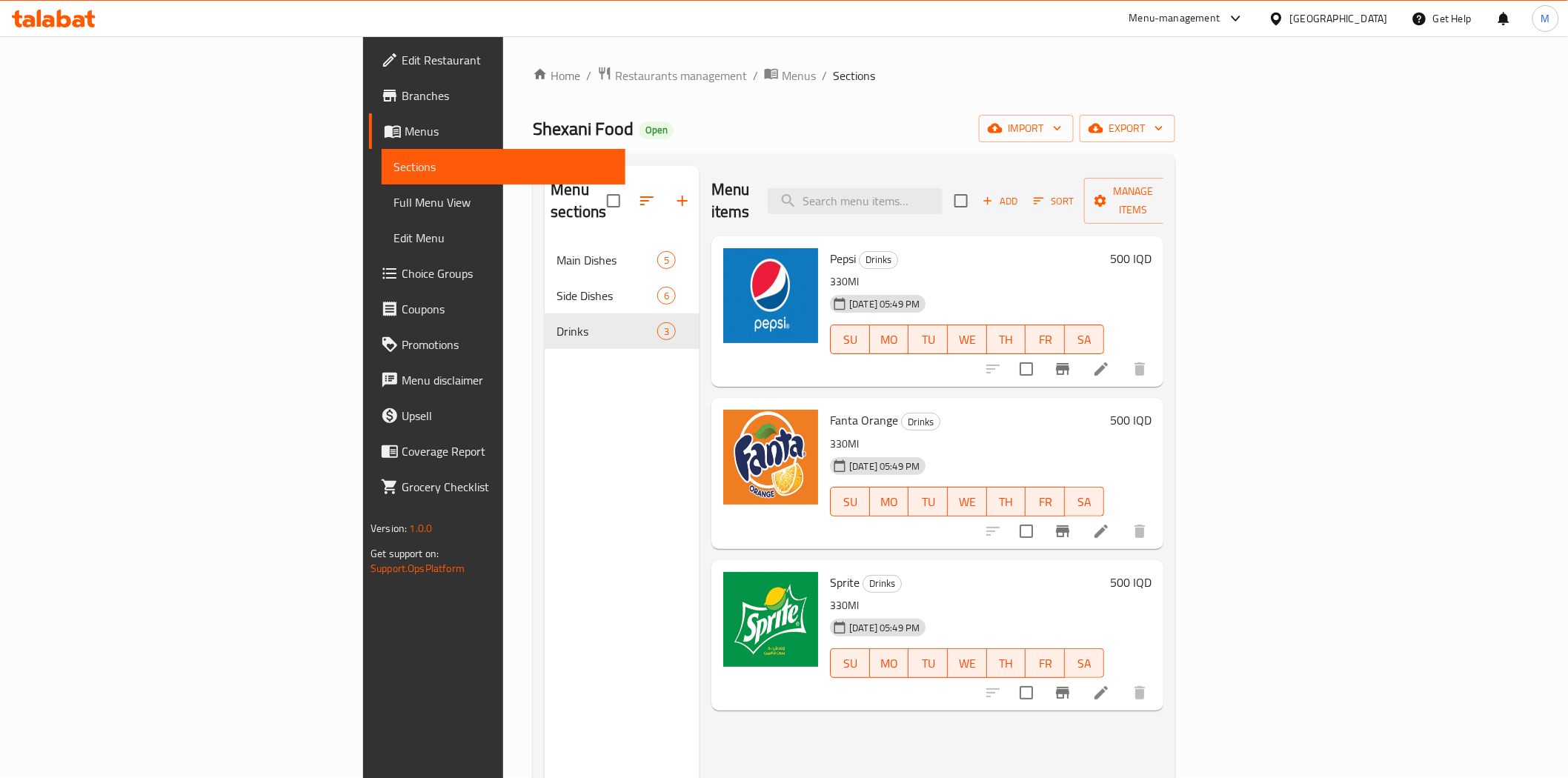
click at [1152, 248] on h6 "500 IQD" at bounding box center [1131, 258] width 41 height 21
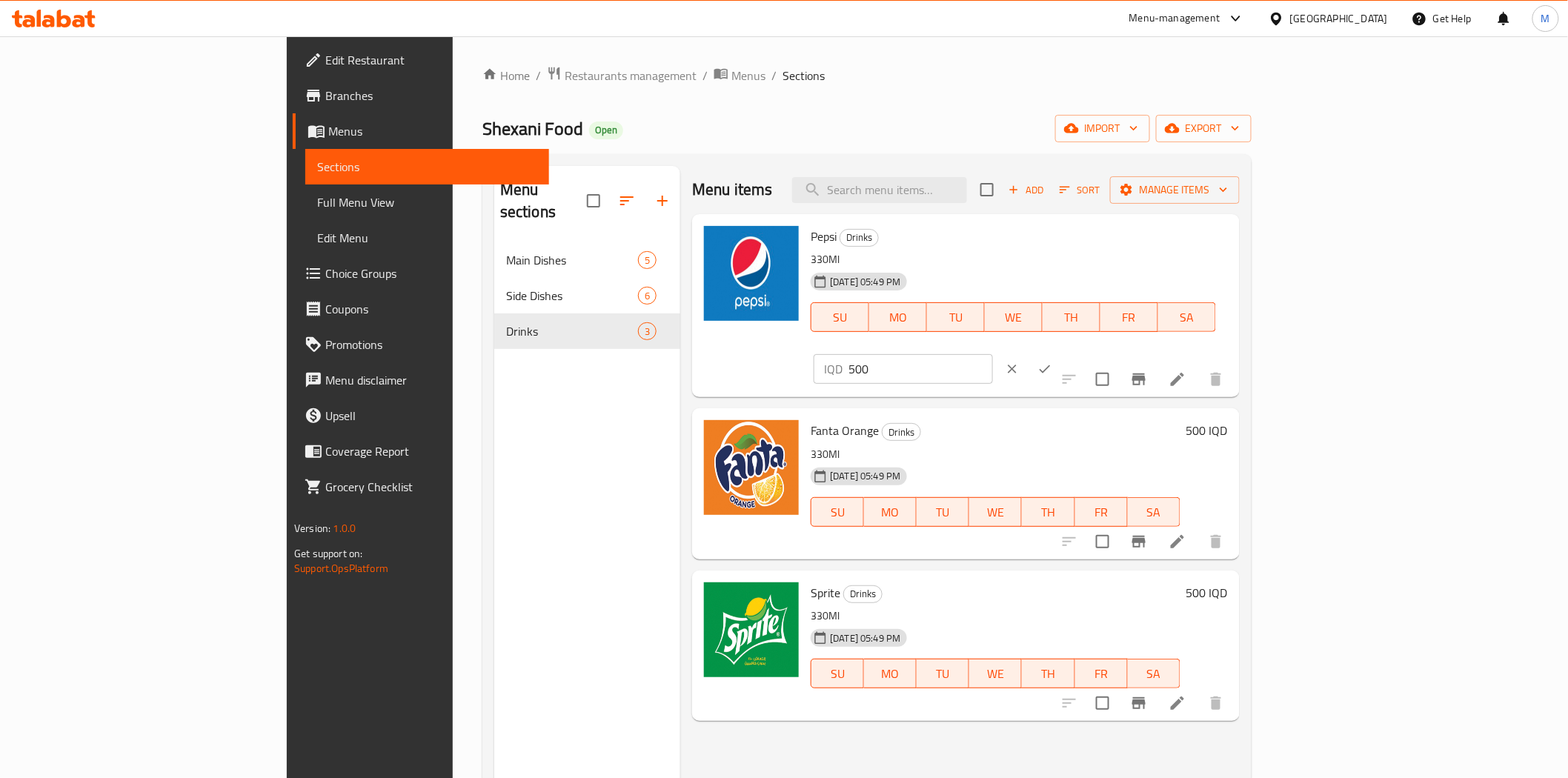
click at [992, 354] on input "500" at bounding box center [921, 369] width 144 height 30
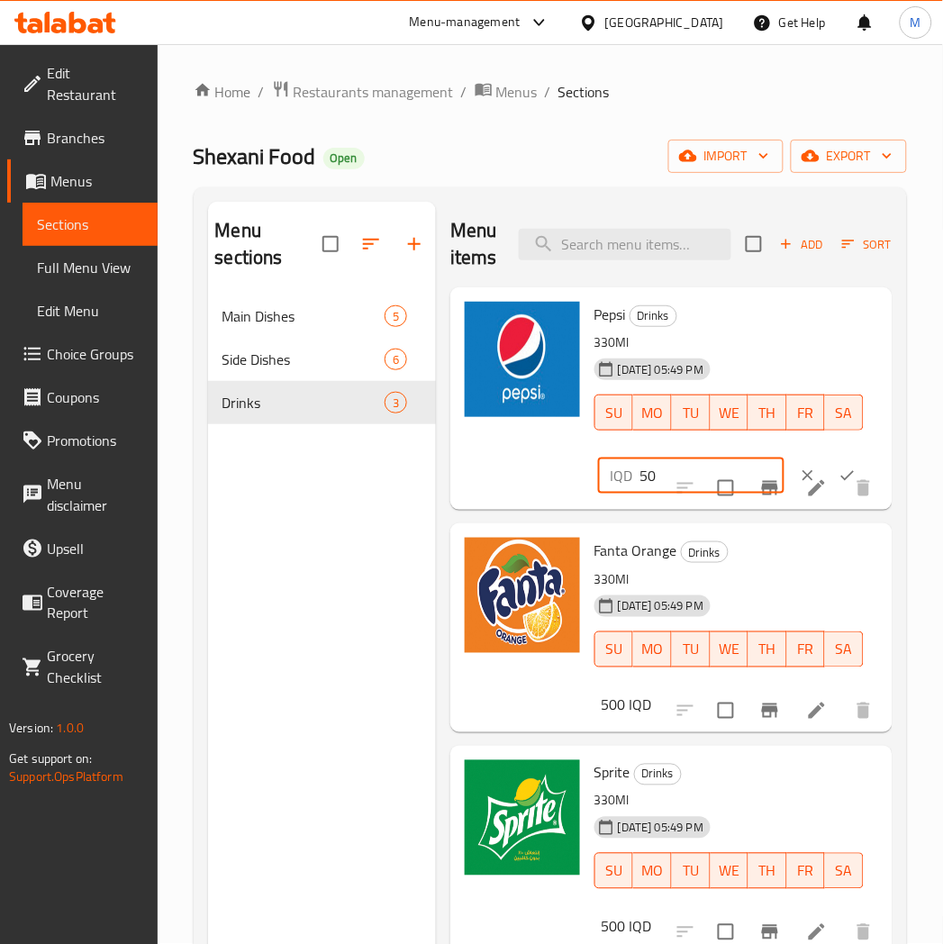
type input "5"
type input "750"
click at [858, 476] on button "ok" at bounding box center [848, 476] width 40 height 40
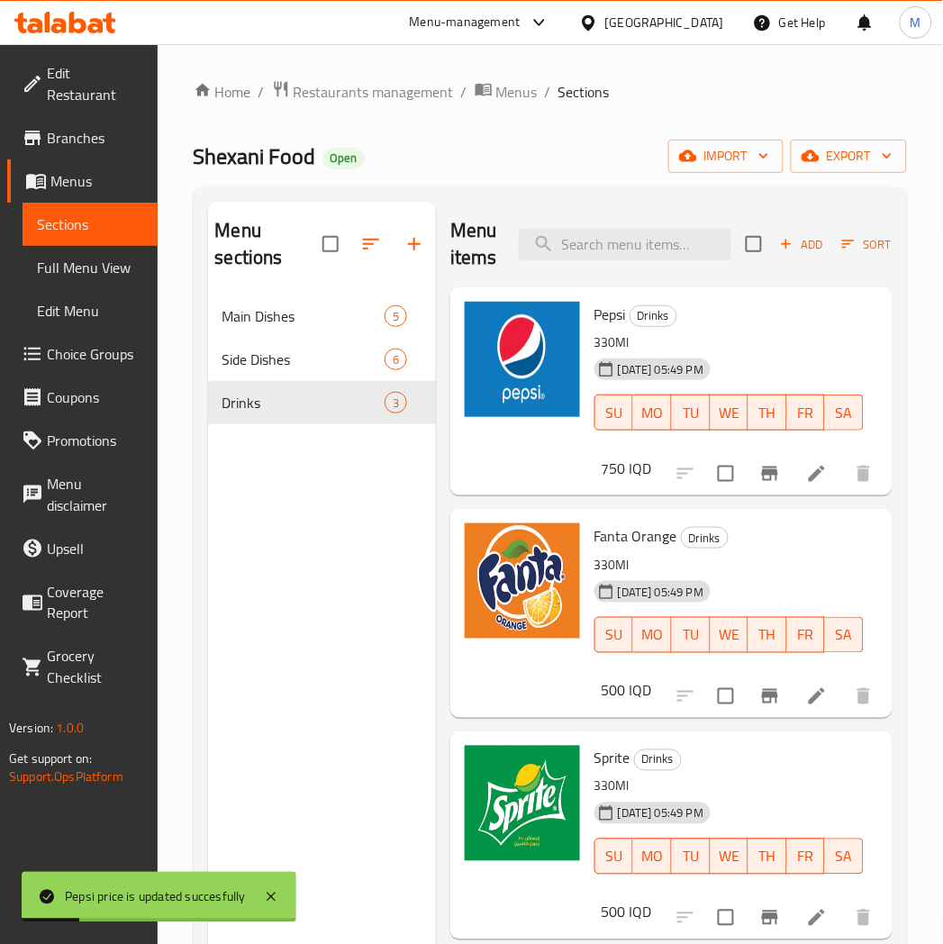
click at [641, 696] on h6 "500 IQD" at bounding box center [627, 690] width 50 height 25
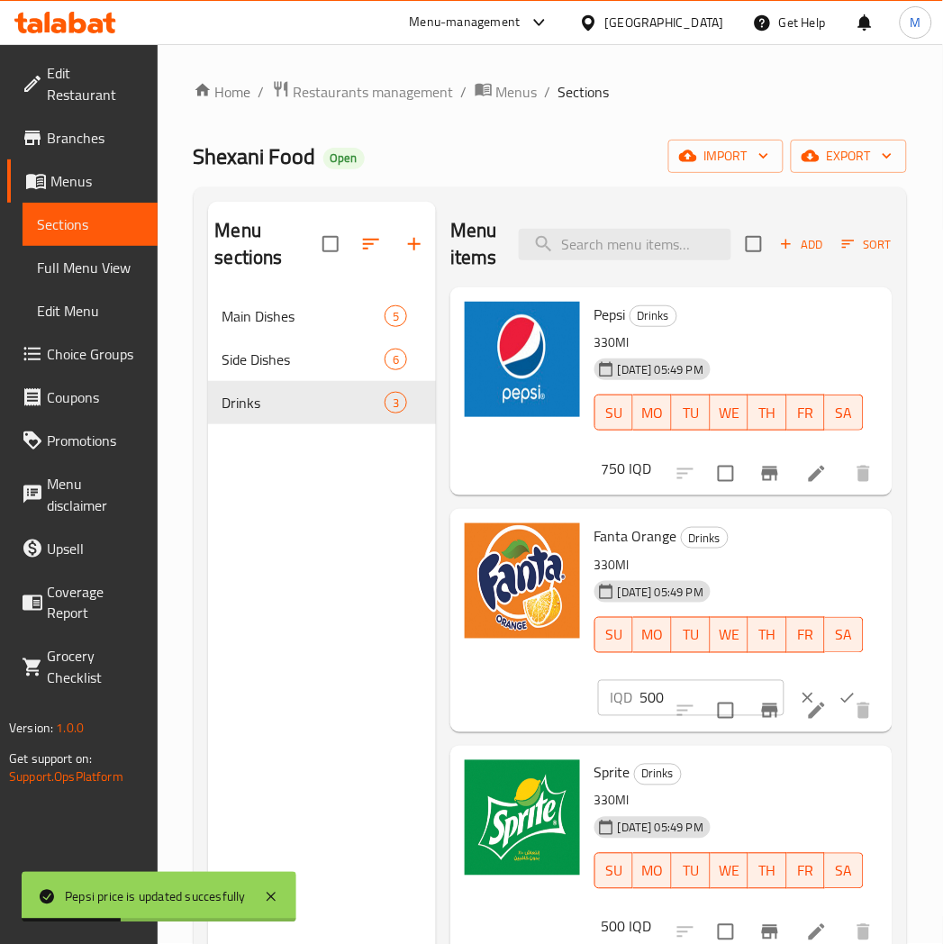
click at [717, 715] on input "checkbox" at bounding box center [726, 711] width 38 height 38
click at [719, 715] on input "checkbox" at bounding box center [726, 711] width 38 height 38
checkbox input "false"
click at [701, 703] on input "500" at bounding box center [713, 698] width 144 height 36
type input "5"
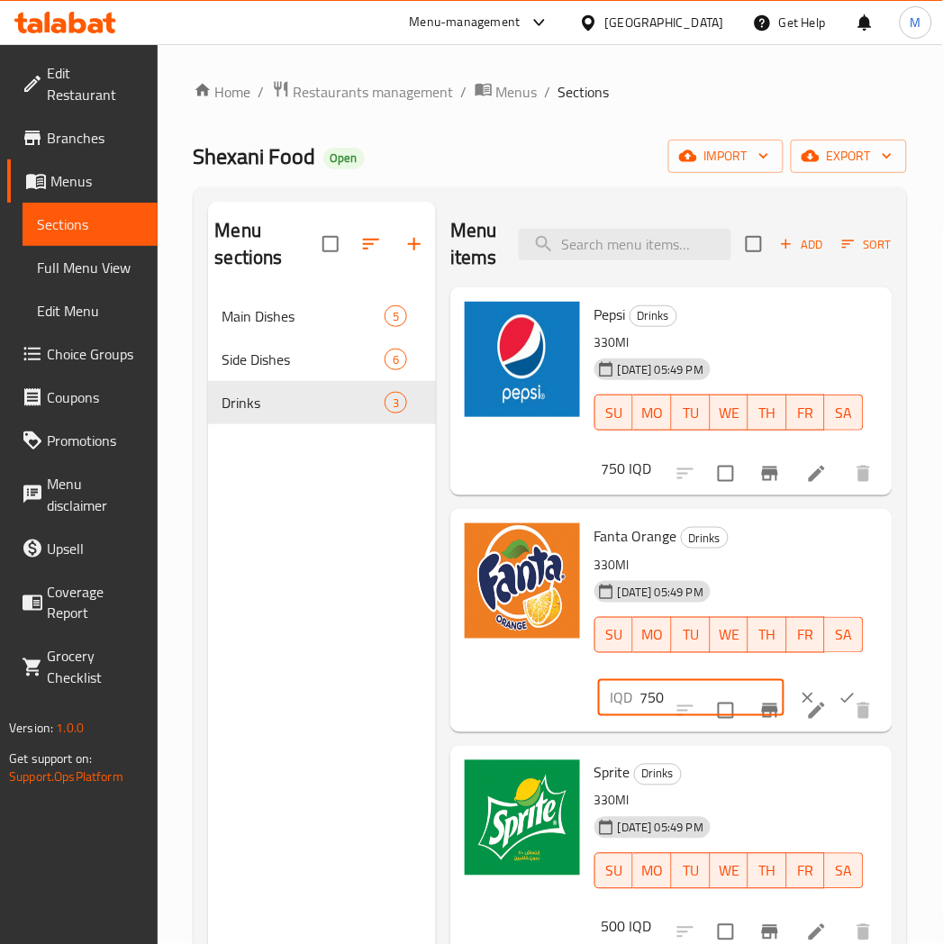
type input "750"
click at [847, 690] on icon "ok" at bounding box center [848, 698] width 18 height 18
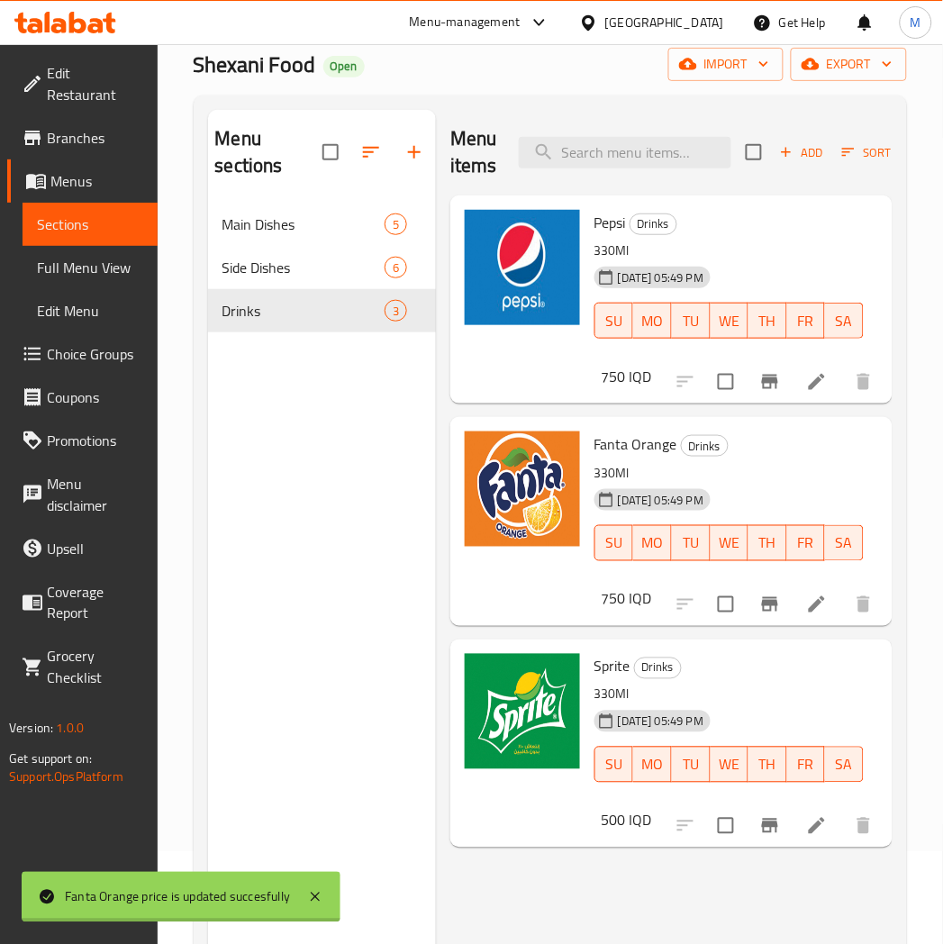
scroll to position [252, 0]
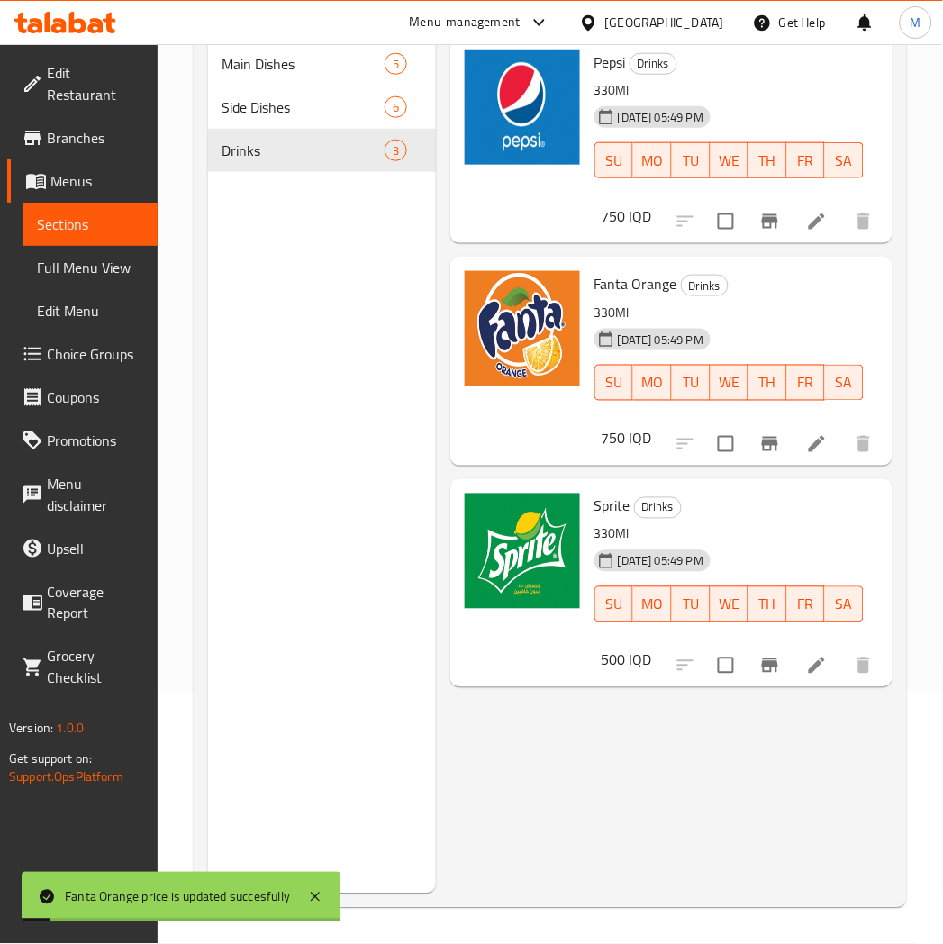
click at [626, 659] on h6 "500 IQD" at bounding box center [627, 660] width 50 height 25
click at [685, 664] on input "500" at bounding box center [713, 668] width 144 height 36
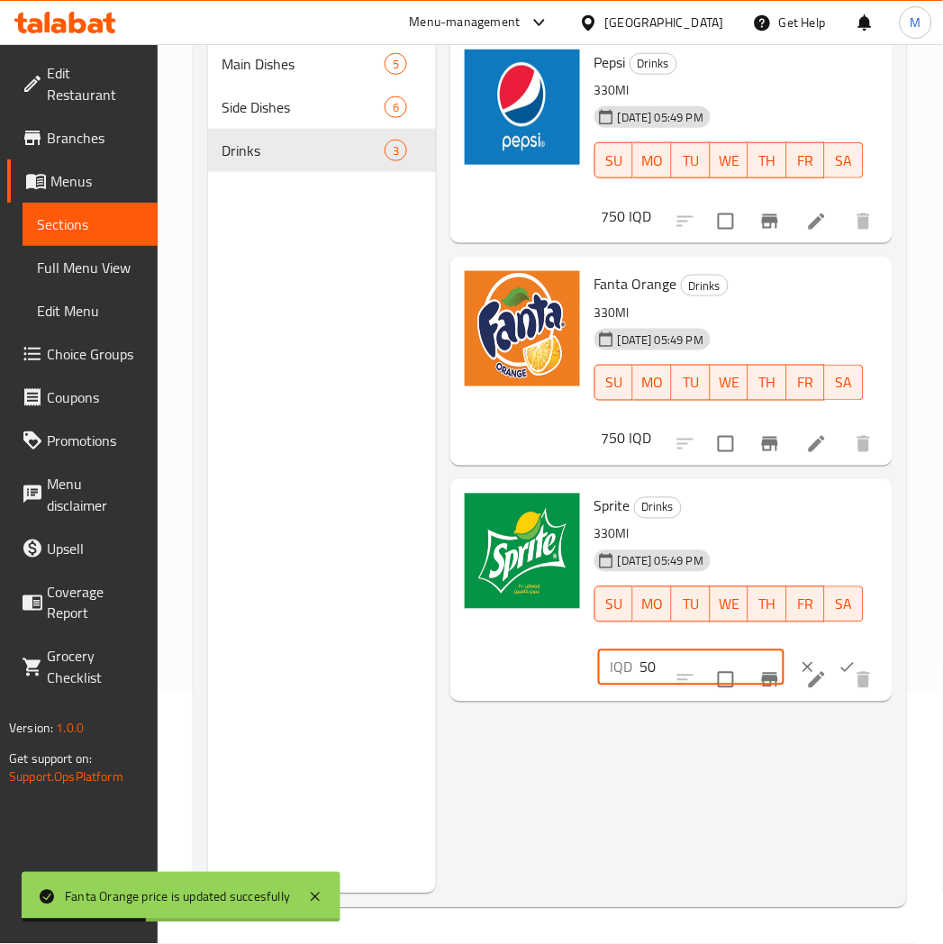
type input "5"
type input "750"
click at [860, 671] on button "ok" at bounding box center [848, 668] width 40 height 40
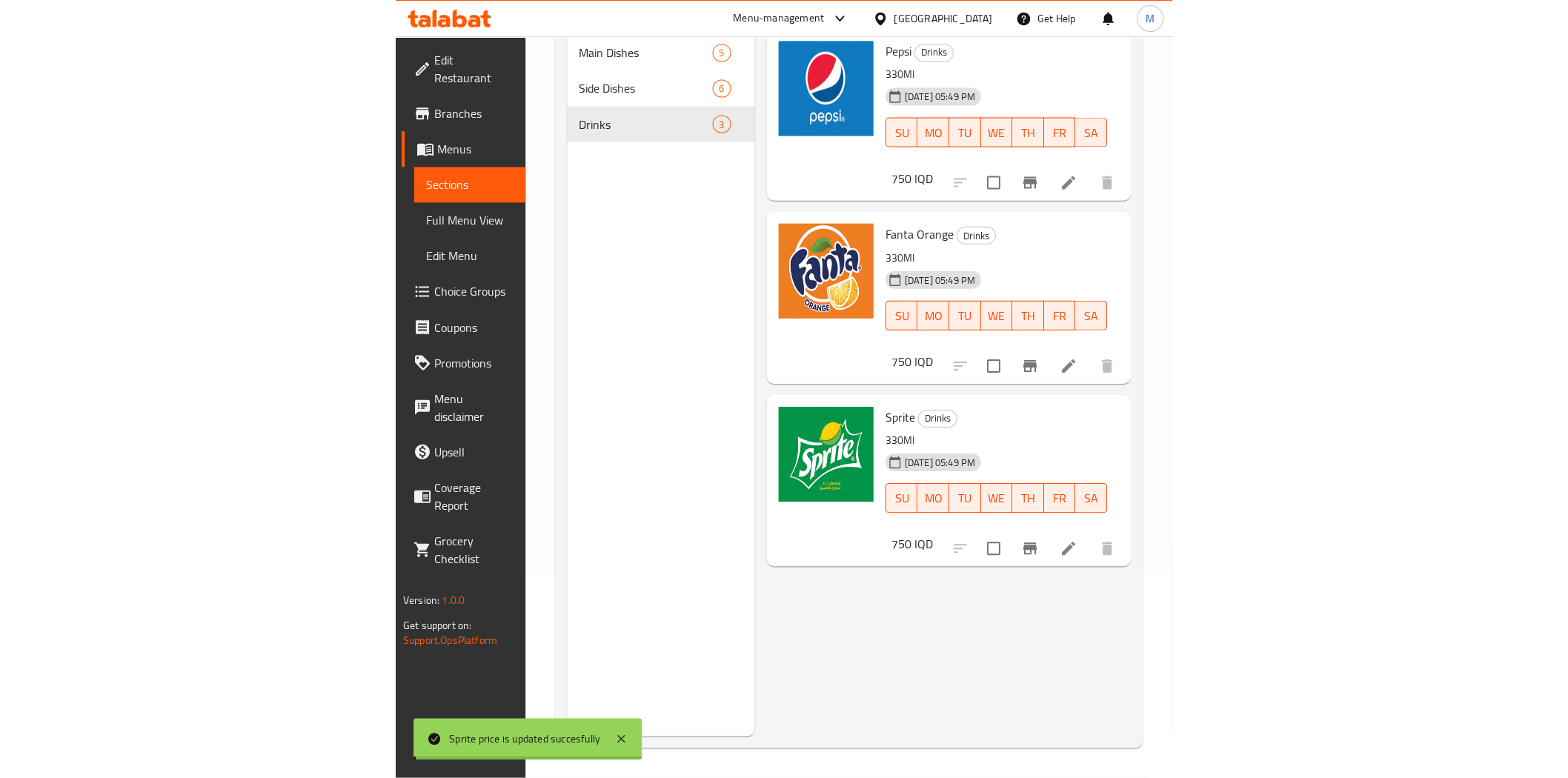
scroll to position [0, 0]
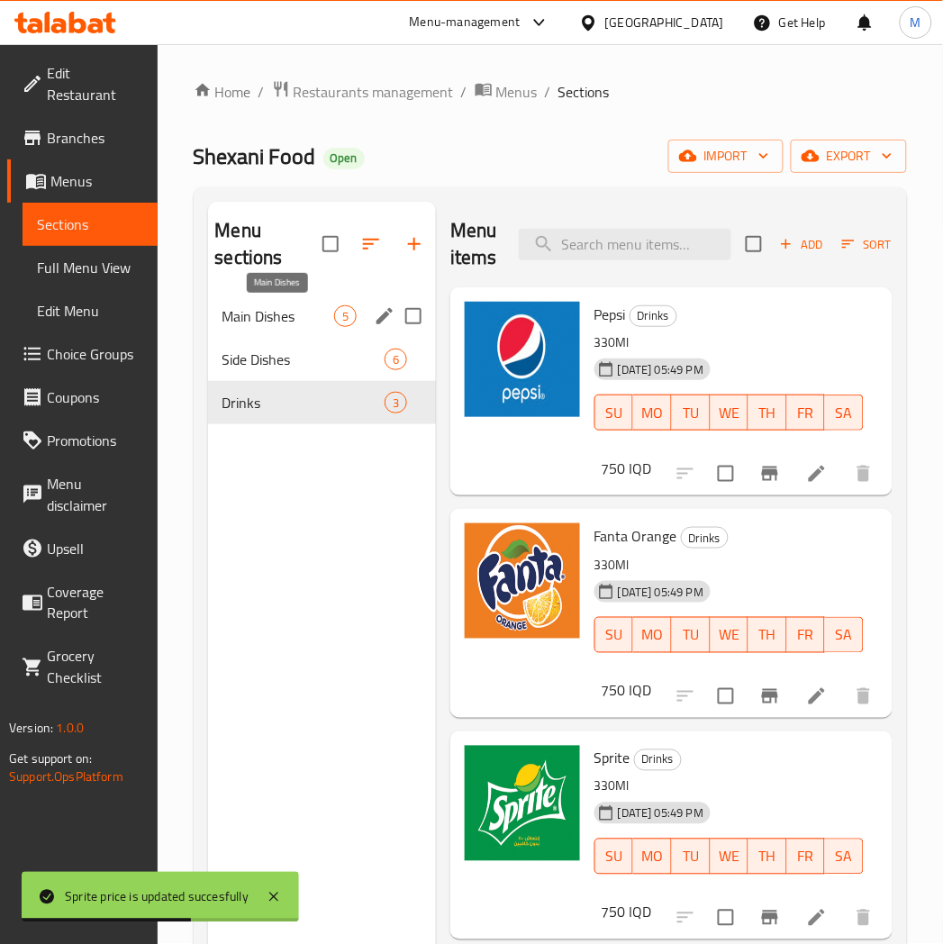
click at [288, 318] on span "Main Dishes" at bounding box center [279, 316] width 112 height 22
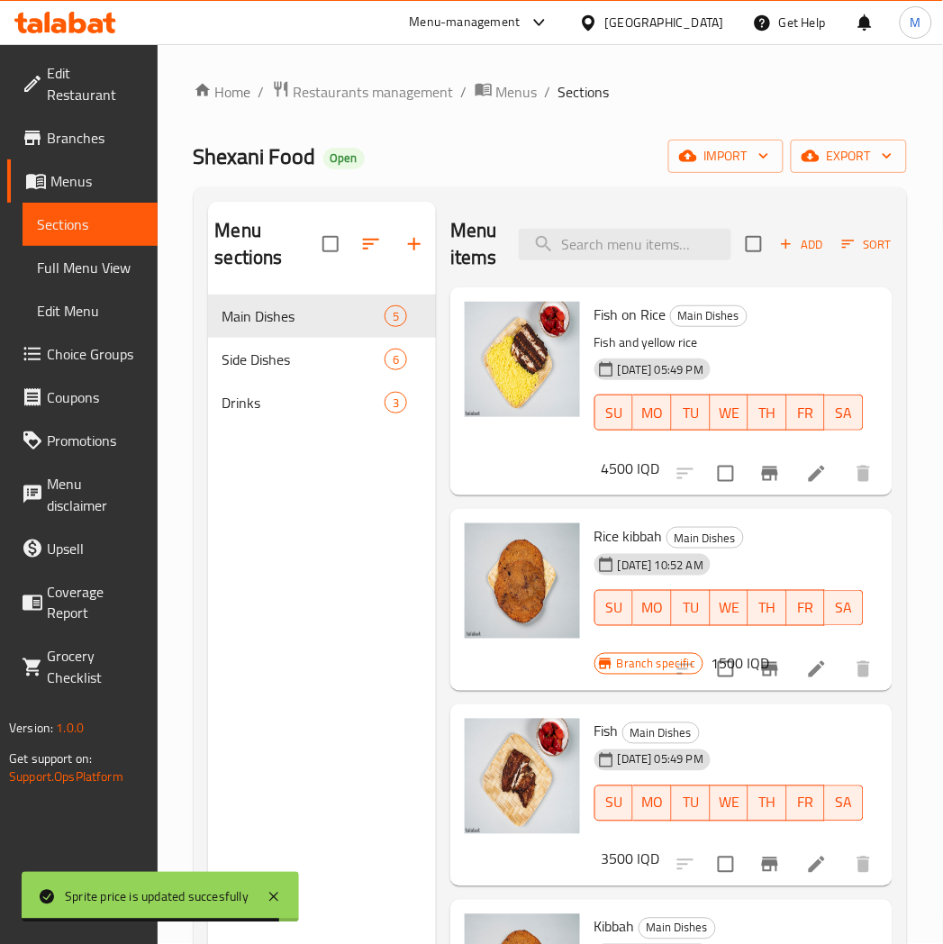
click at [616, 473] on h6 "4500 IQD" at bounding box center [631, 468] width 59 height 25
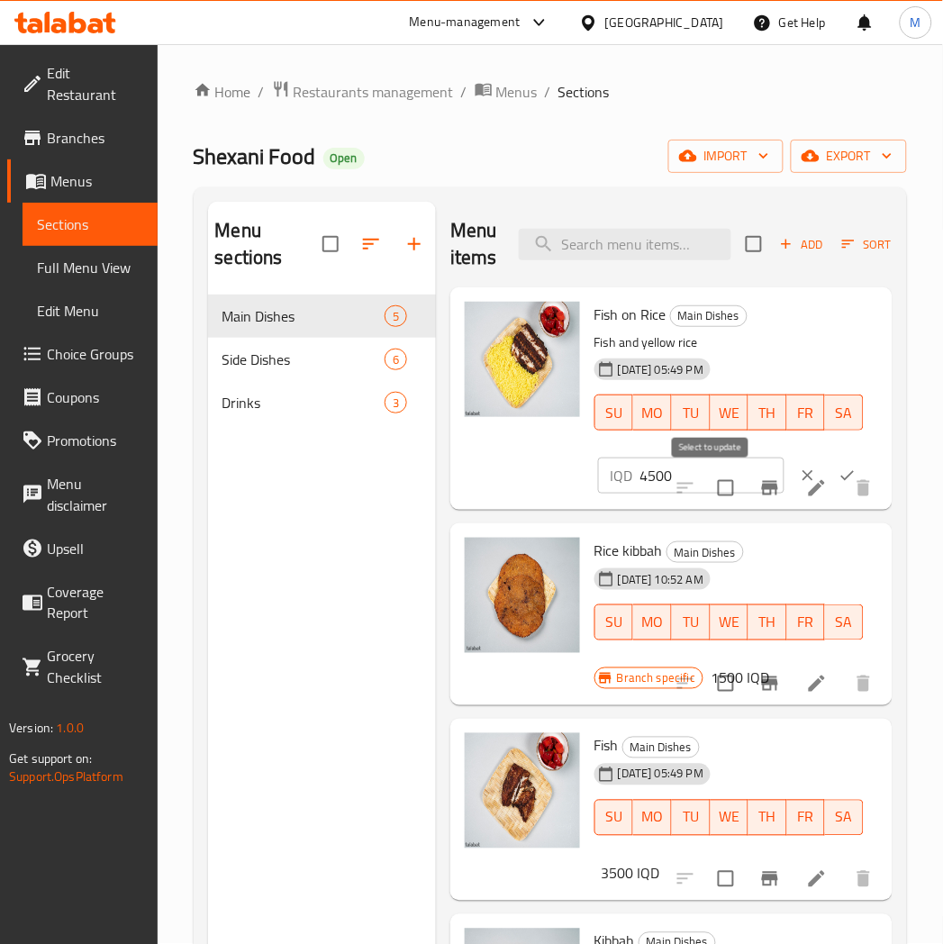
click at [707, 469] on input "checkbox" at bounding box center [726, 488] width 38 height 38
click at [707, 487] on input "checkbox" at bounding box center [726, 488] width 38 height 38
checkbox input "false"
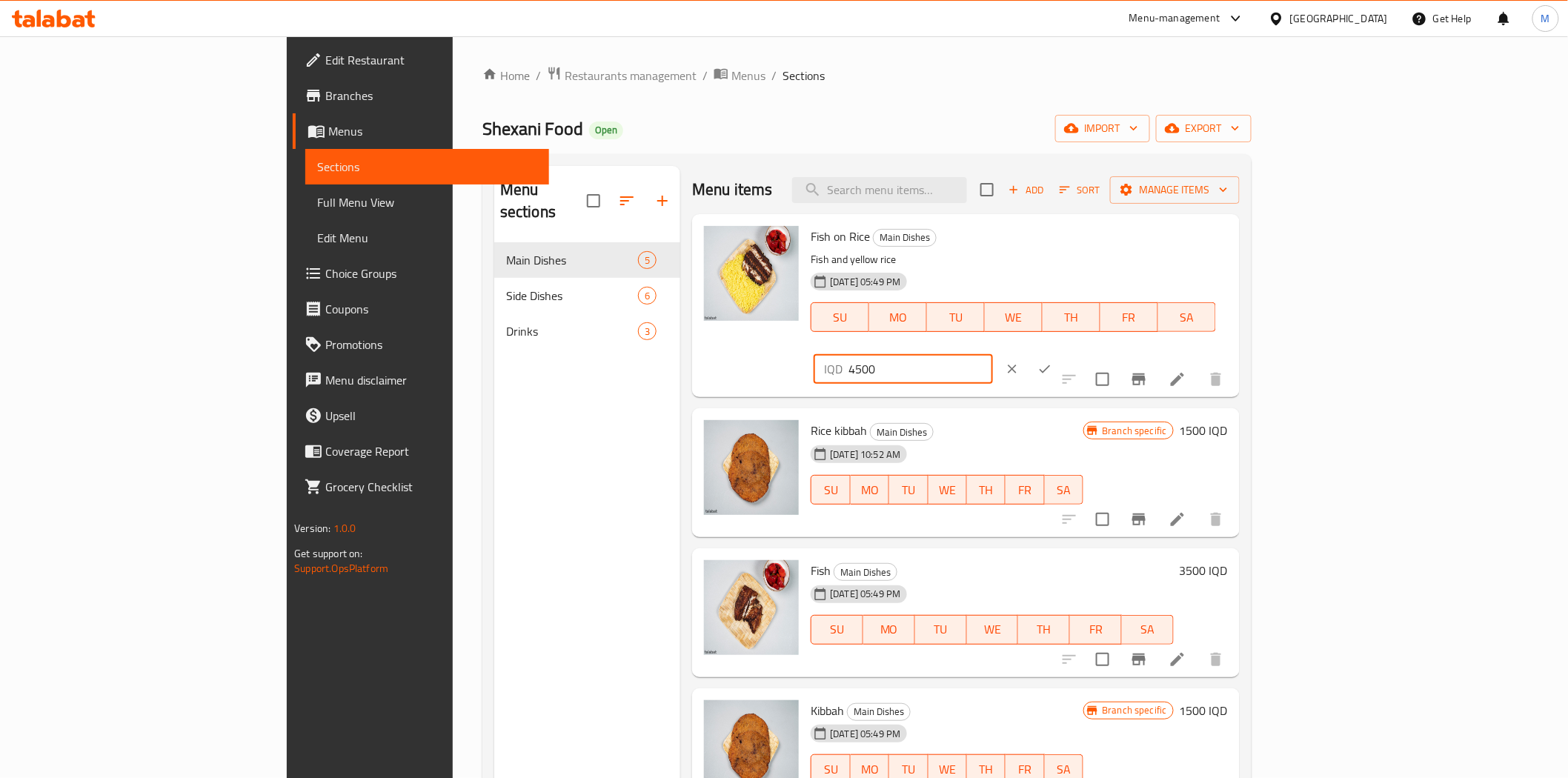
click at [992, 354] on input "4500" at bounding box center [921, 369] width 144 height 30
type input "4"
type input "7000"
click at [1052, 362] on icon "ok" at bounding box center [1045, 369] width 15 height 15
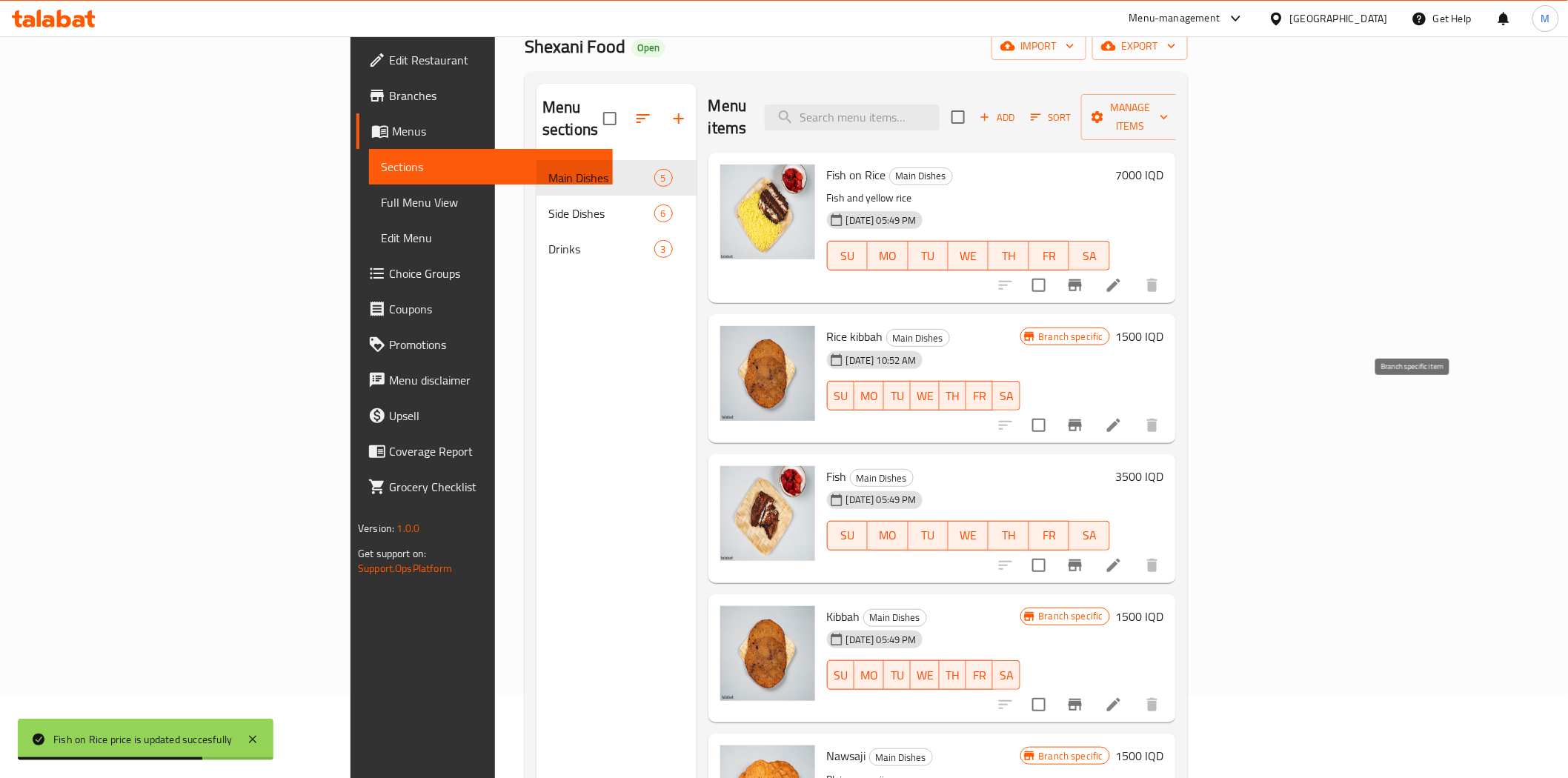
scroll to position [207, 0]
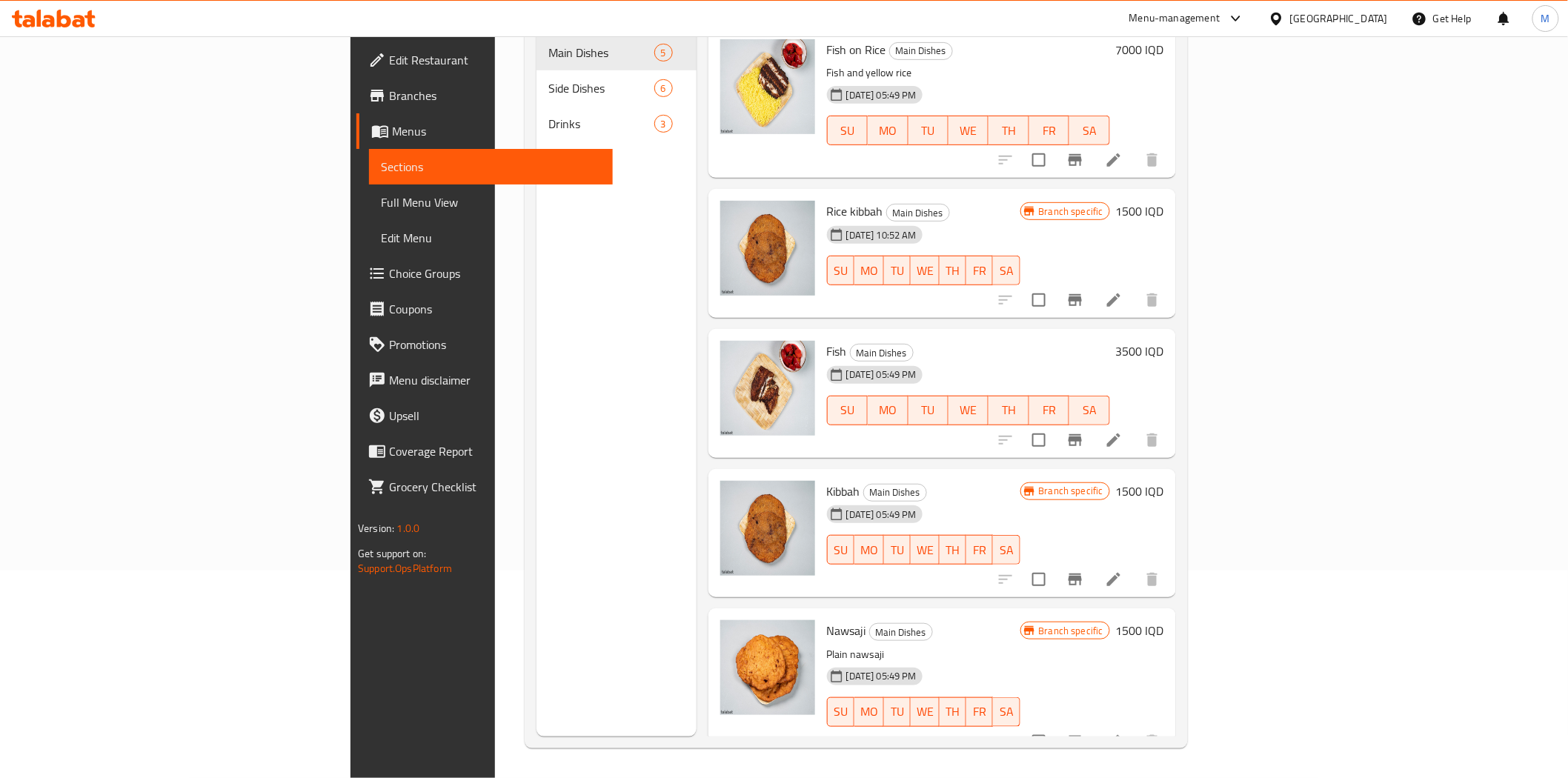
click at [1164, 340] on h6 "3500 IQD" at bounding box center [1140, 350] width 49 height 21
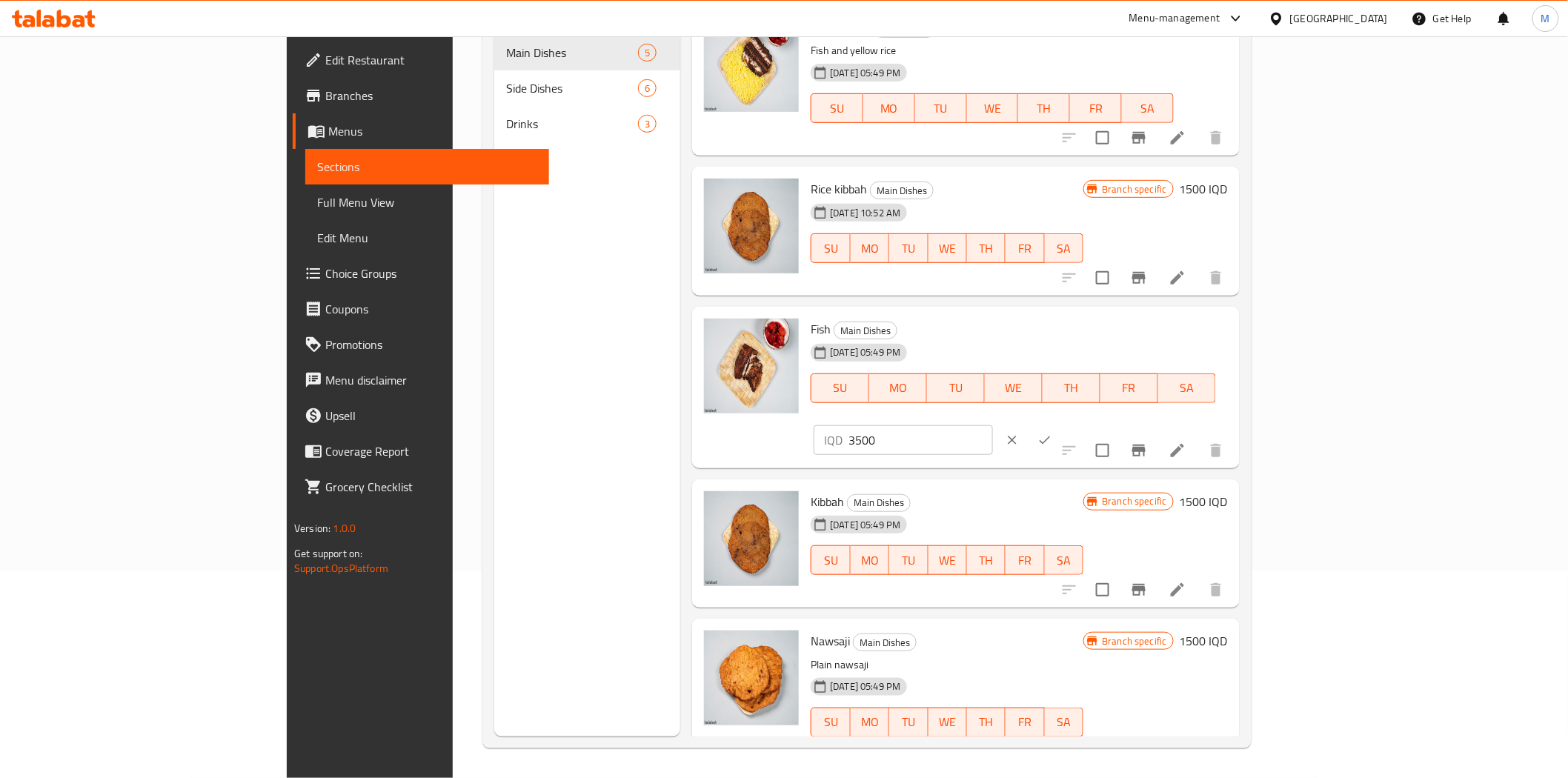
click at [992, 425] on input "3500" at bounding box center [921, 440] width 144 height 30
type input "3"
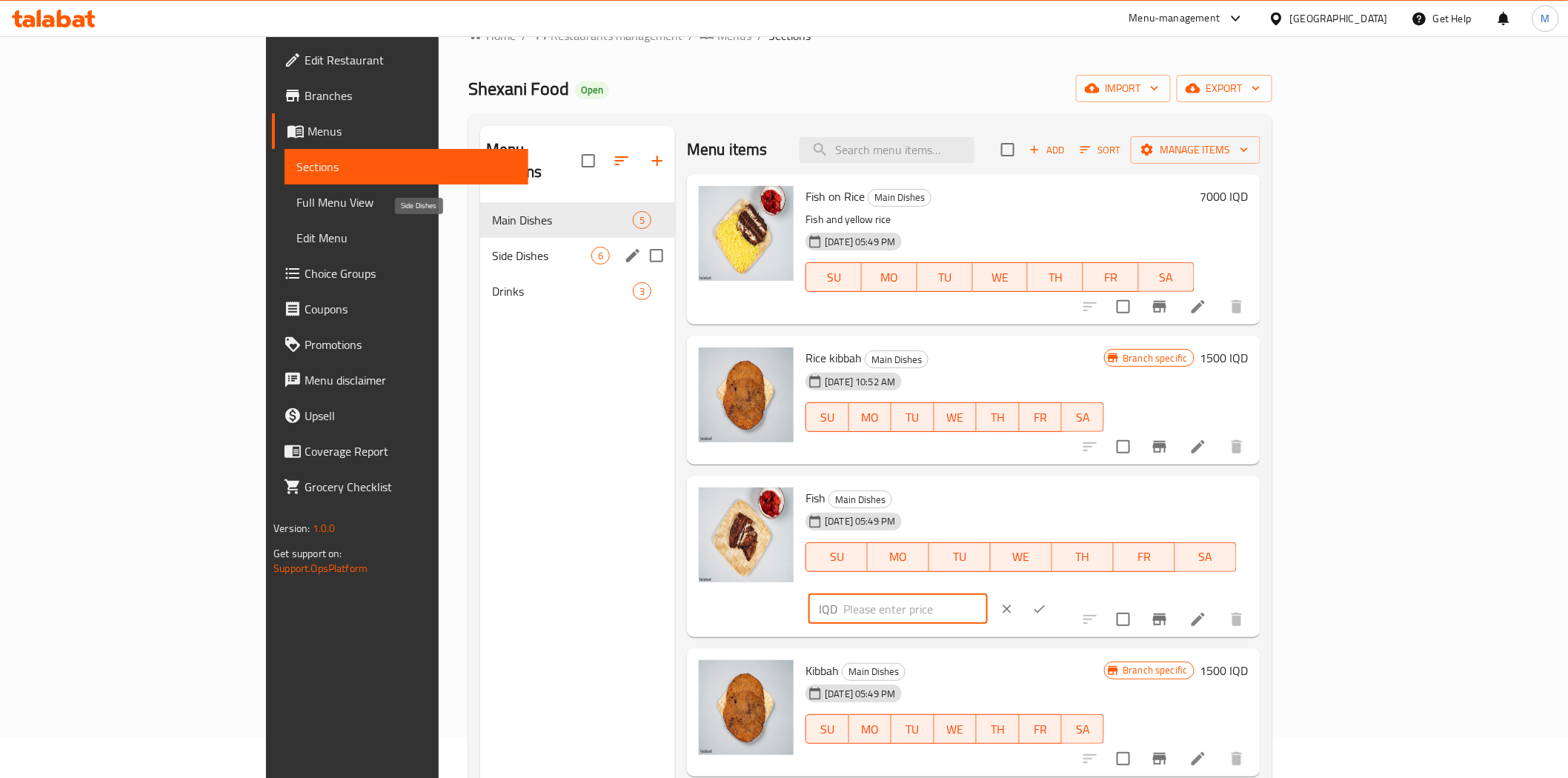
scroll to position [0, 0]
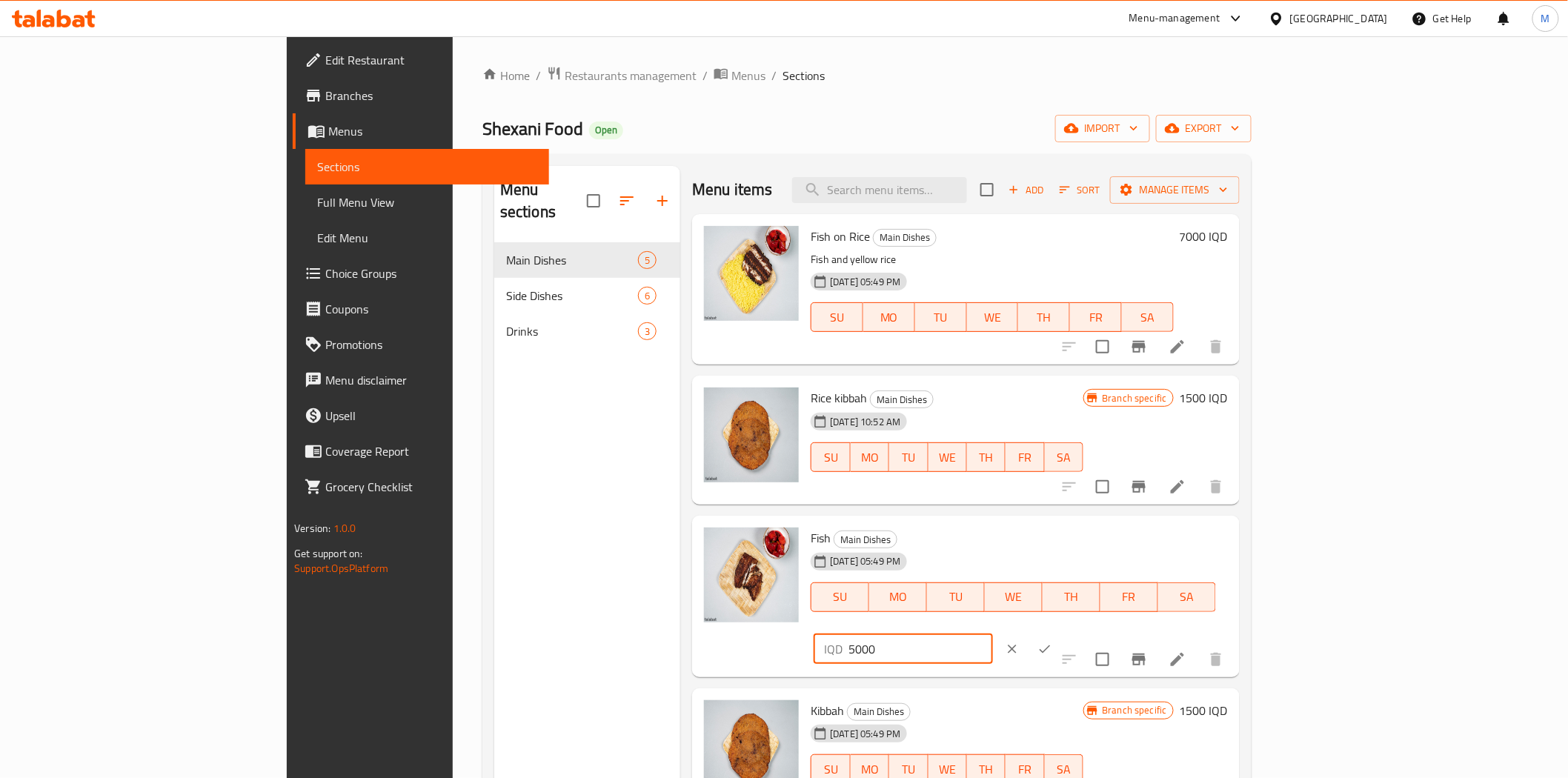
type input "5000"
click at [1051, 645] on icon "ok" at bounding box center [1045, 649] width 12 height 8
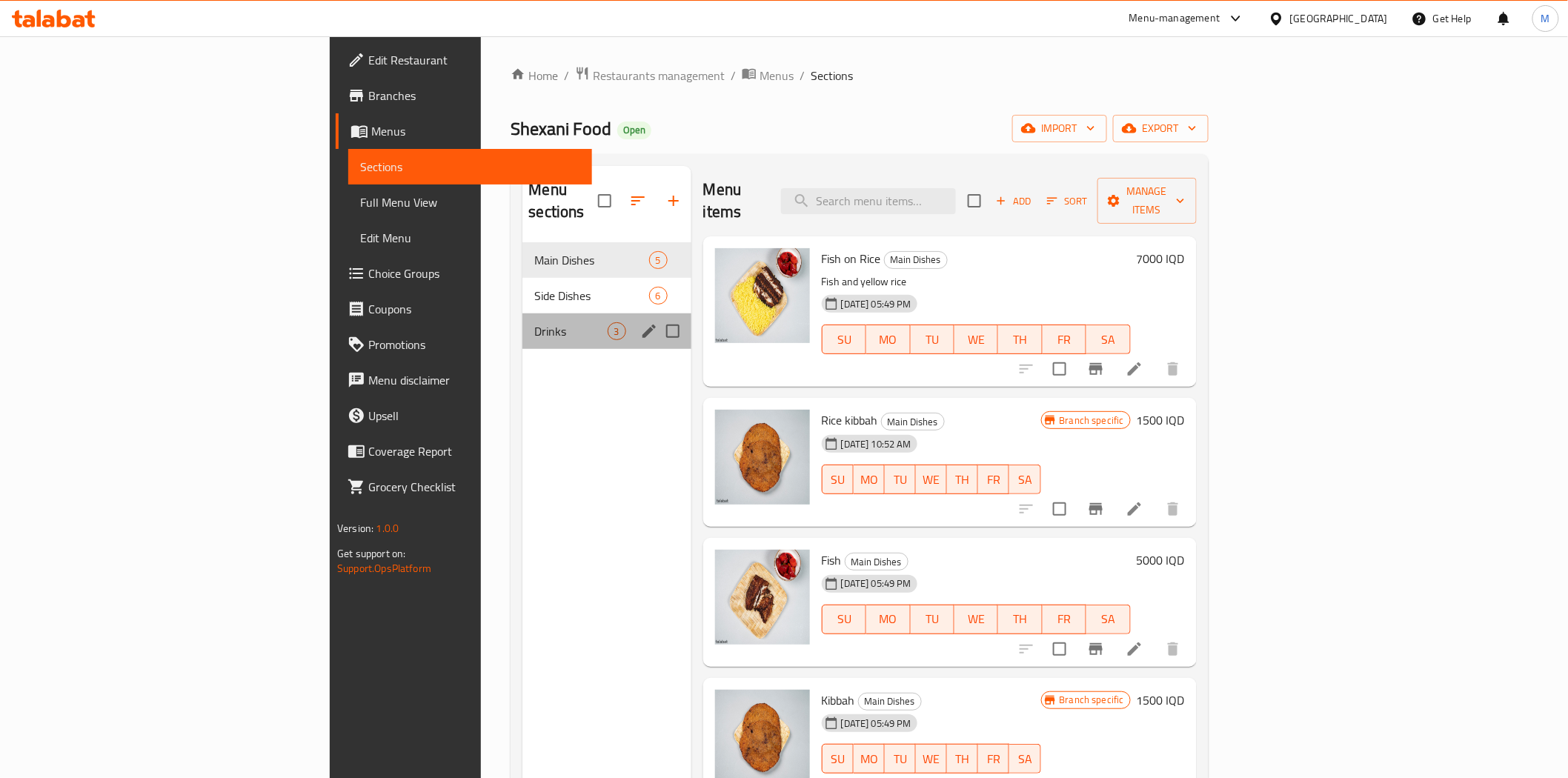
click at [522, 313] on div "Drinks 3" at bounding box center [606, 331] width 169 height 35
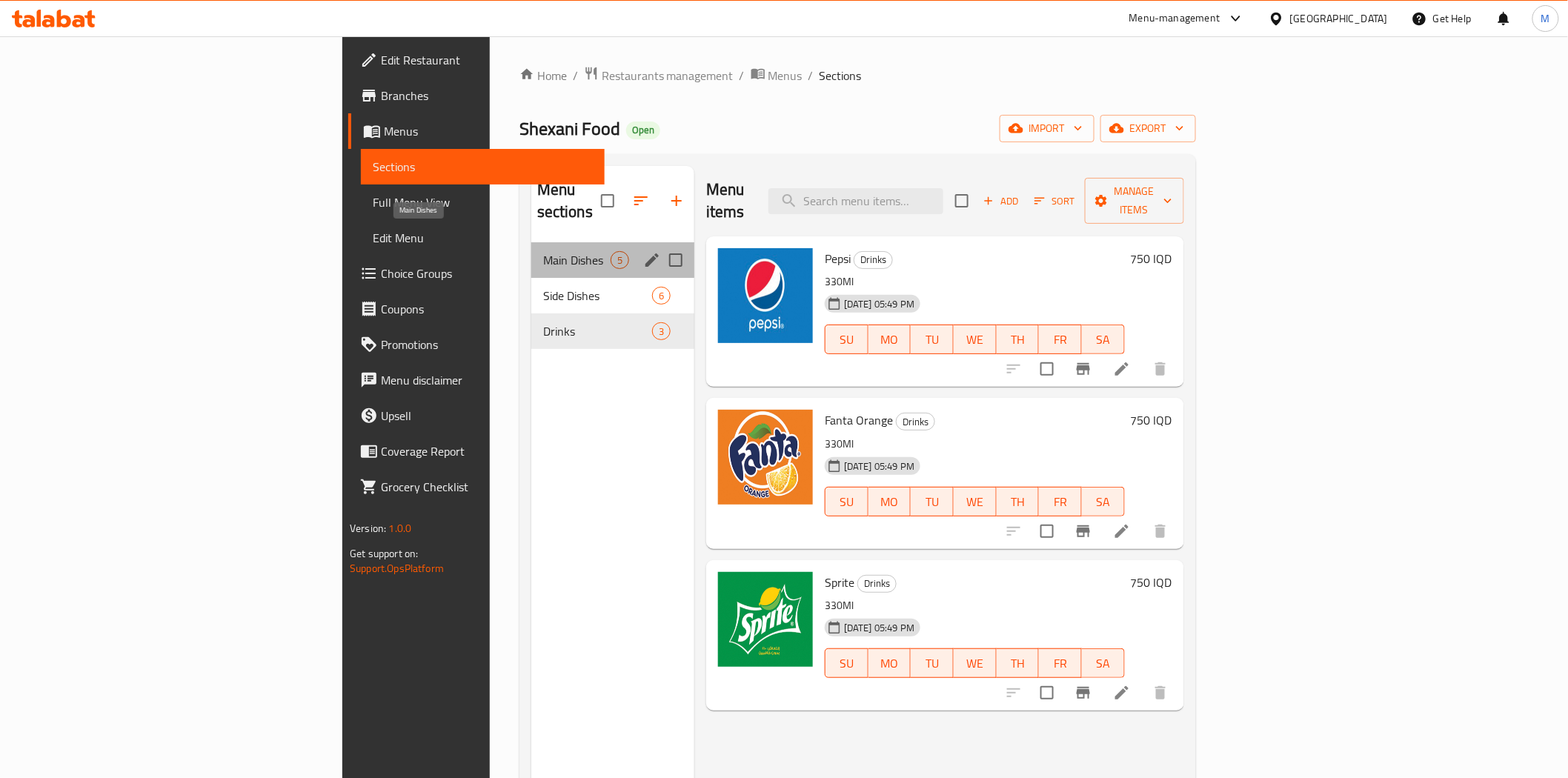
click at [543, 251] on span "Main Dishes" at bounding box center [577, 260] width 67 height 18
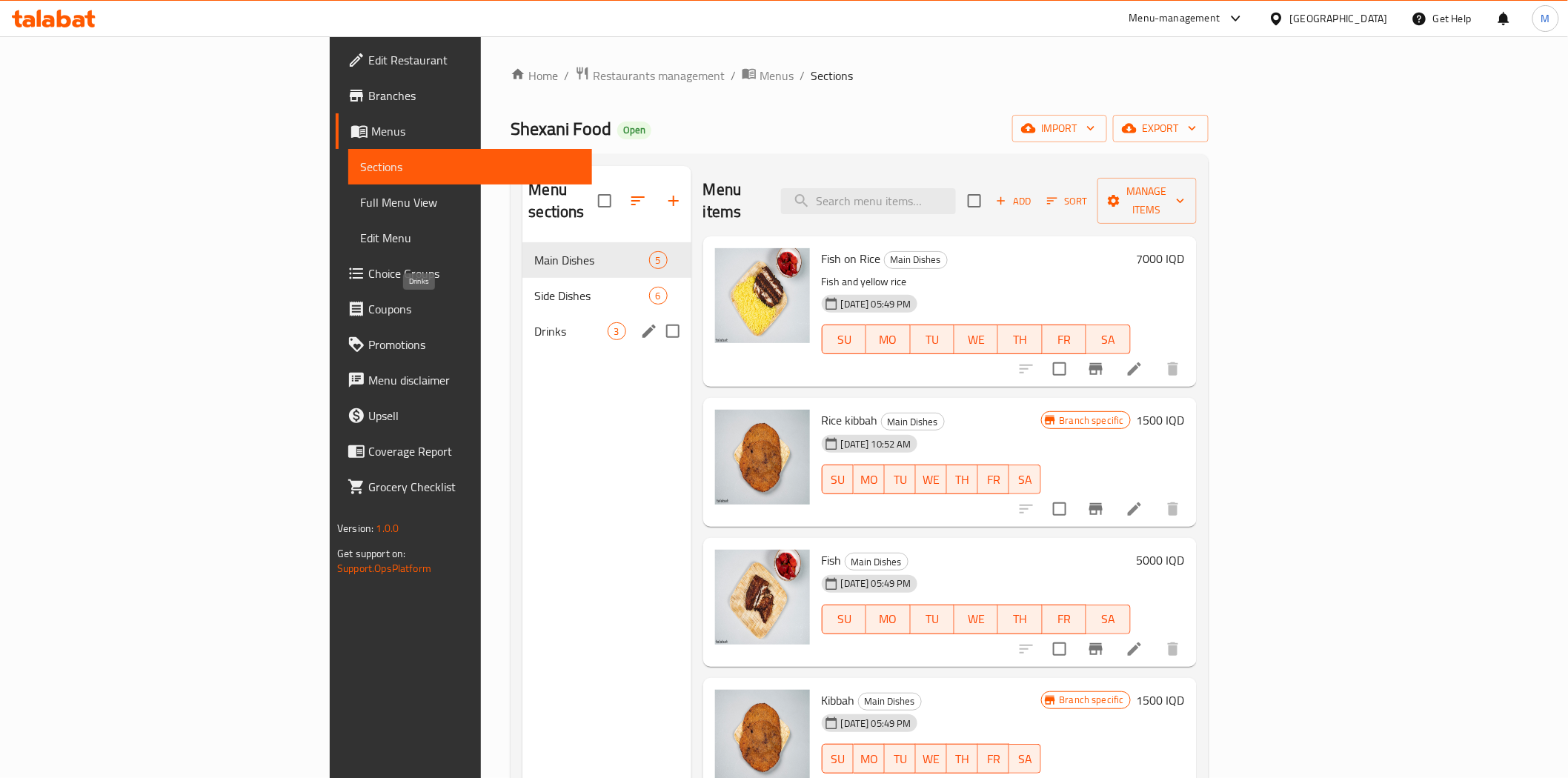
click at [535, 322] on span "Drinks" at bounding box center [571, 331] width 72 height 18
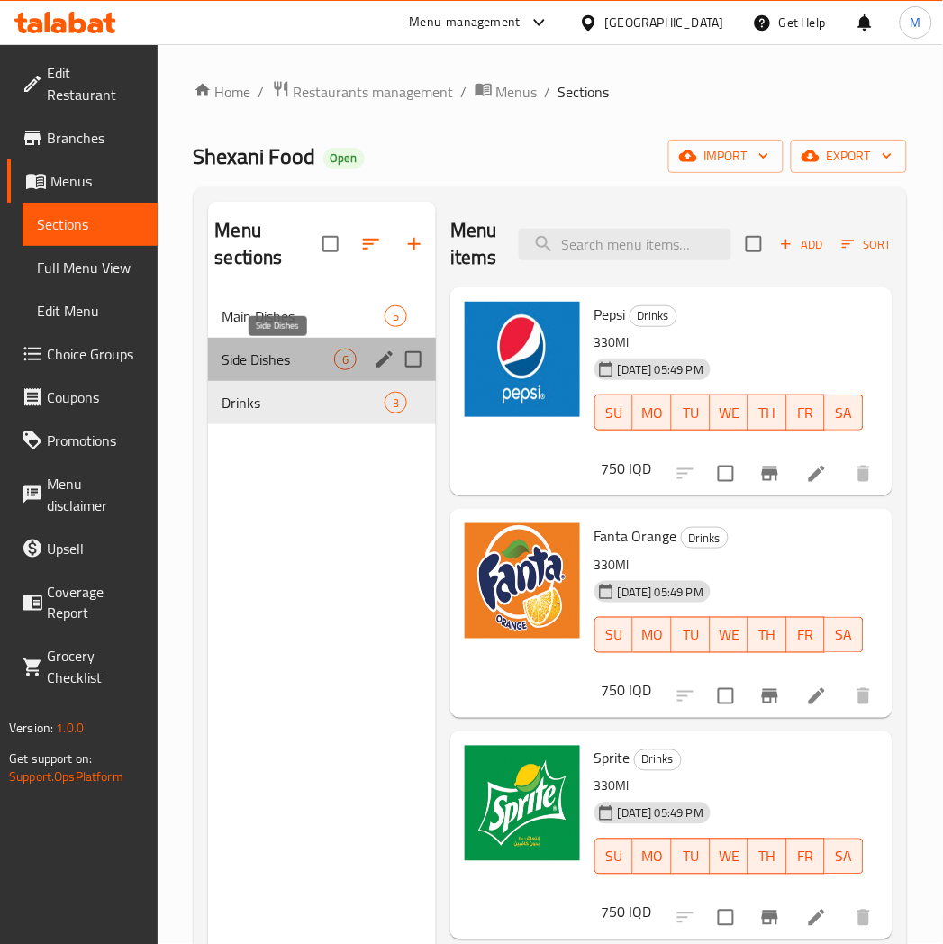
click at [280, 365] on span "Side Dishes" at bounding box center [279, 360] width 112 height 22
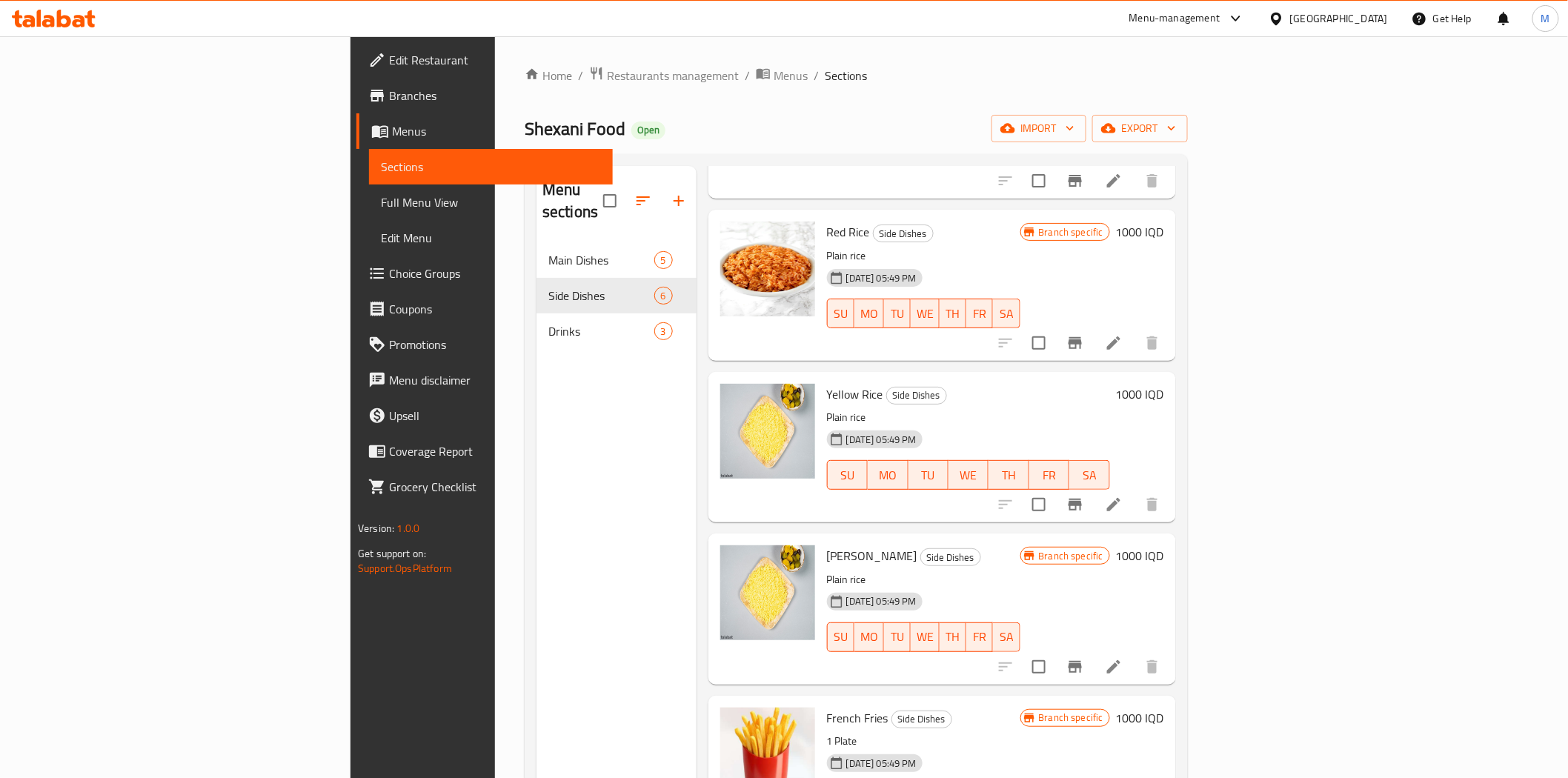
scroll to position [229, 0]
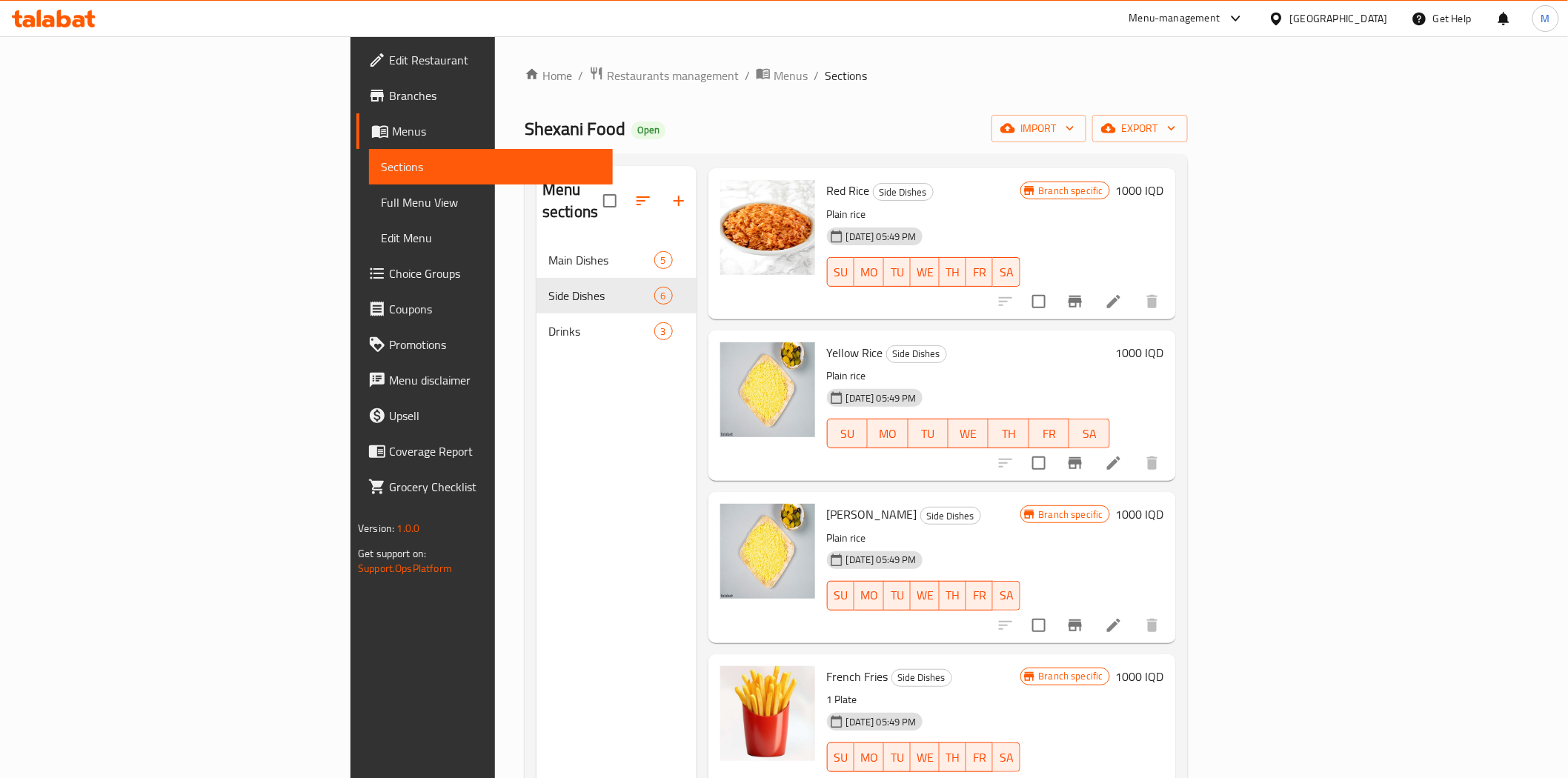
click at [1164, 342] on h6 "1000 IQD" at bounding box center [1140, 352] width 49 height 21
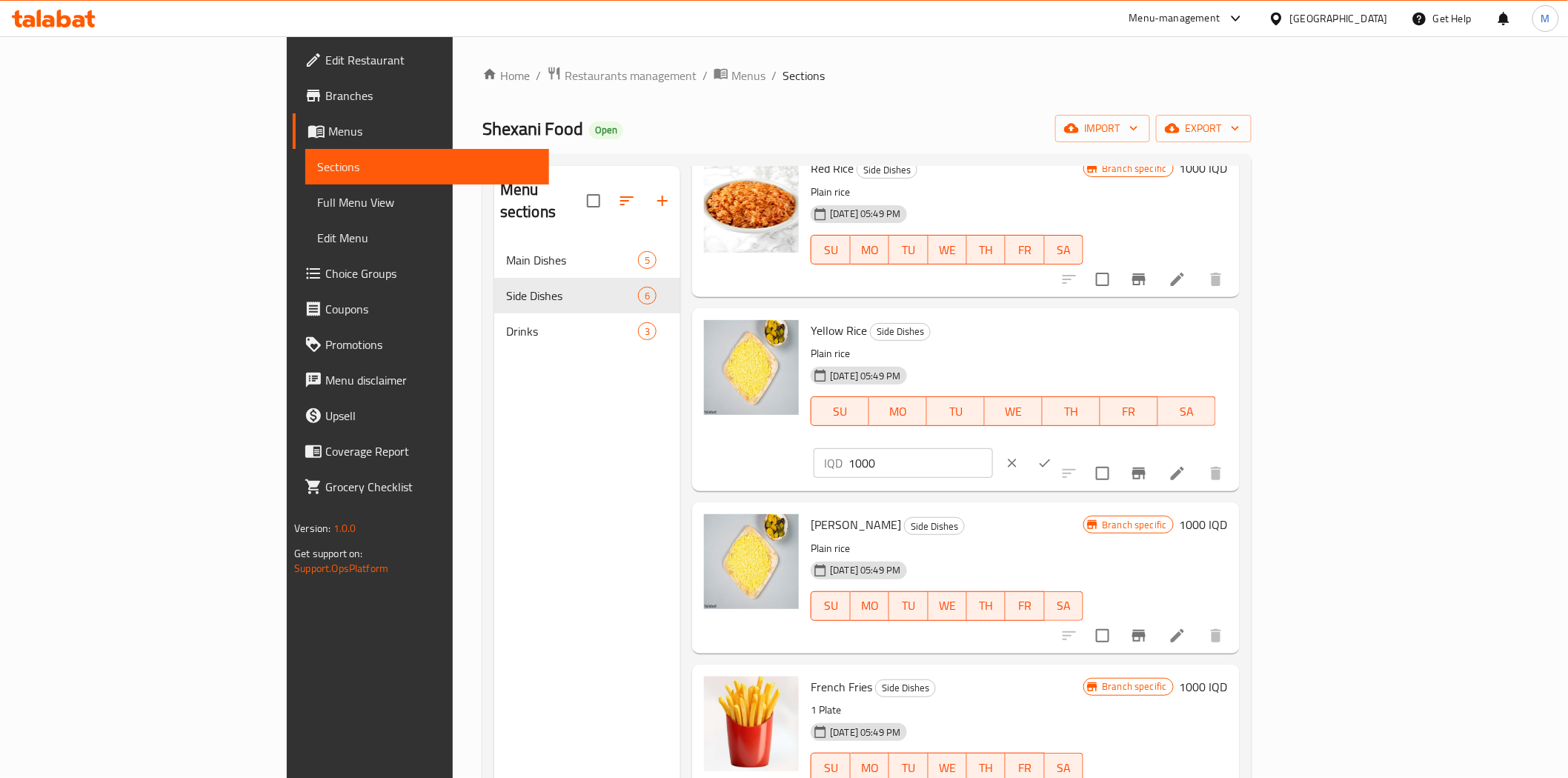
click at [992, 448] on input "1000" at bounding box center [921, 463] width 144 height 30
type input "2000"
click at [1061, 447] on button "ok" at bounding box center [1046, 463] width 33 height 33
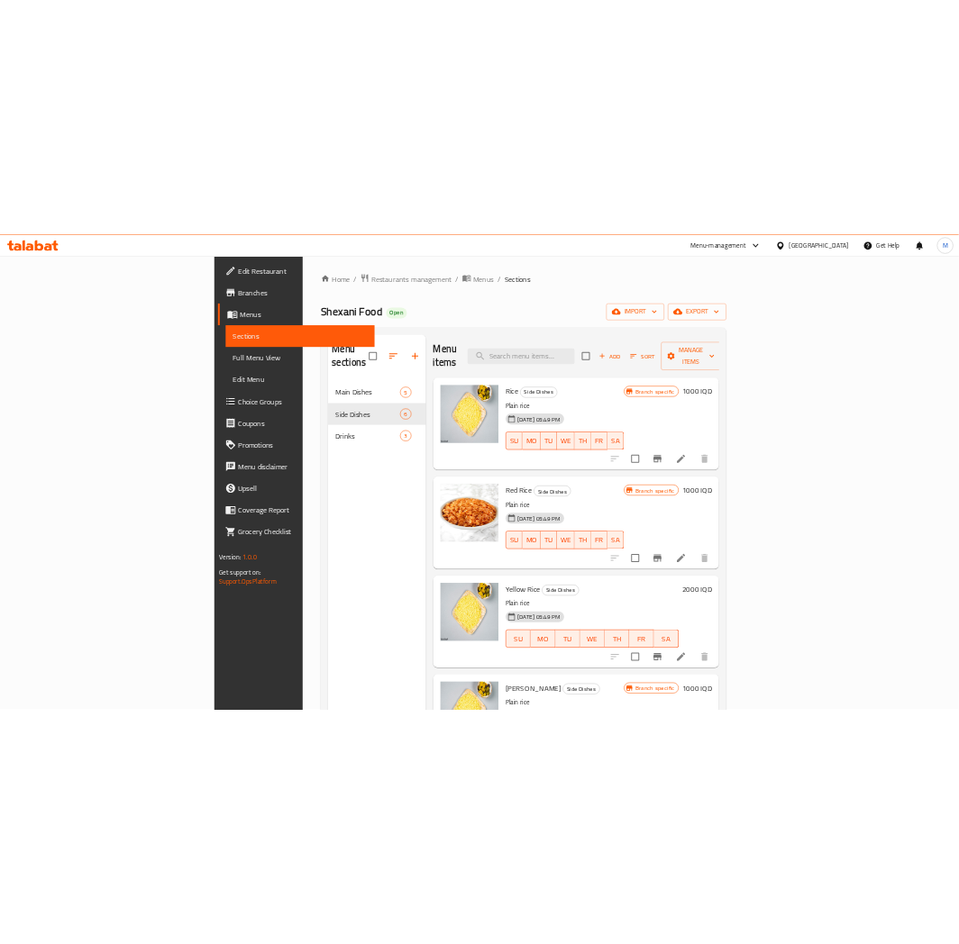
scroll to position [0, 0]
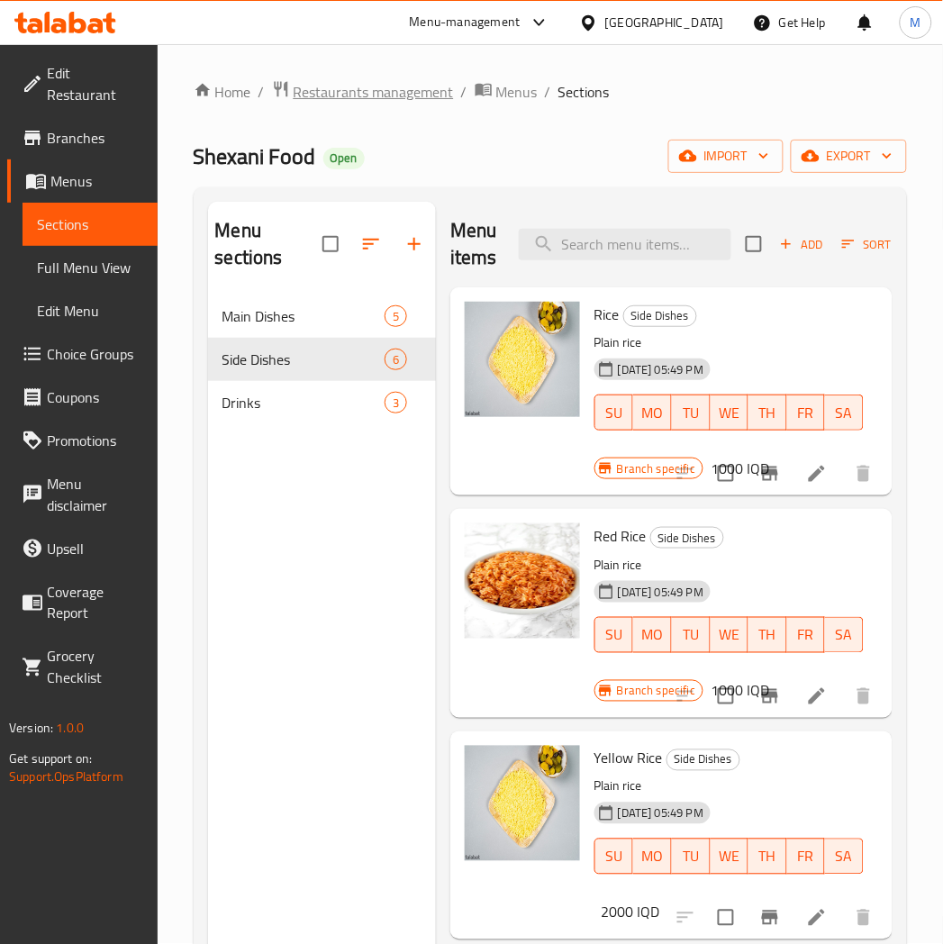
click at [355, 82] on span "Restaurants management" at bounding box center [374, 92] width 160 height 22
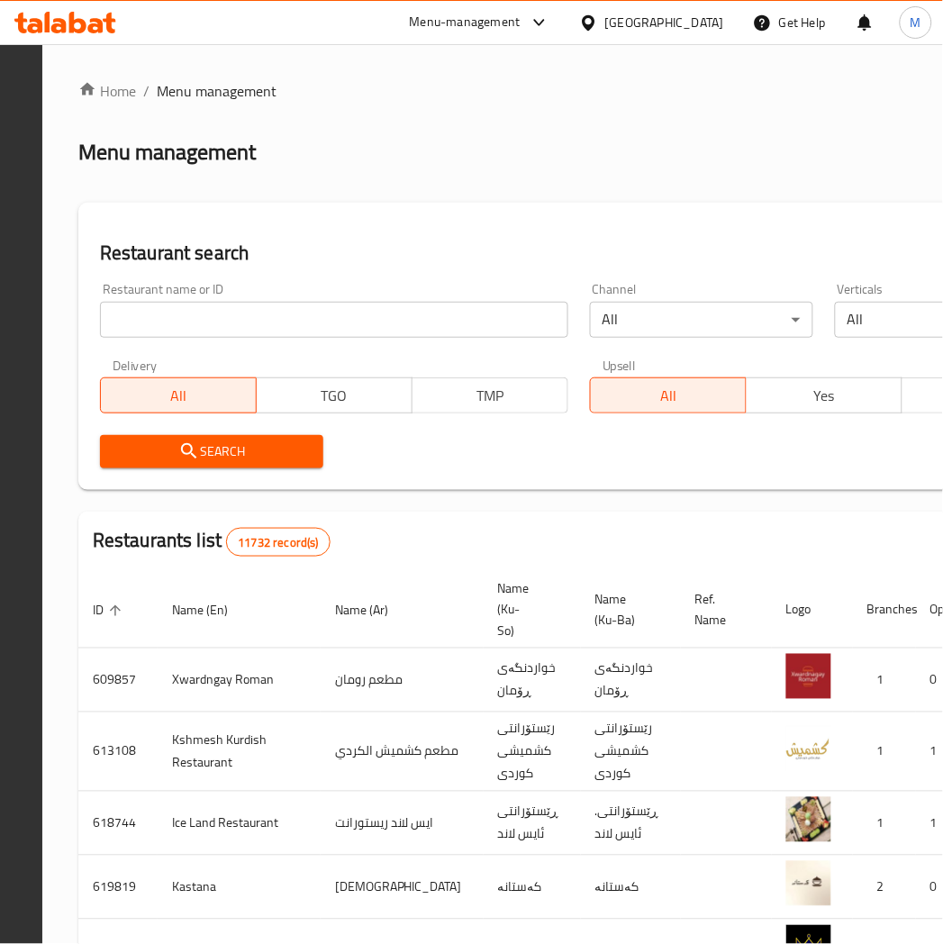
click at [351, 323] on input "search" at bounding box center [334, 320] width 469 height 36
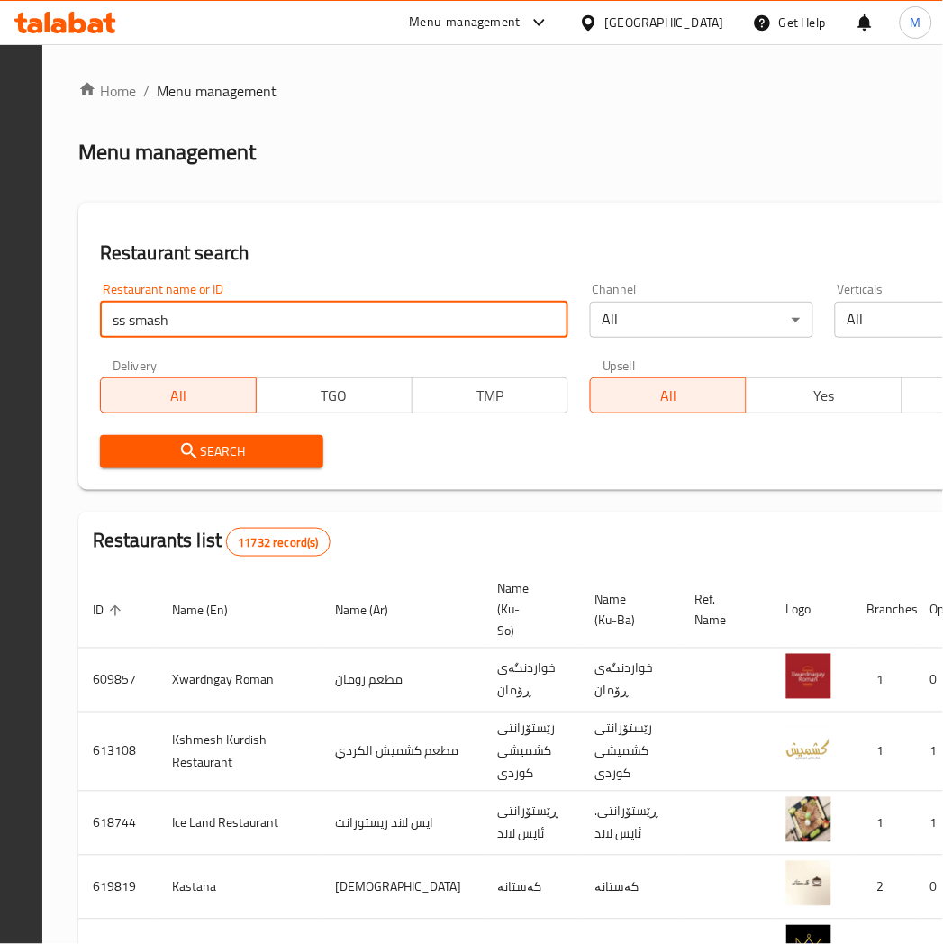
type input "ss smash"
click button "Search" at bounding box center [211, 451] width 223 height 33
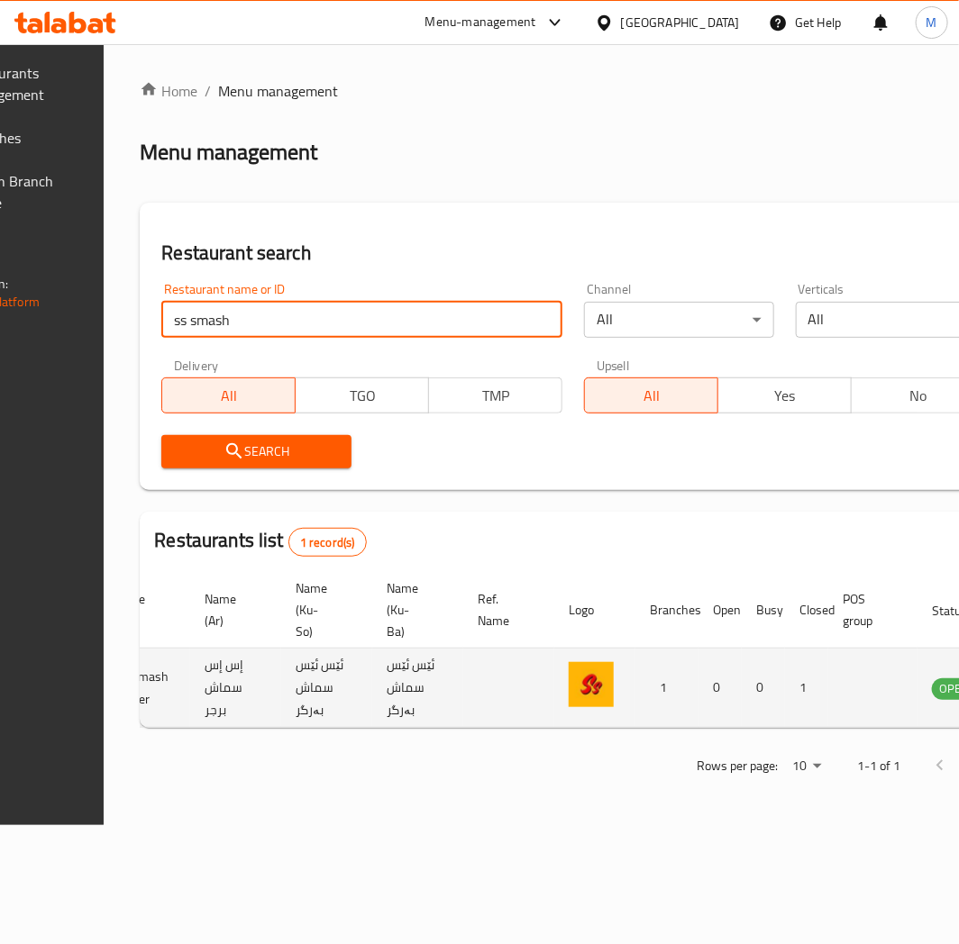
scroll to position [0, 327]
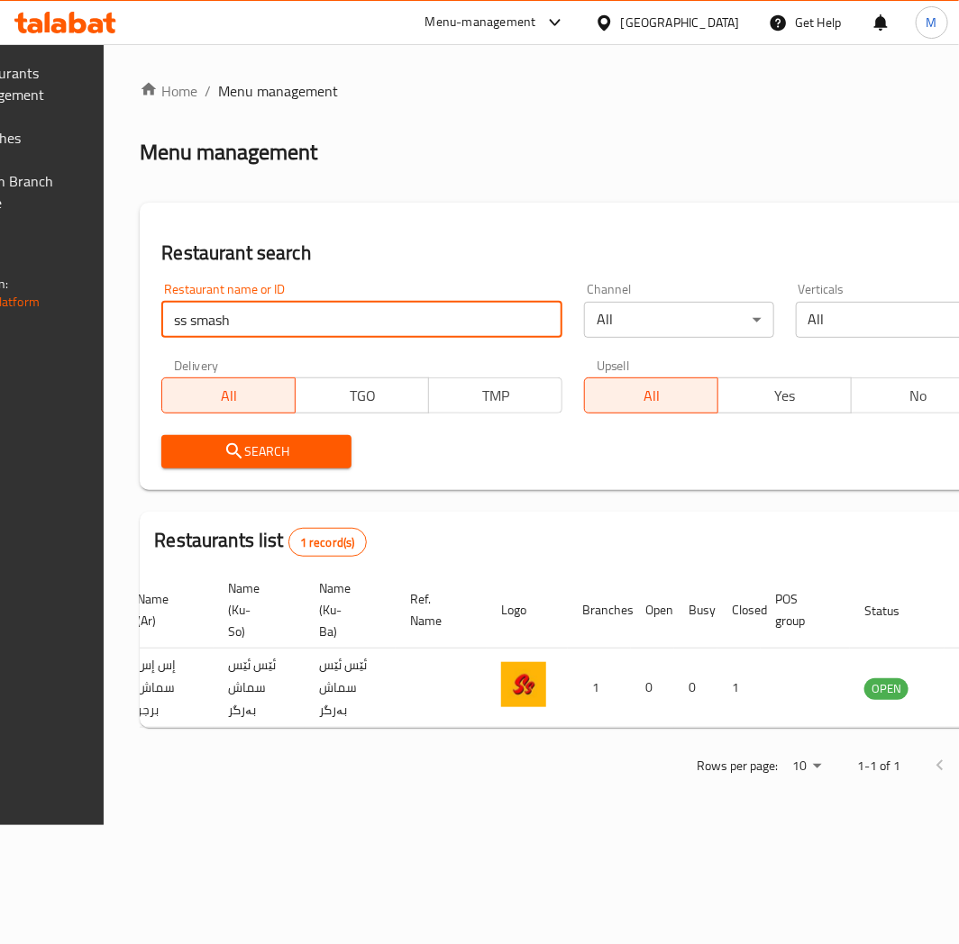
click at [228, 105] on div "Home / Menu management Menu management Restaurant search Restaurant name or ID …" at bounding box center [573, 434] width 867 height 709
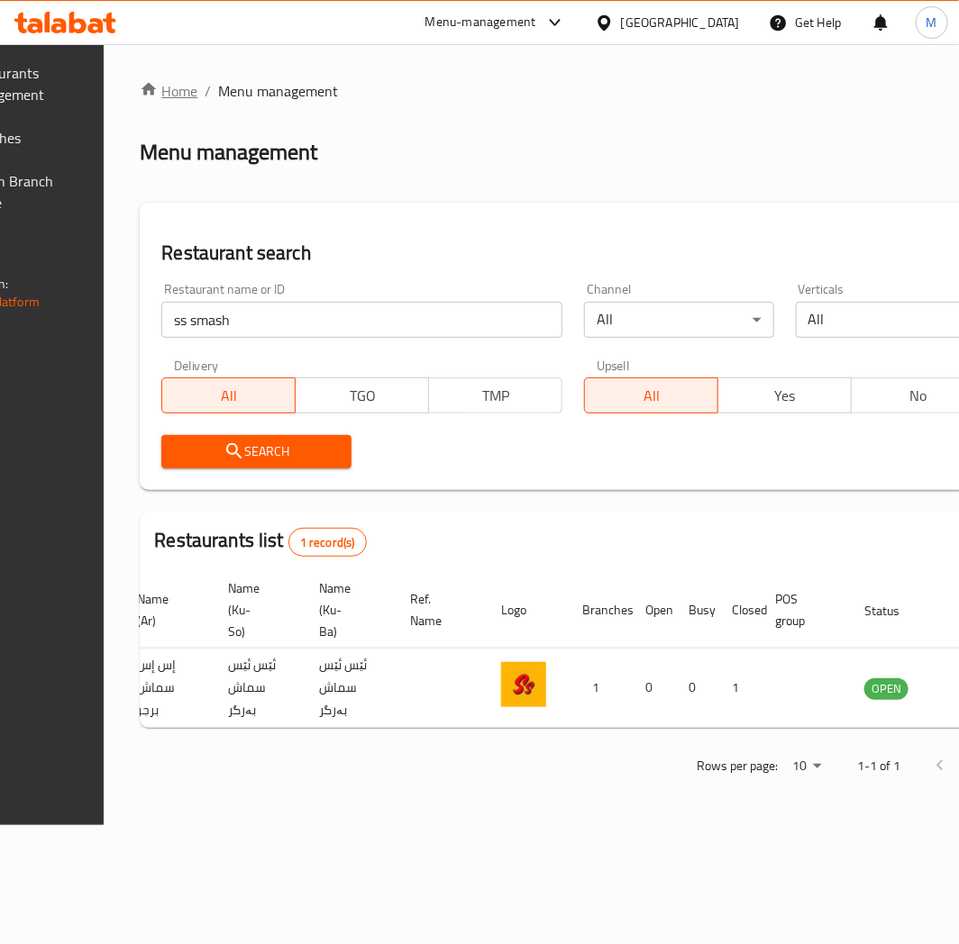
click at [197, 100] on link "Home" at bounding box center [169, 91] width 58 height 22
